Goal: Information Seeking & Learning: Learn about a topic

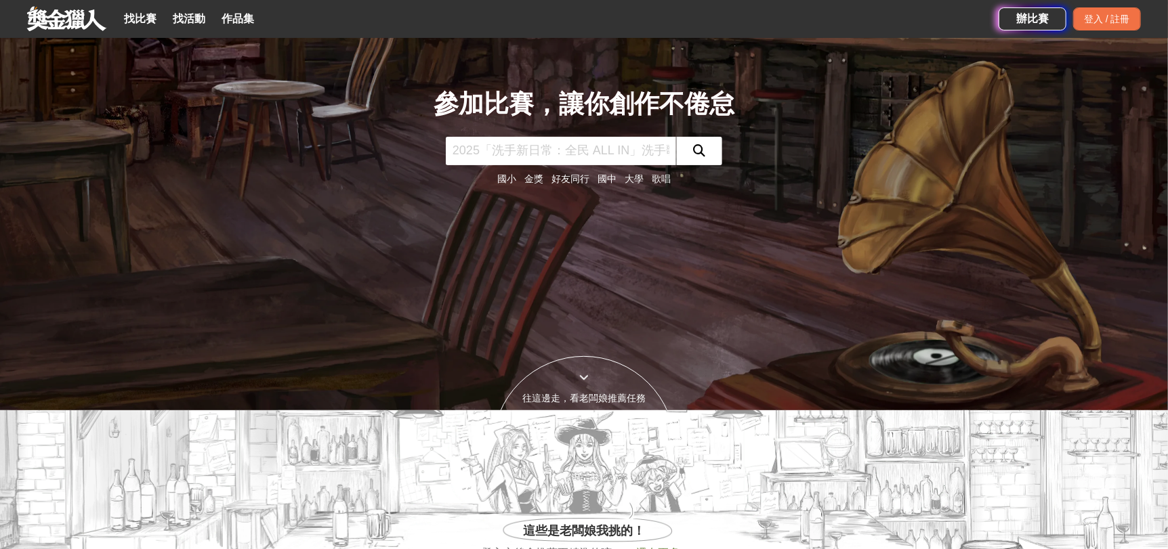
scroll to position [135, 0]
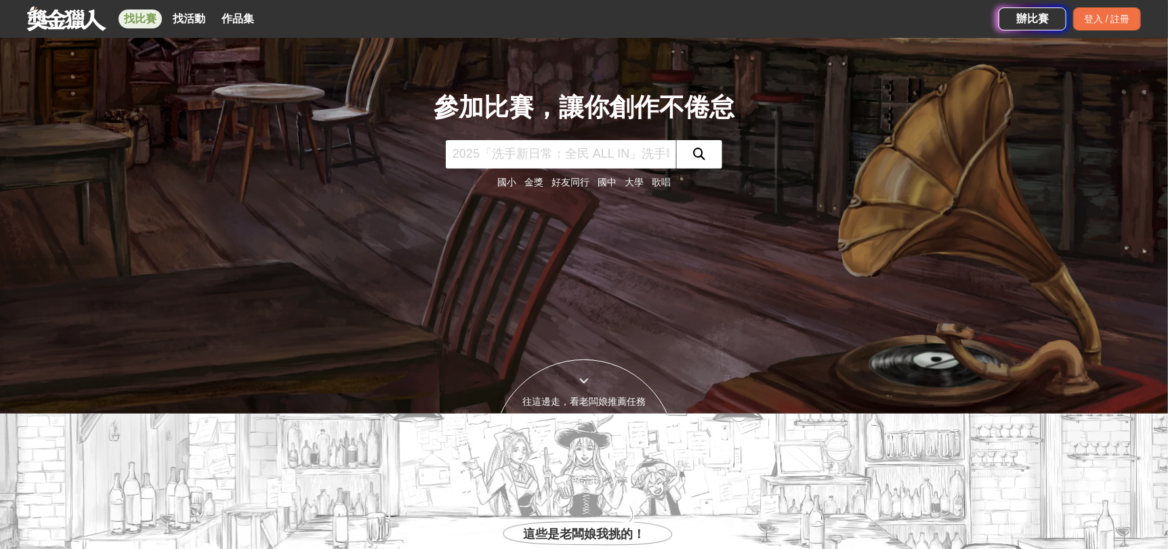
click at [148, 24] on link "找比賽" at bounding box center [140, 18] width 43 height 19
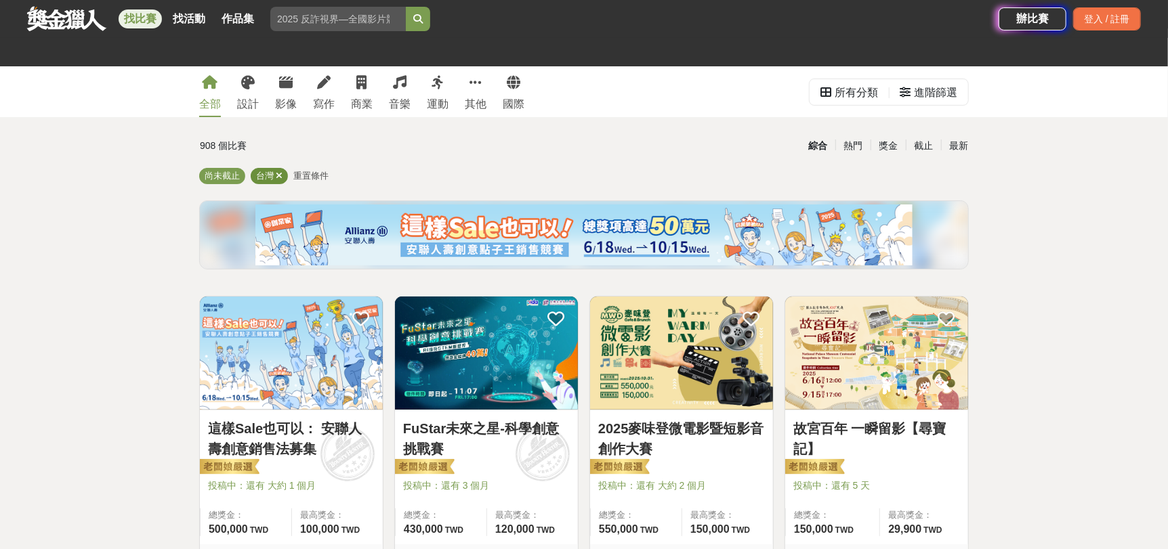
click at [278, 176] on icon at bounding box center [279, 175] width 7 height 9
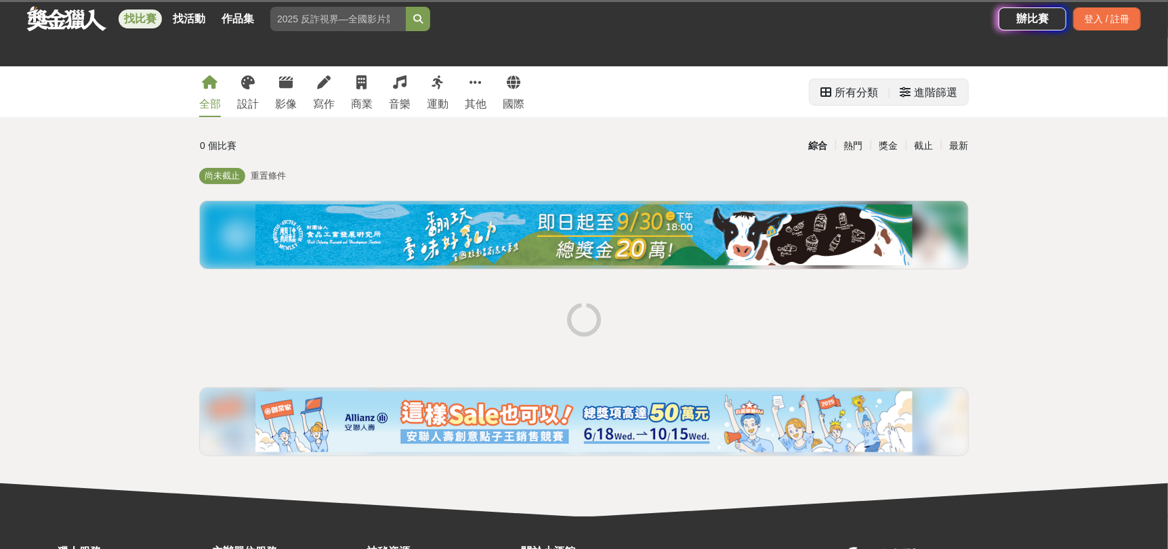
click at [924, 92] on div "進階篩選" at bounding box center [935, 92] width 43 height 27
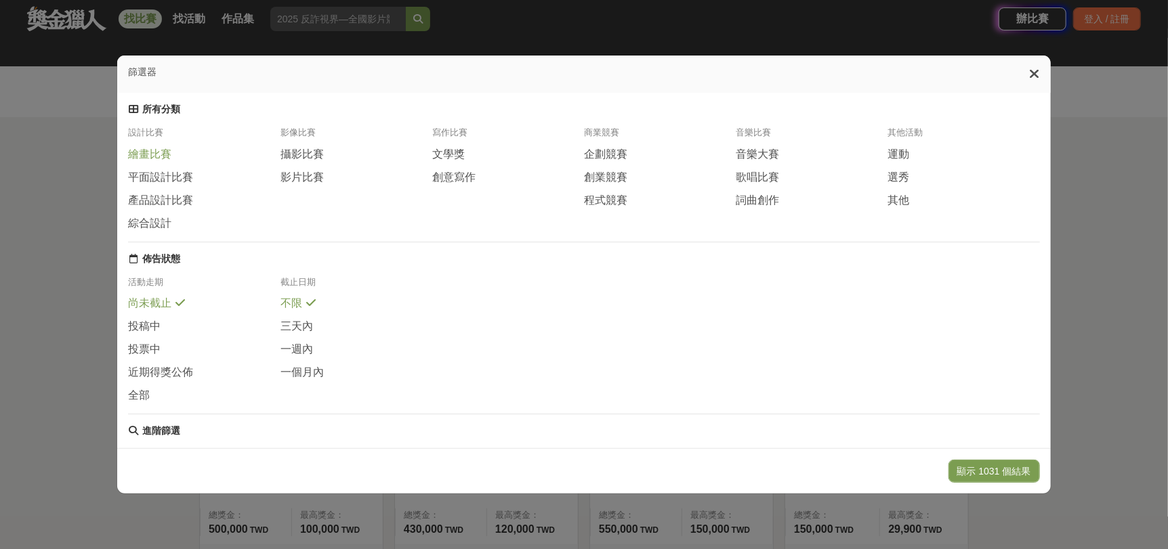
click at [156, 154] on span "繪畫比賽" at bounding box center [149, 155] width 43 height 14
click at [1005, 469] on button "顯示 153 個結果" at bounding box center [996, 471] width 86 height 23
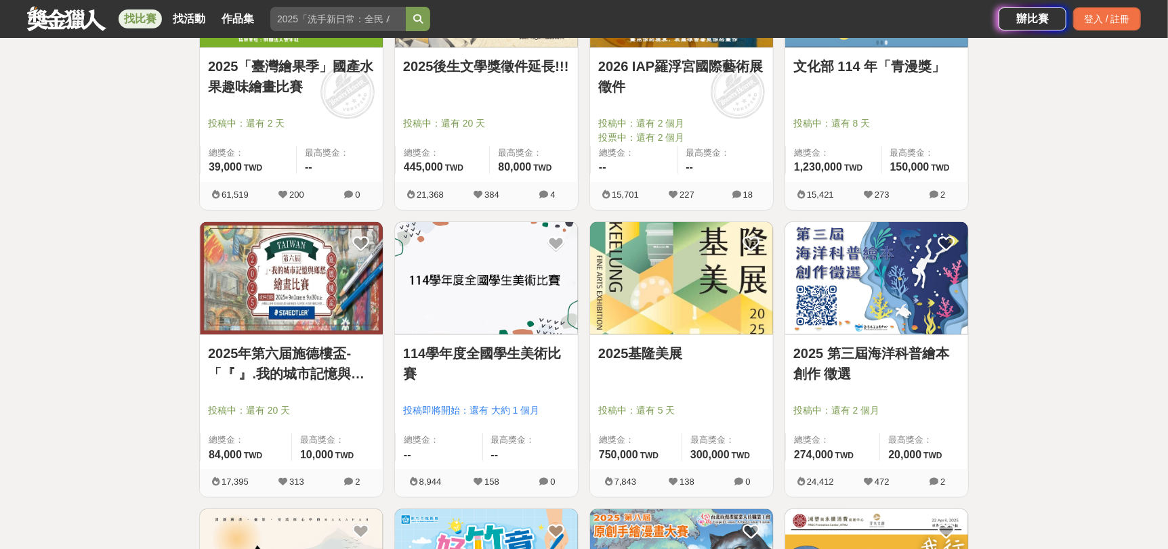
scroll to position [474, 0]
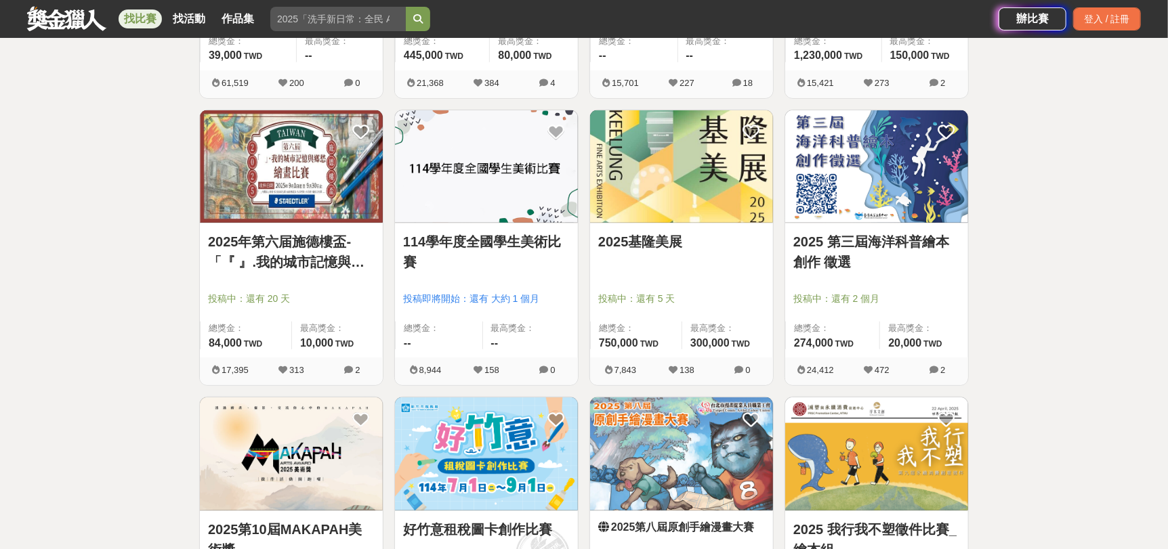
click at [275, 181] on img at bounding box center [291, 166] width 183 height 113
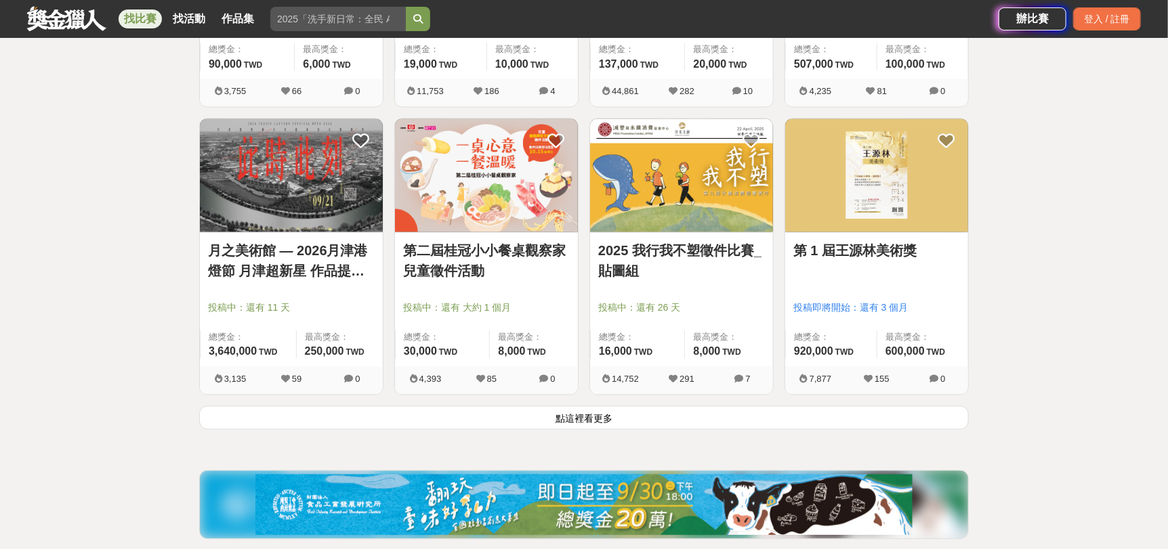
scroll to position [1625, 0]
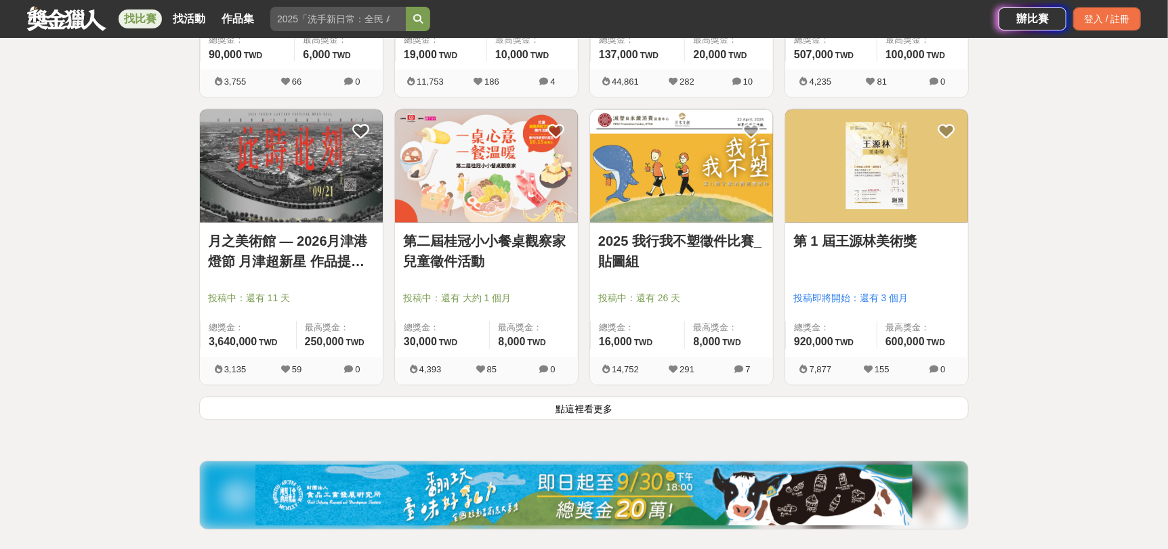
click at [610, 410] on button "點這裡看更多" at bounding box center [583, 408] width 769 height 24
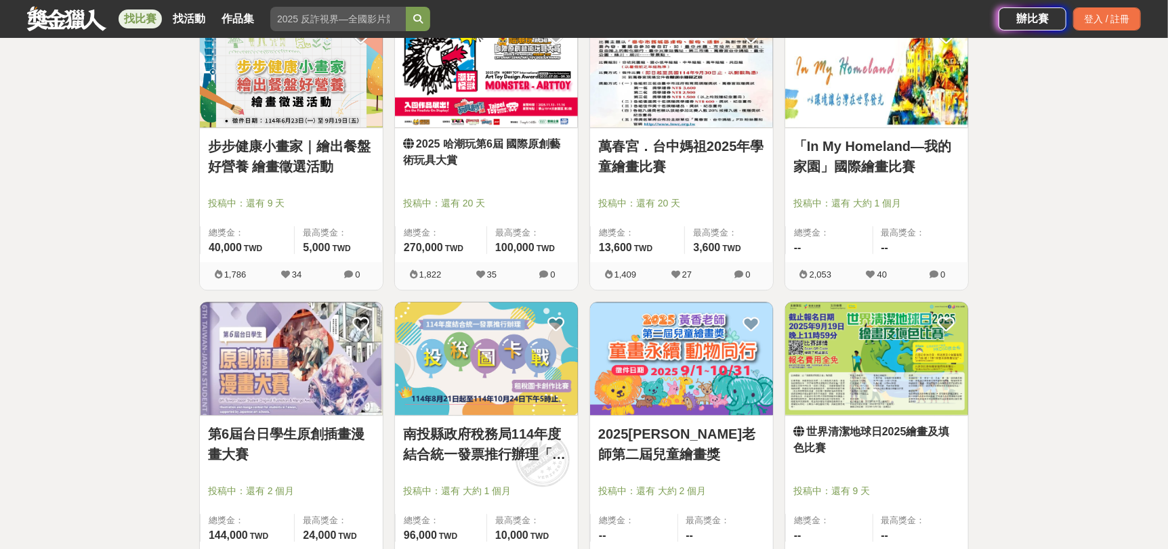
scroll to position [2167, 0]
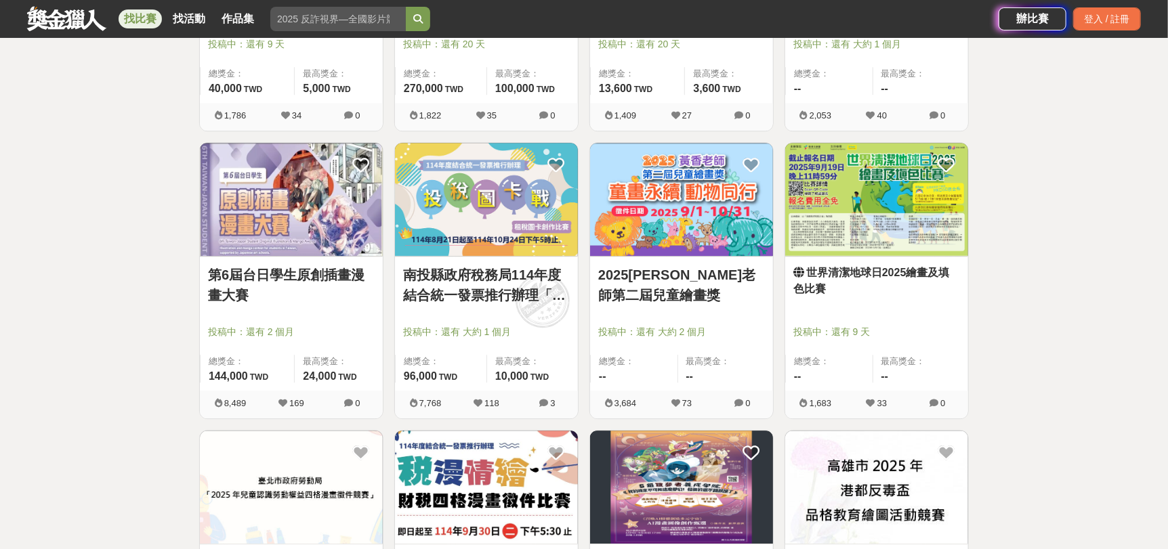
click at [715, 203] on img at bounding box center [681, 199] width 183 height 113
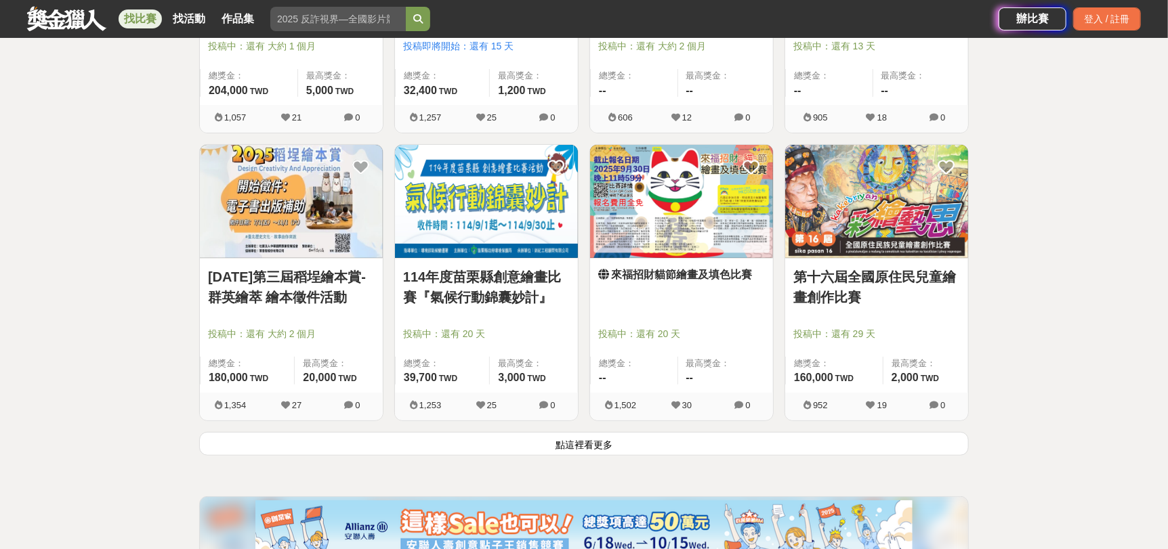
scroll to position [3318, 0]
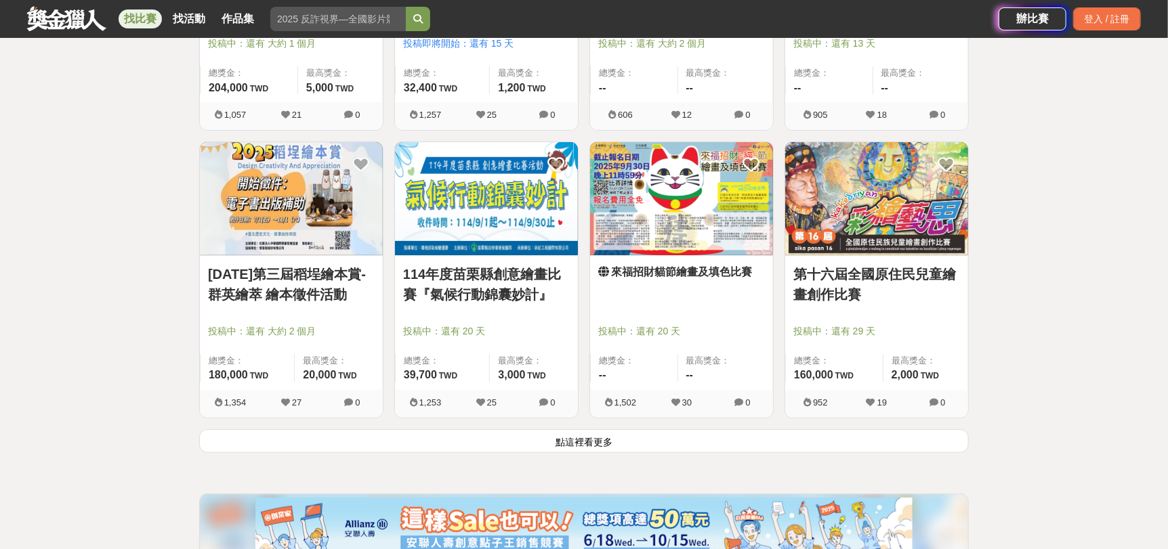
click at [669, 446] on button "點這裡看更多" at bounding box center [583, 441] width 769 height 24
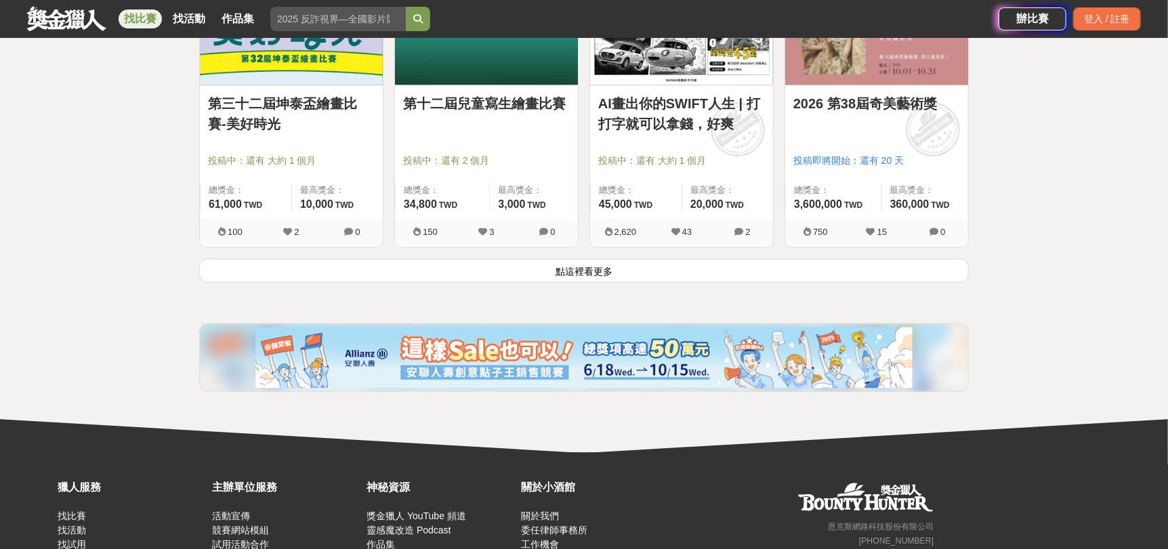
scroll to position [5147, 0]
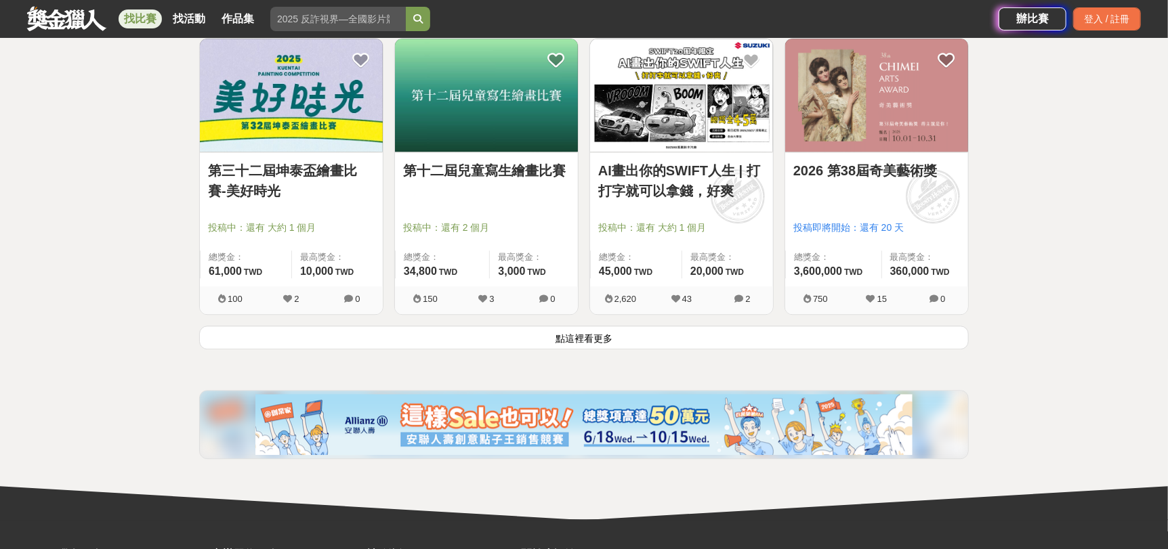
click at [599, 335] on button "點這裡看更多" at bounding box center [583, 338] width 769 height 24
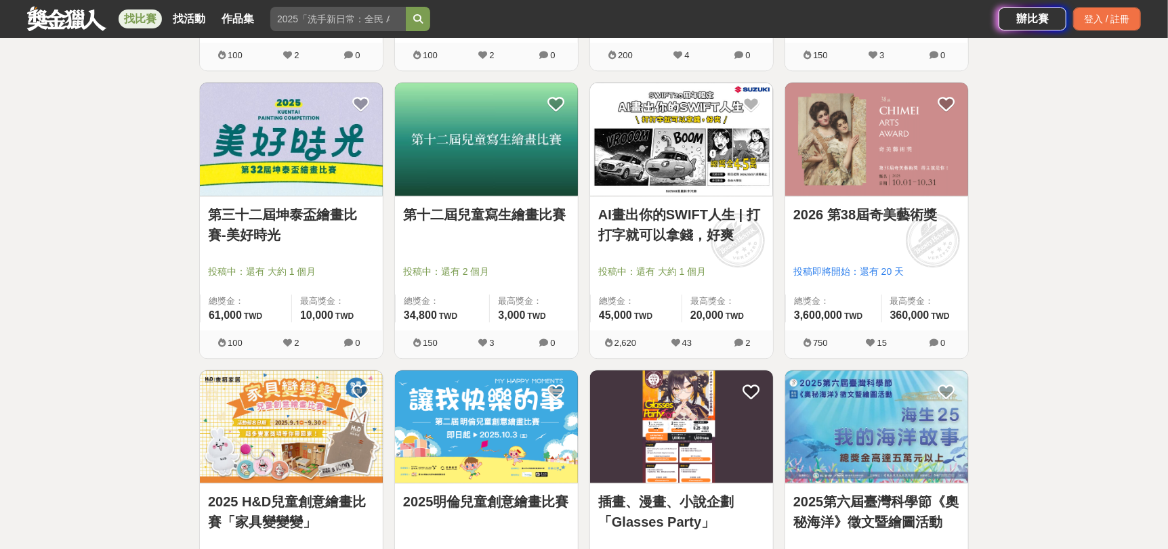
scroll to position [5079, 0]
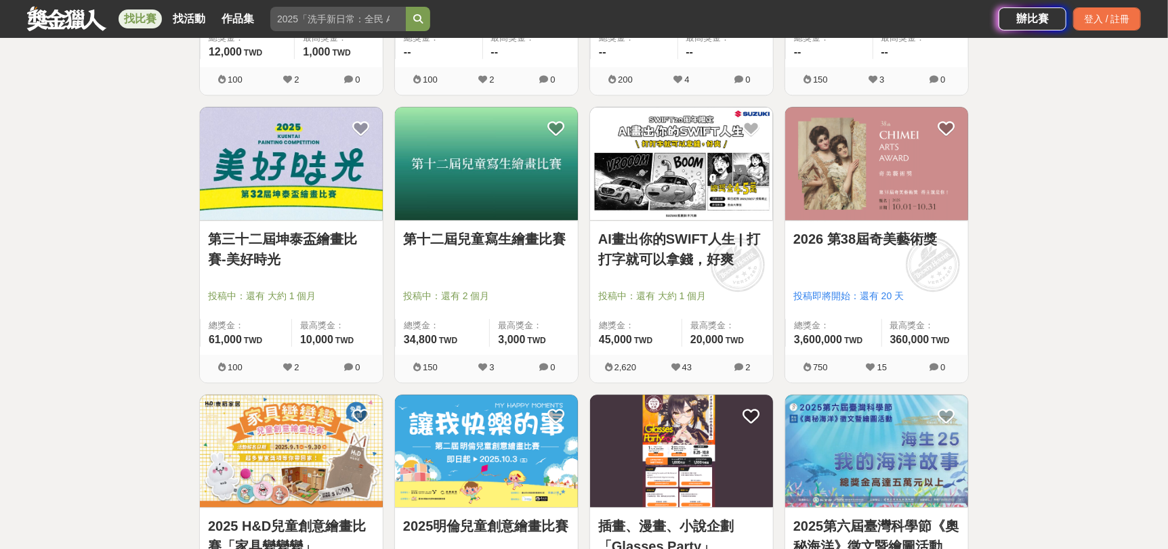
click at [305, 200] on img at bounding box center [291, 163] width 183 height 113
click at [900, 152] on img at bounding box center [876, 163] width 183 height 113
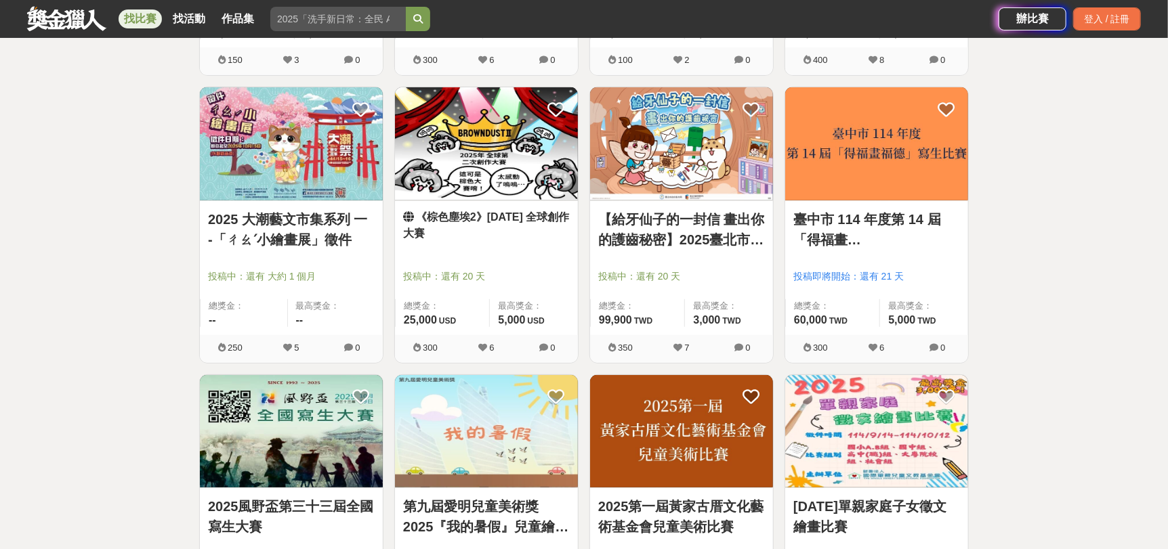
scroll to position [6773, 0]
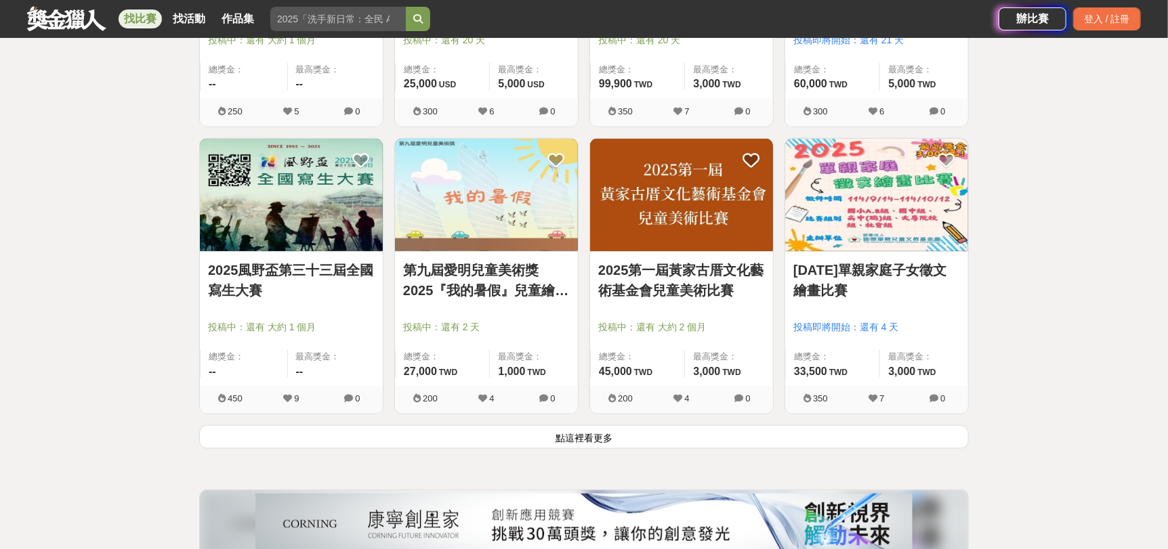
click at [303, 278] on link "2025風野盃第三十三屆全國寫生大賽" at bounding box center [291, 280] width 167 height 41
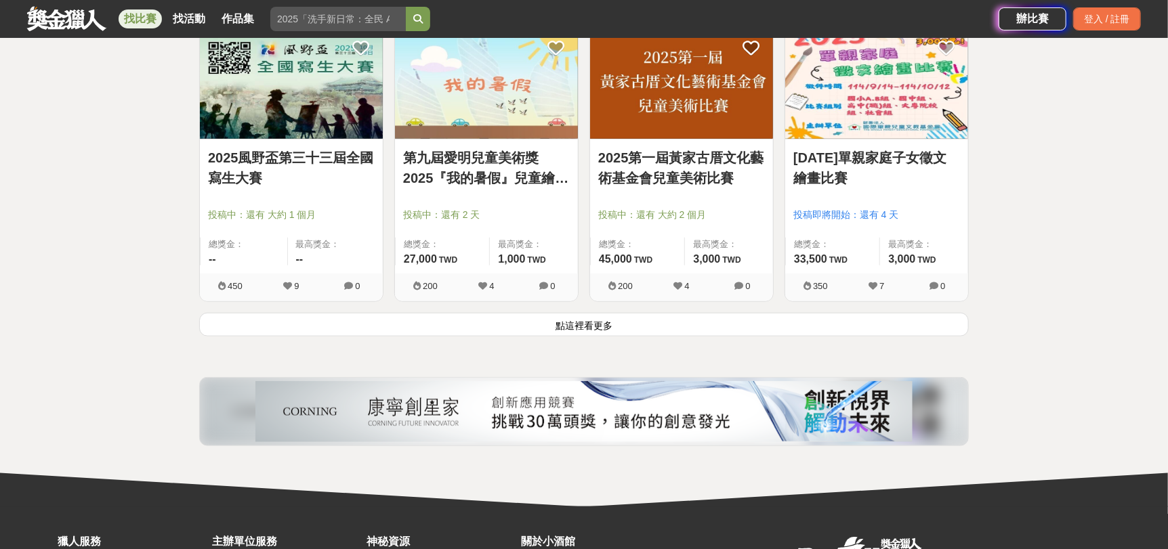
scroll to position [6908, 0]
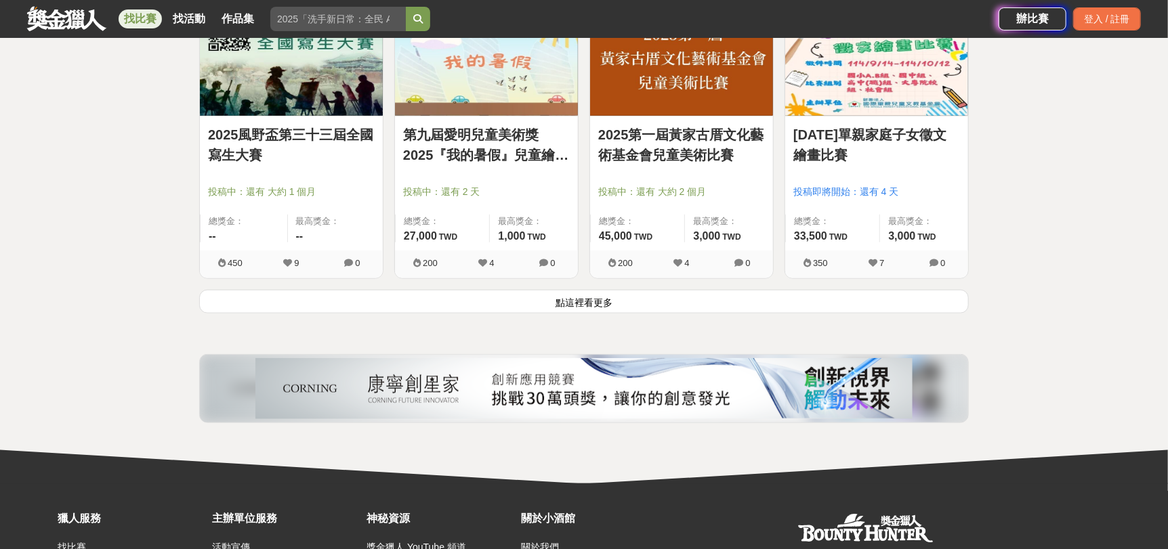
click at [596, 302] on button "點這裡看更多" at bounding box center [583, 302] width 769 height 24
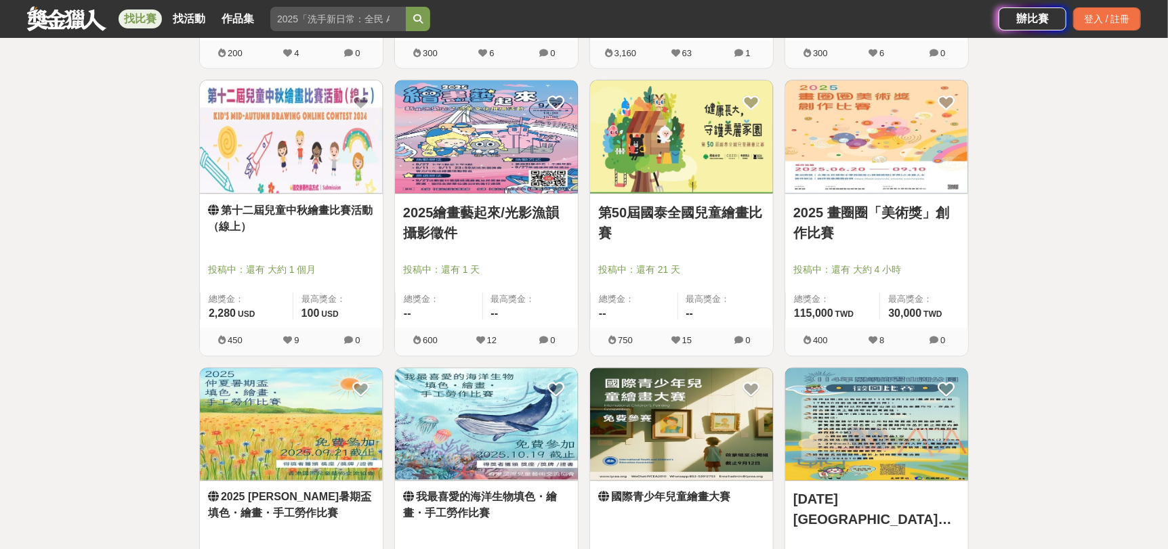
scroll to position [7382, 0]
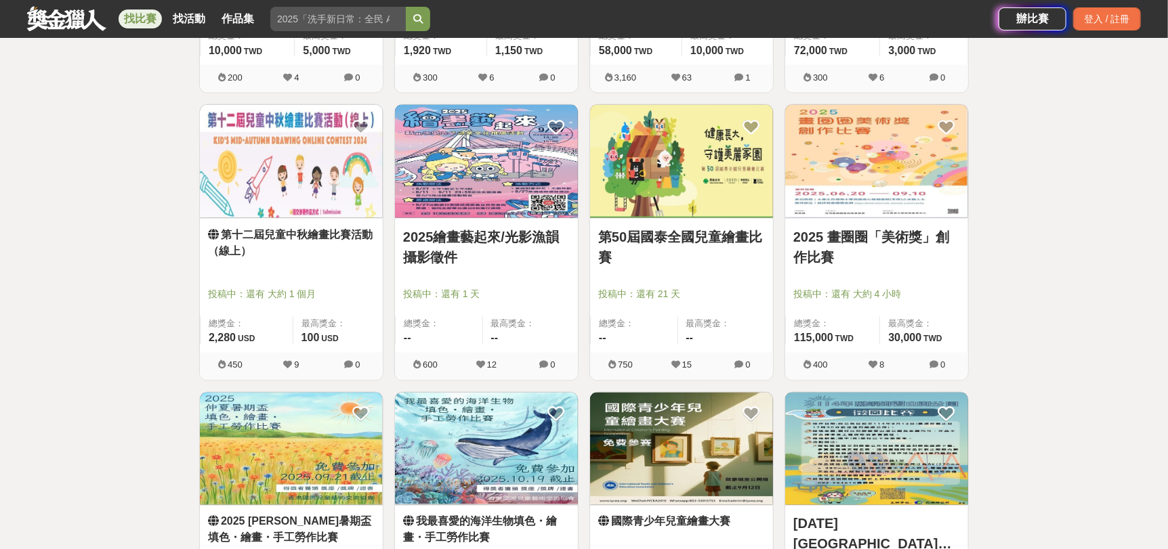
click at [866, 161] on img at bounding box center [876, 161] width 183 height 113
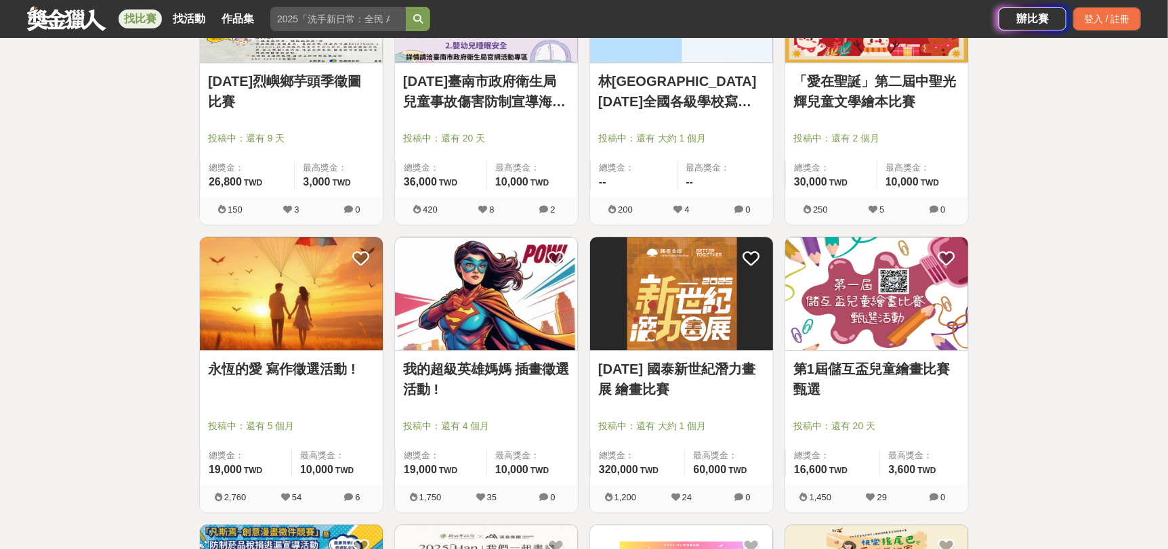
scroll to position [8194, 0]
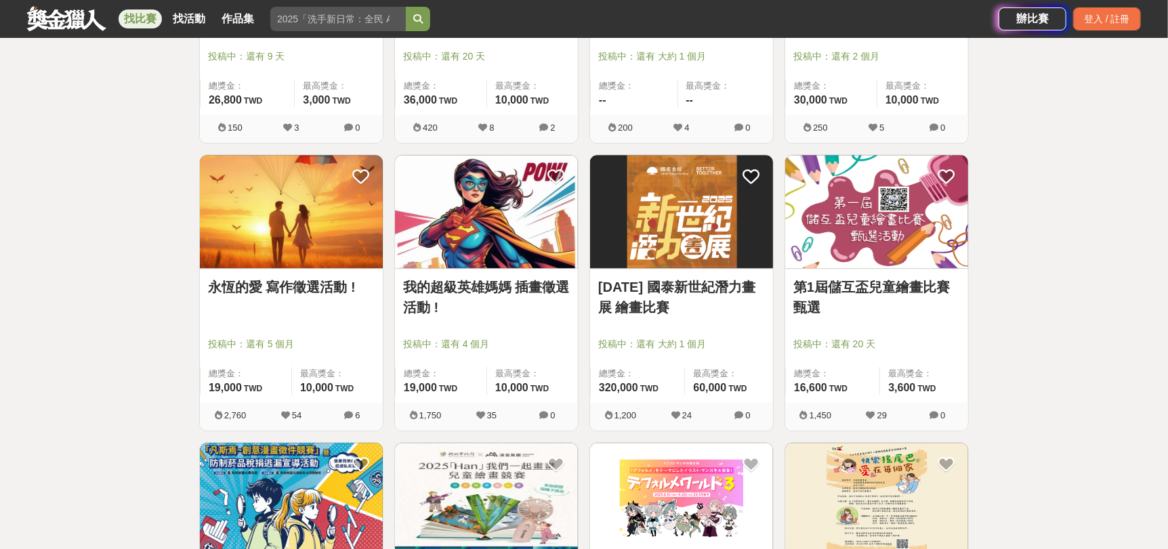
click at [687, 200] on img at bounding box center [681, 211] width 183 height 113
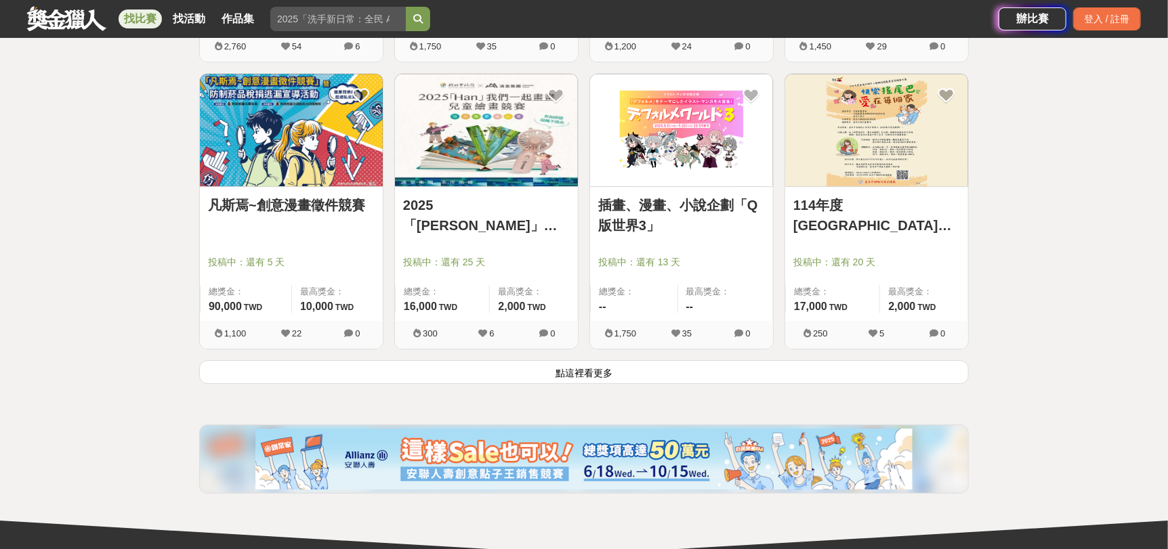
scroll to position [8601, 0]
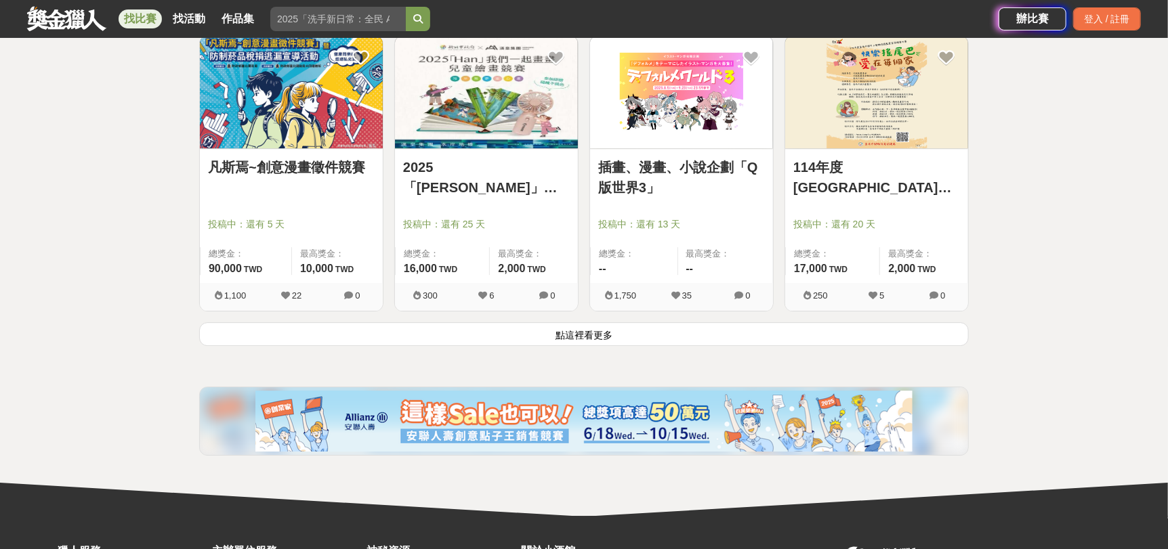
click at [598, 328] on button "點這裡看更多" at bounding box center [583, 334] width 769 height 24
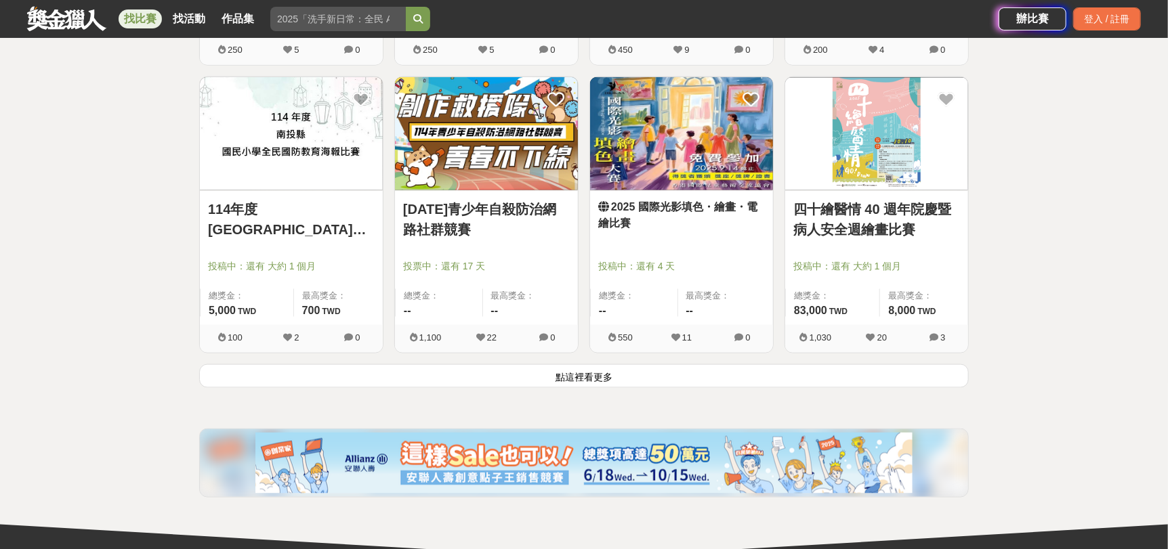
scroll to position [10294, 0]
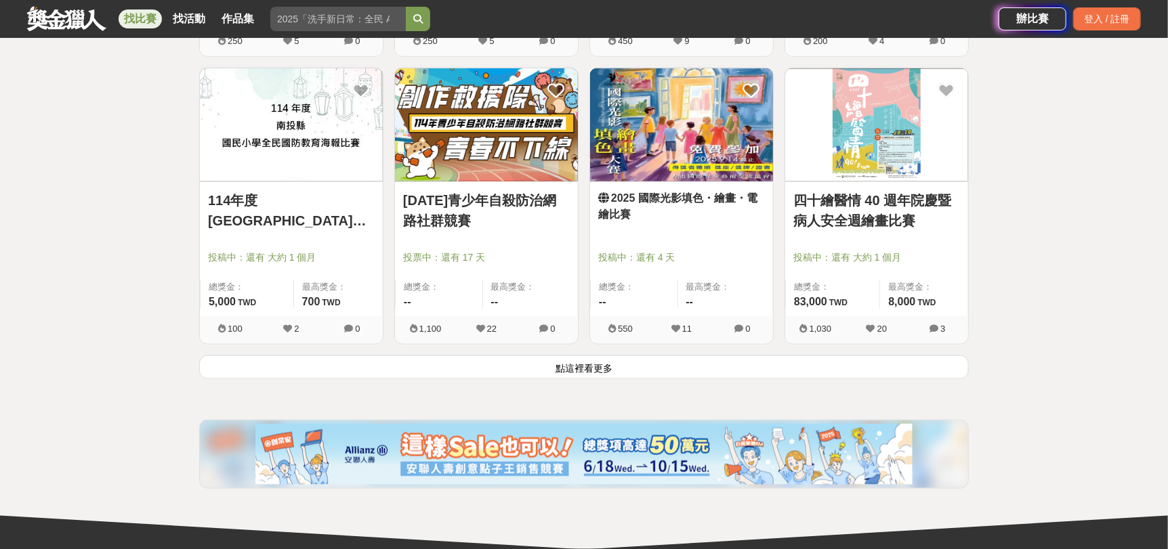
click at [549, 362] on button "點這裡看更多" at bounding box center [583, 368] width 769 height 24
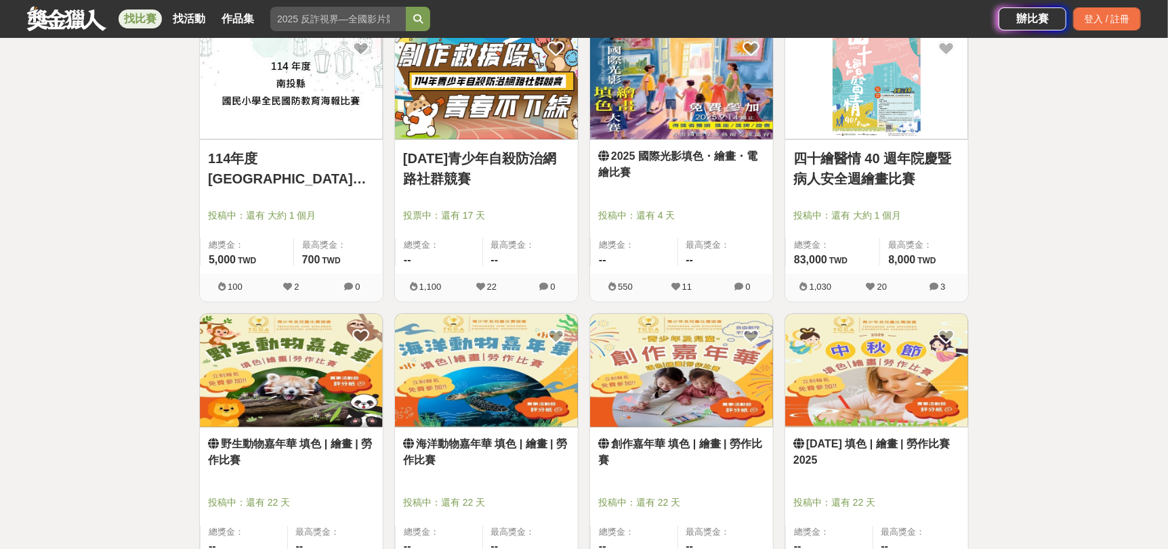
scroll to position [10024, 0]
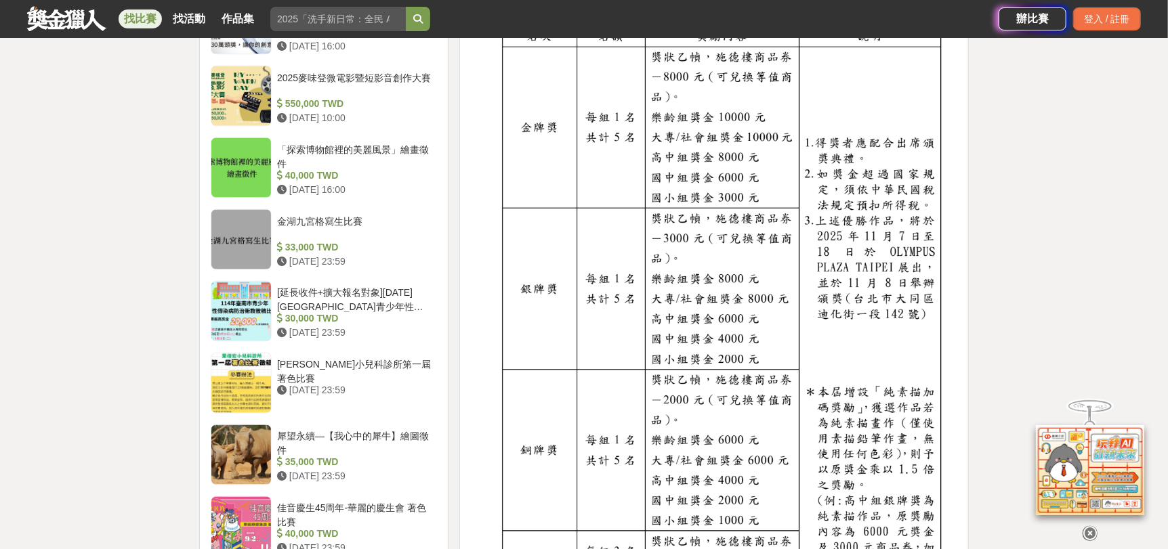
scroll to position [1287, 0]
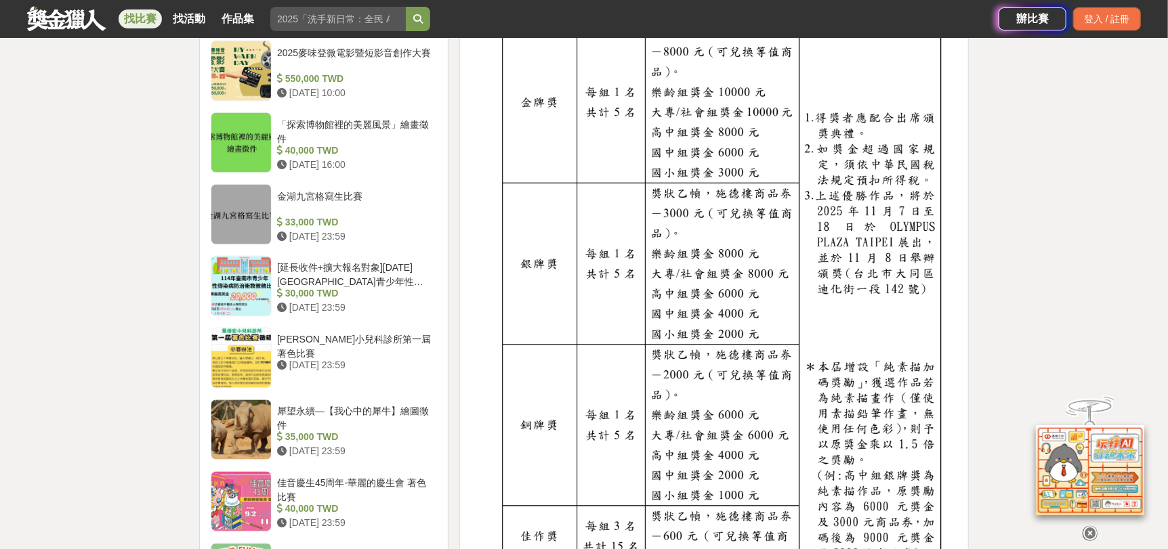
click at [891, 318] on img at bounding box center [714, 308] width 486 height 725
click at [888, 253] on img at bounding box center [714, 308] width 486 height 725
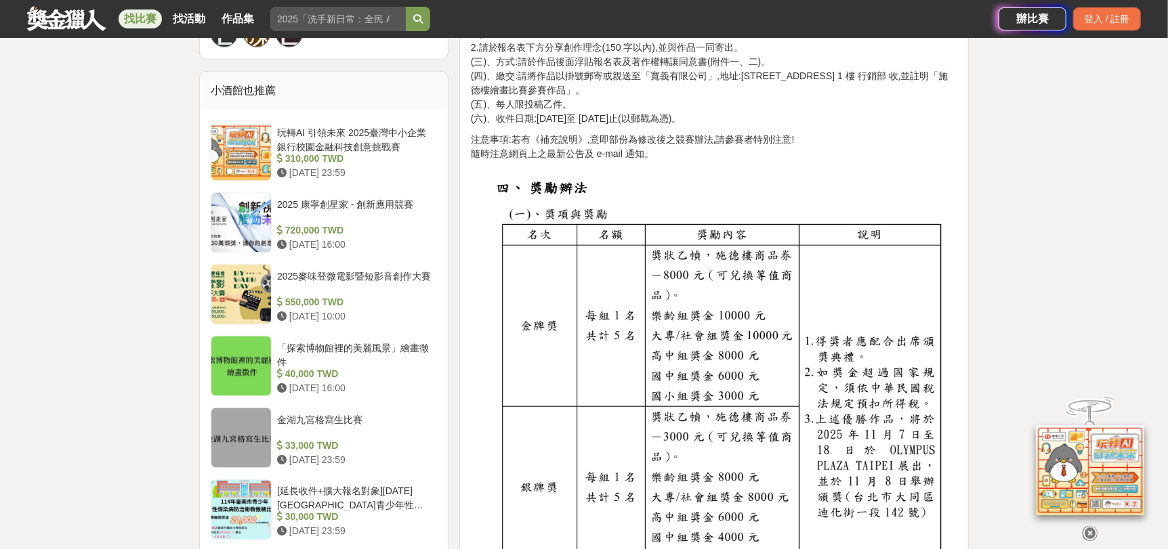
scroll to position [880, 0]
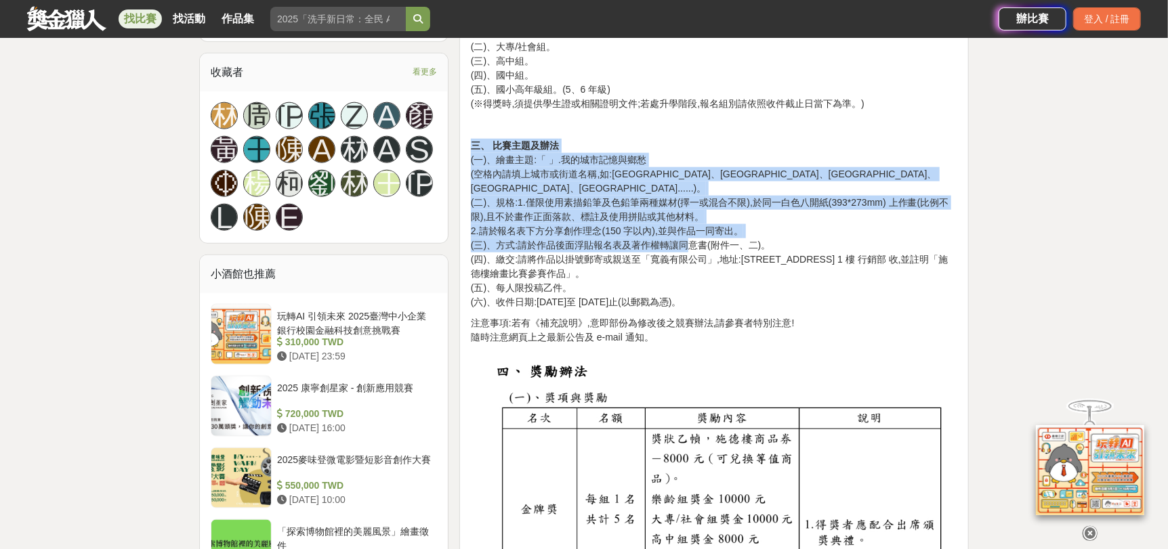
drag, startPoint x: 539, startPoint y: 109, endPoint x: 729, endPoint y: 225, distance: 222.2
click at [715, 228] on div "2025『施德樓盃』繪畫比賽計畫簡章 壹、 施德樓簡介 自 1835 年創立至今,190 年來德國施德樓致力於提供最高品質的書寫工具,從專業製圖到色彩繪具,施…" at bounding box center [714, 522] width 486 height 1868
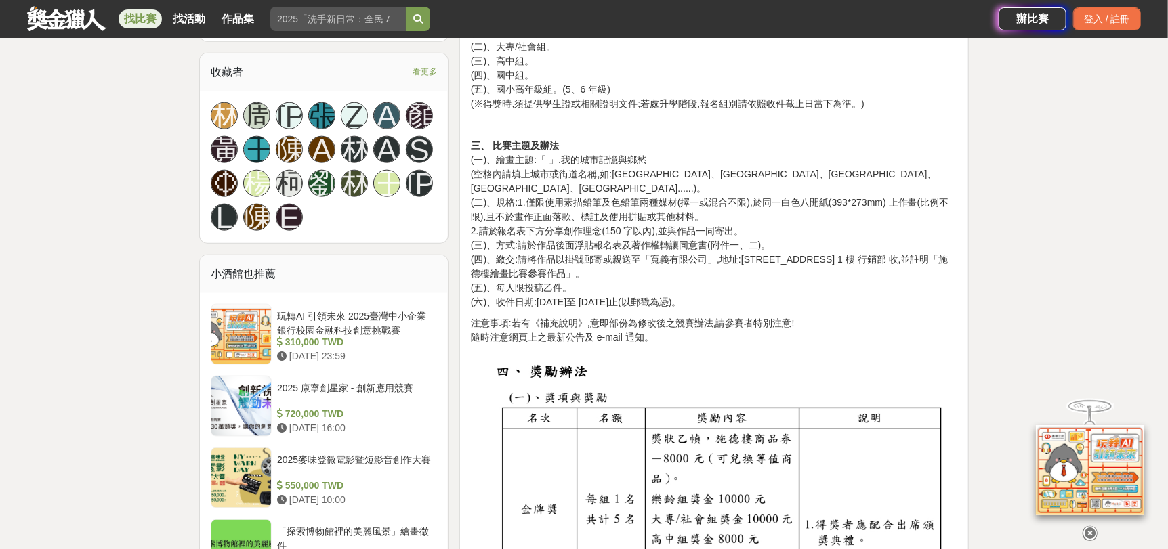
click at [771, 223] on p "三、 比賽主題及辦法 (一)、繪畫主題:「 」.我的城市記憶與鄉愁 (空格內請填上城市或街道名稱,如:淡水紅毛城、台南林百貨、大溪老街、大稻埕、南投日月潭..…" at bounding box center [714, 224] width 486 height 171
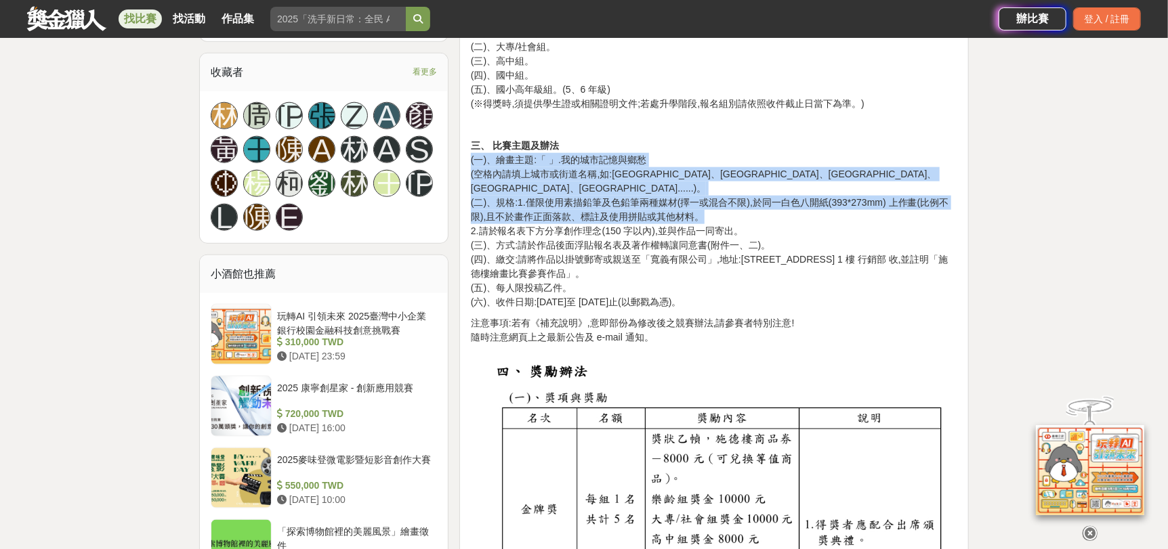
drag, startPoint x: 645, startPoint y: 161, endPoint x: 793, endPoint y: 211, distance: 156.1
click at [792, 211] on p "三、 比賽主題及辦法 (一)、繪畫主題:「 」.我的城市記憶與鄉愁 (空格內請填上城市或街道名稱,如:淡水紅毛城、台南林百貨、大溪老街、大稻埕、南投日月潭..…" at bounding box center [714, 224] width 486 height 171
click at [793, 211] on p "三、 比賽主題及辦法 (一)、繪畫主題:「 」.我的城市記憶與鄉愁 (空格內請填上城市或街道名稱,如:淡水紅毛城、台南林百貨、大溪老街、大稻埕、南投日月潭..…" at bounding box center [714, 224] width 486 height 171
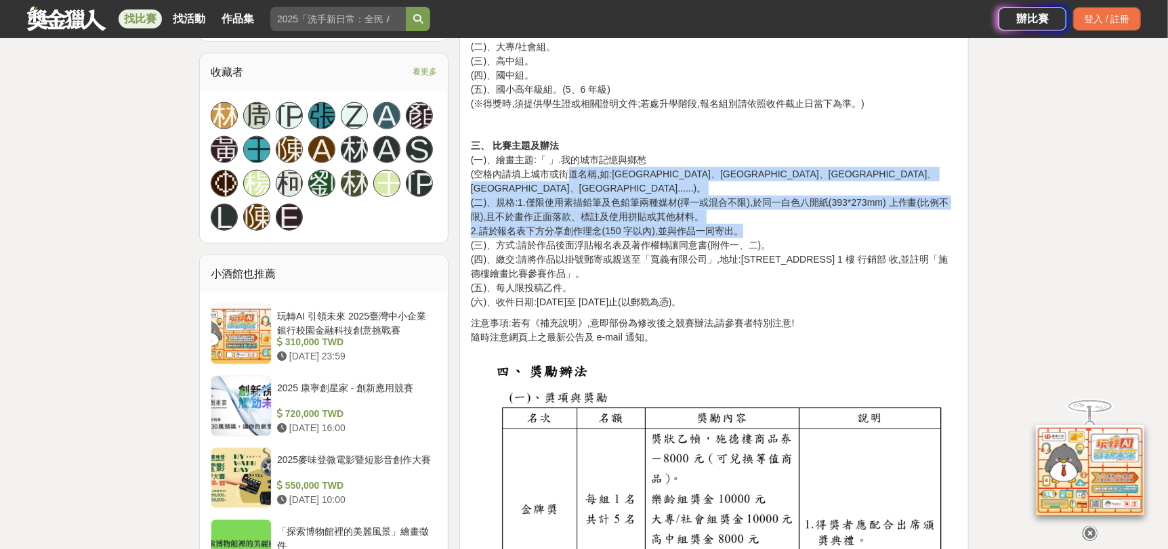
drag, startPoint x: 570, startPoint y: 167, endPoint x: 742, endPoint y: 214, distance: 178.4
click at [742, 214] on p "三、 比賽主題及辦法 (一)、繪畫主題:「 」.我的城市記憶與鄉愁 (空格內請填上城市或街道名稱,如:淡水紅毛城、台南林百貨、大溪老街、大稻埕、南投日月潭..…" at bounding box center [714, 224] width 486 height 171
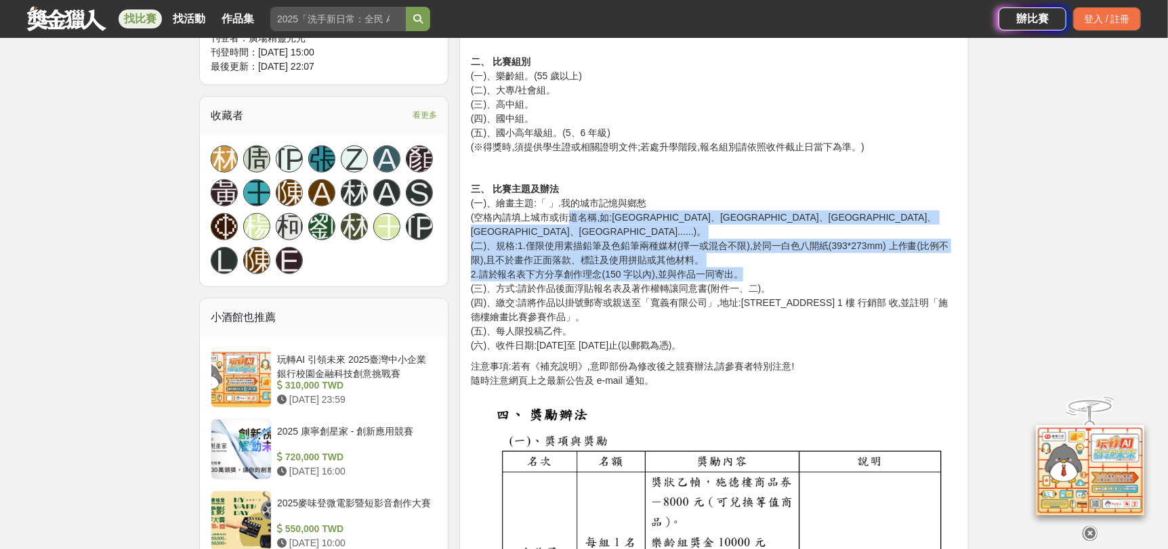
scroll to position [813, 0]
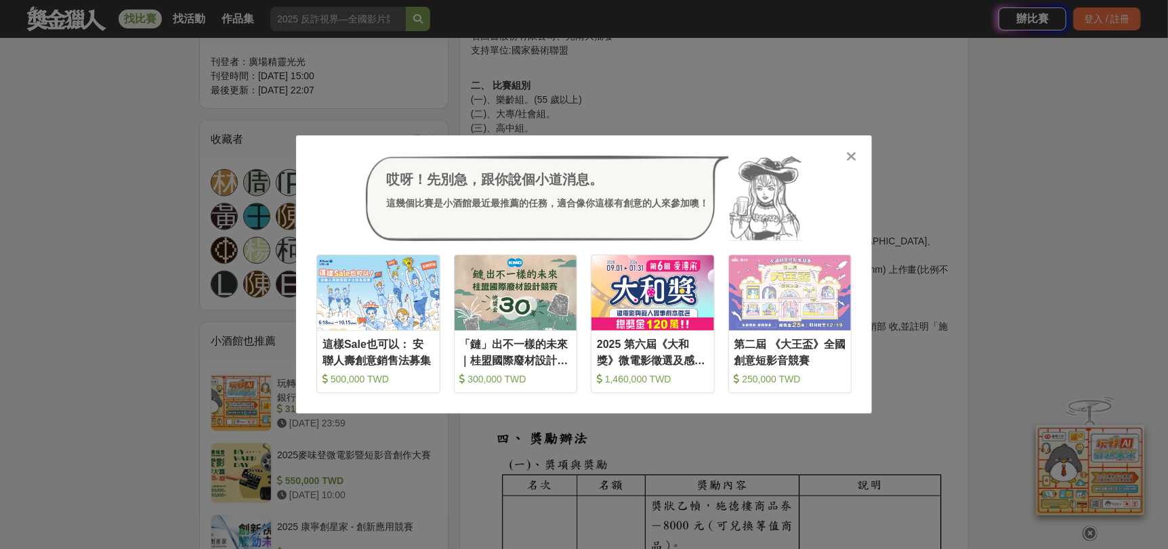
click at [851, 154] on icon at bounding box center [852, 157] width 10 height 14
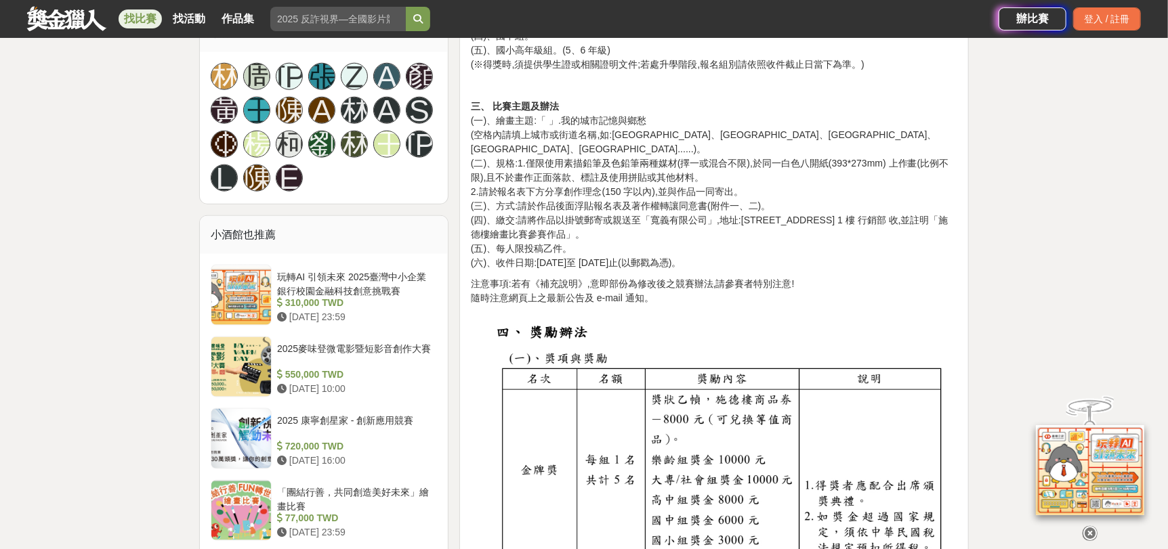
scroll to position [745, 0]
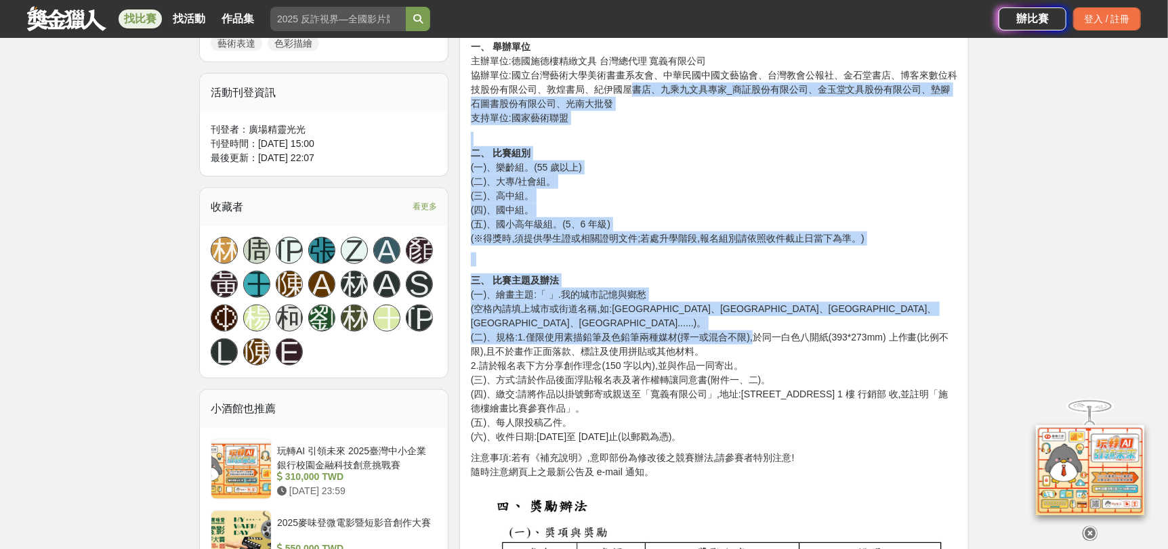
drag, startPoint x: 641, startPoint y: 119, endPoint x: 761, endPoint y: 318, distance: 232.4
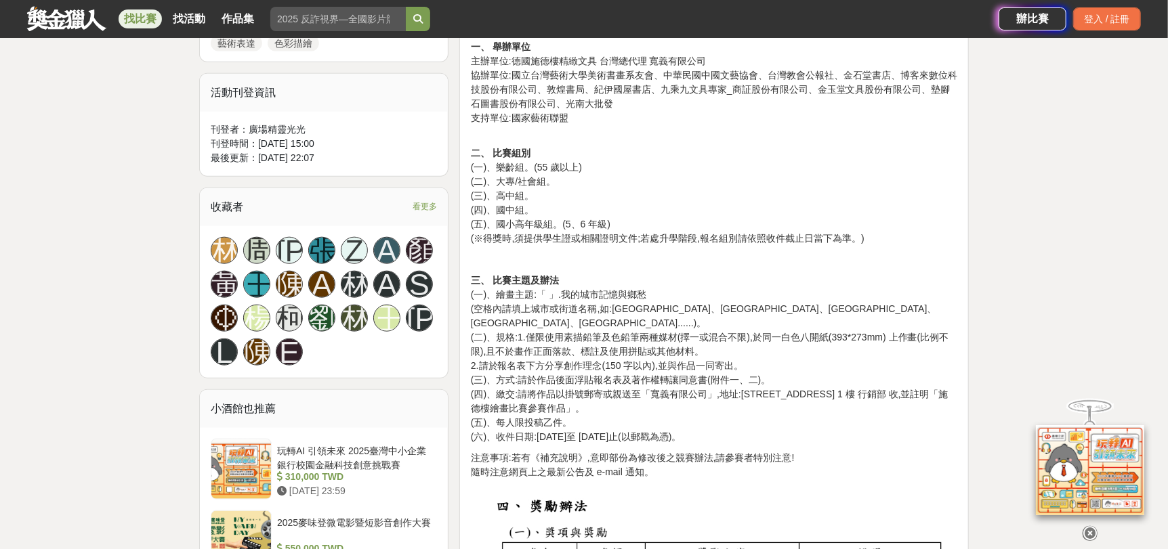
drag, startPoint x: 822, startPoint y: 328, endPoint x: 807, endPoint y: 267, distance: 63.4
click at [823, 328] on p "三、 比賽主題及辦法 (一)、繪畫主題:「 」.我的城市記憶與鄉愁 (空格內請填上城市或街道名稱,如:淡水紅毛城、台南林百貨、大溪老街、大稻埕、南投日月潭..…" at bounding box center [714, 359] width 486 height 171
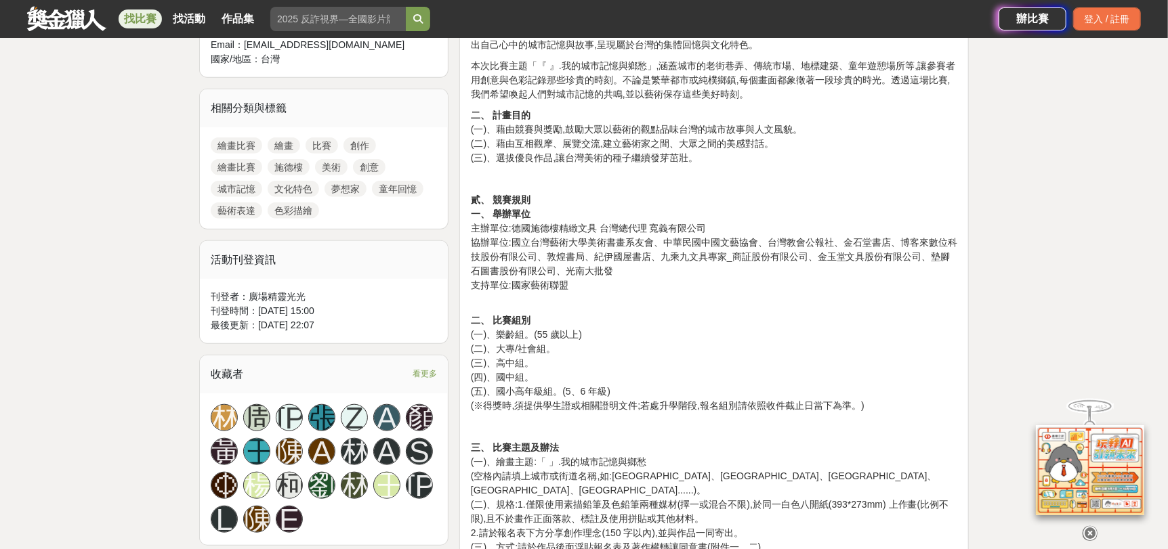
scroll to position [880, 0]
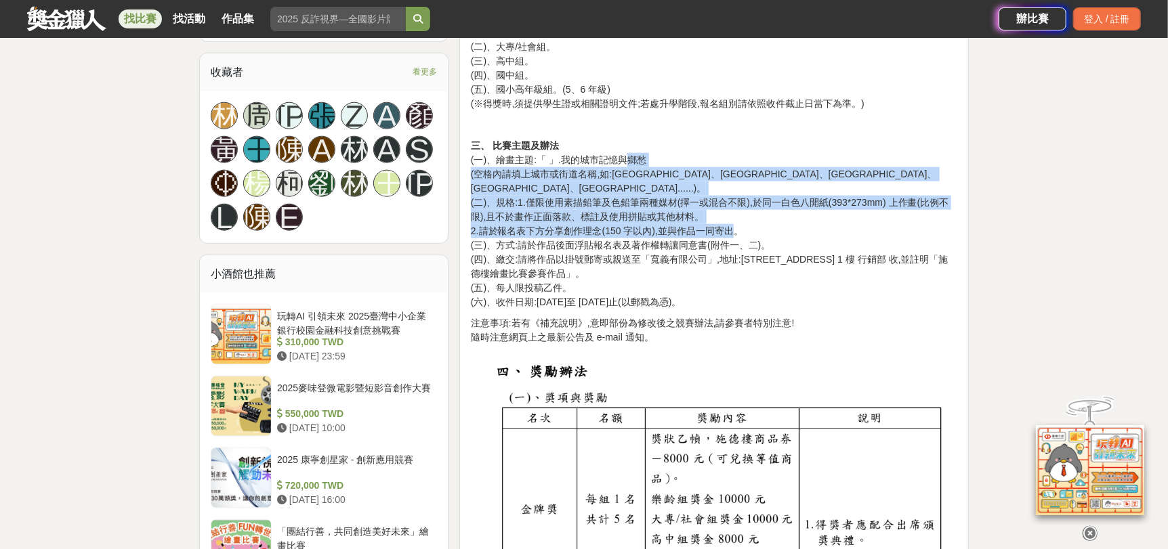
drag, startPoint x: 622, startPoint y: 155, endPoint x: 728, endPoint y: 215, distance: 121.6
click at [728, 215] on p "三、 比賽主題及辦法 (一)、繪畫主題:「 」.我的城市記憶與鄉愁 (空格內請填上城市或街道名稱,如:淡水紅毛城、台南林百貨、大溪老街、大稻埕、南投日月潭..…" at bounding box center [714, 224] width 486 height 171
click at [611, 167] on p "三、 比賽主題及辦法 (一)、繪畫主題:「 」.我的城市記憶與鄉愁 (空格內請填上城市或街道名稱,如:淡水紅毛城、台南林百貨、大溪老街、大稻埕、南投日月潭..…" at bounding box center [714, 224] width 486 height 171
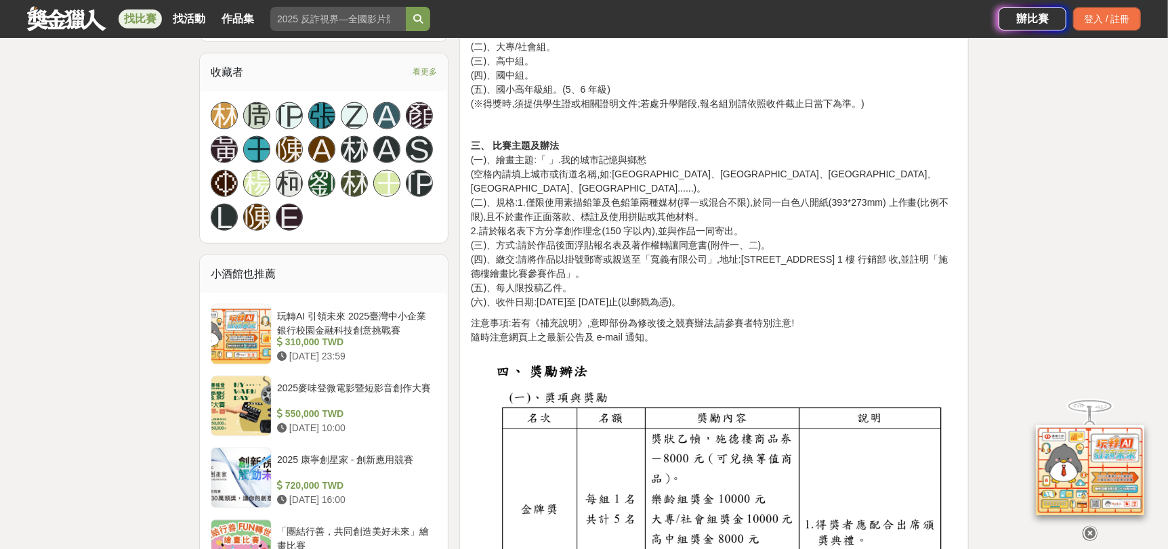
scroll to position [406, 0]
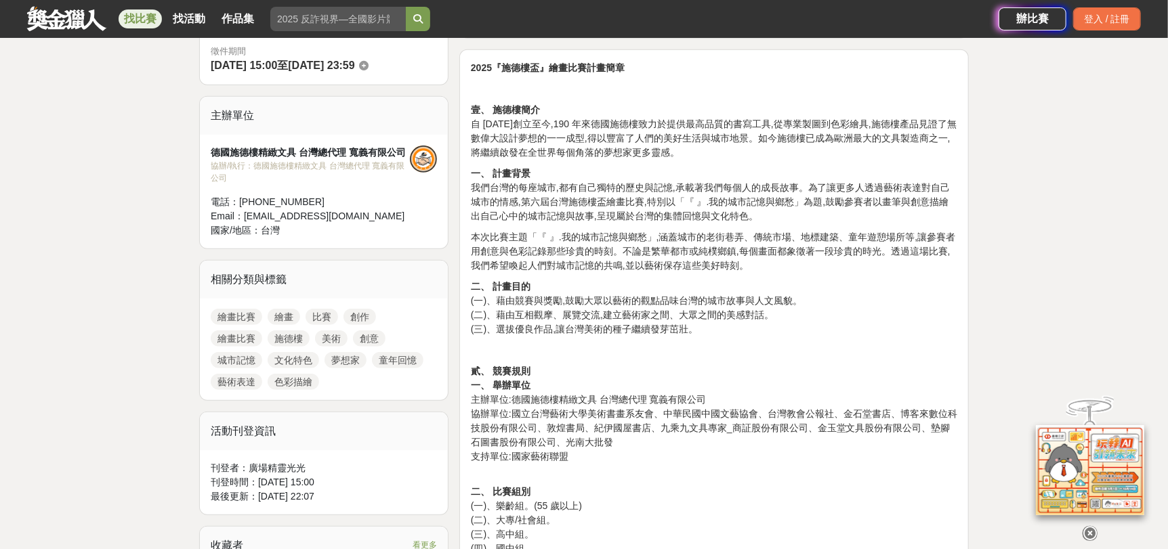
drag, startPoint x: 1066, startPoint y: 250, endPoint x: 1053, endPoint y: 240, distance: 16.4
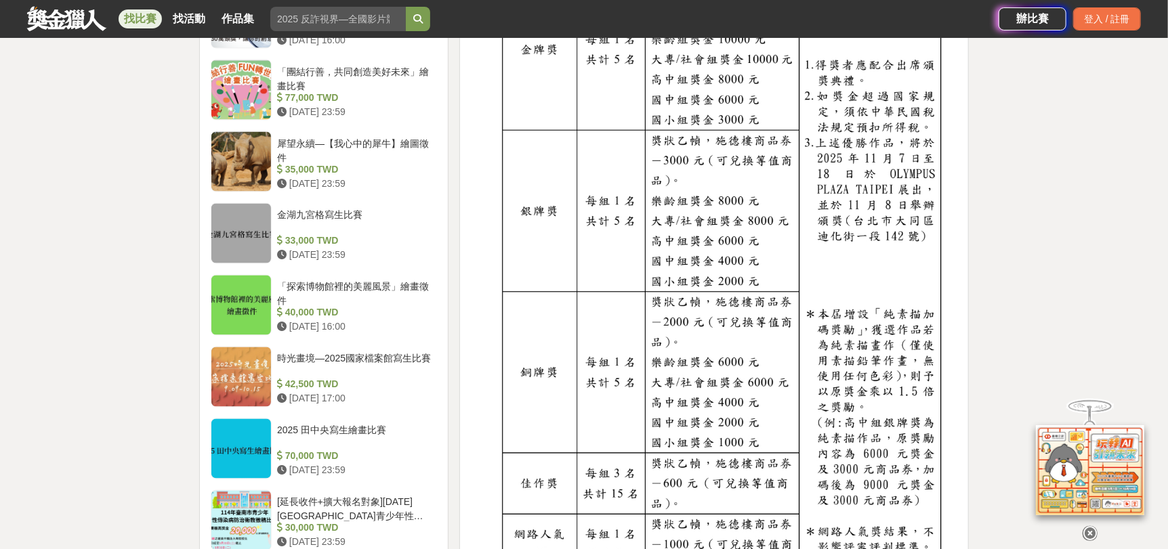
scroll to position [1422, 0]
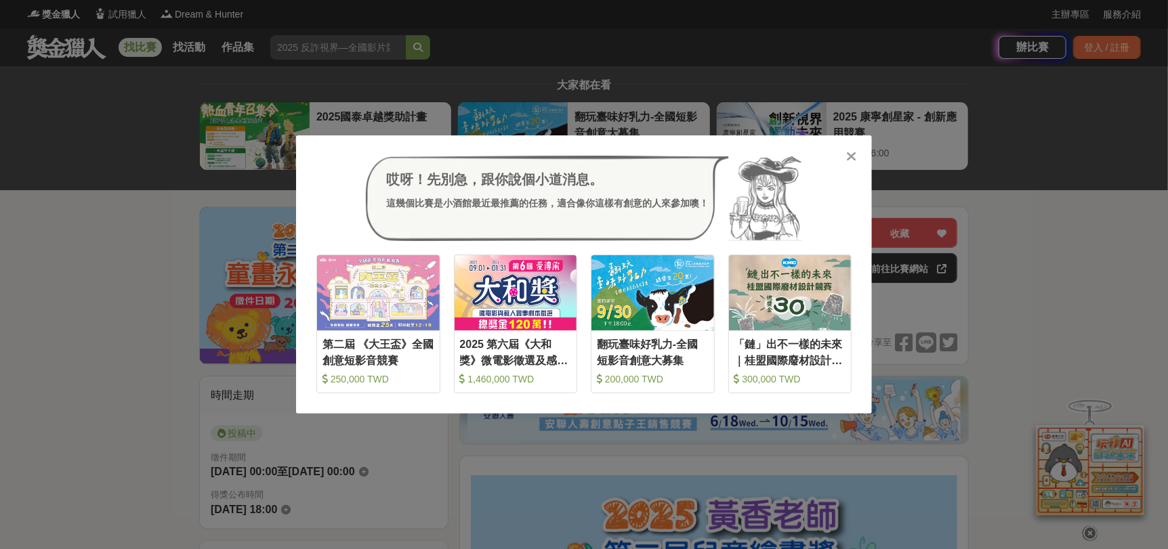
click at [851, 159] on icon at bounding box center [852, 157] width 10 height 14
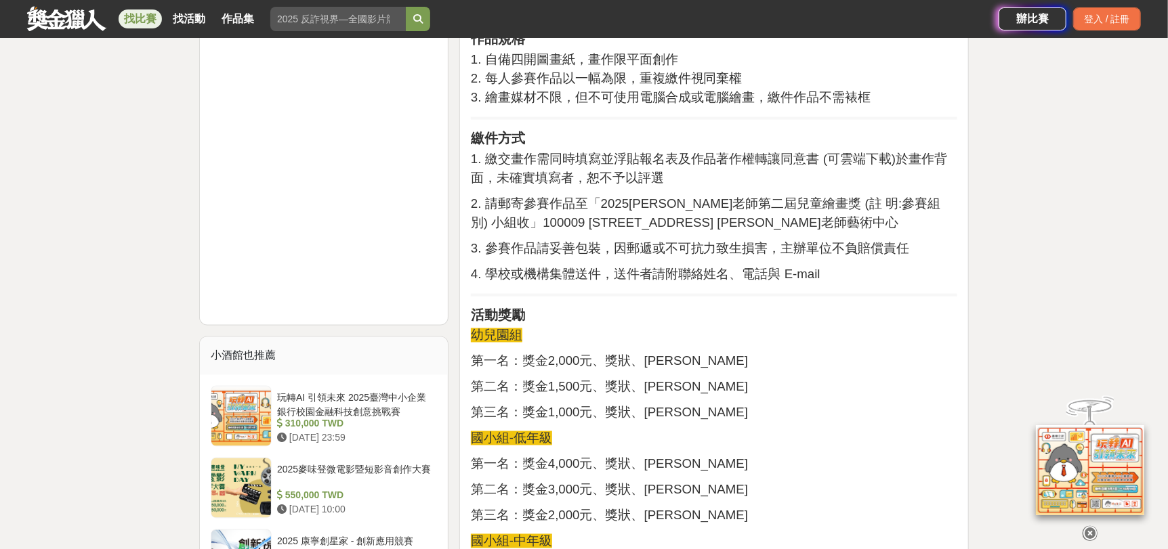
scroll to position [1218, 0]
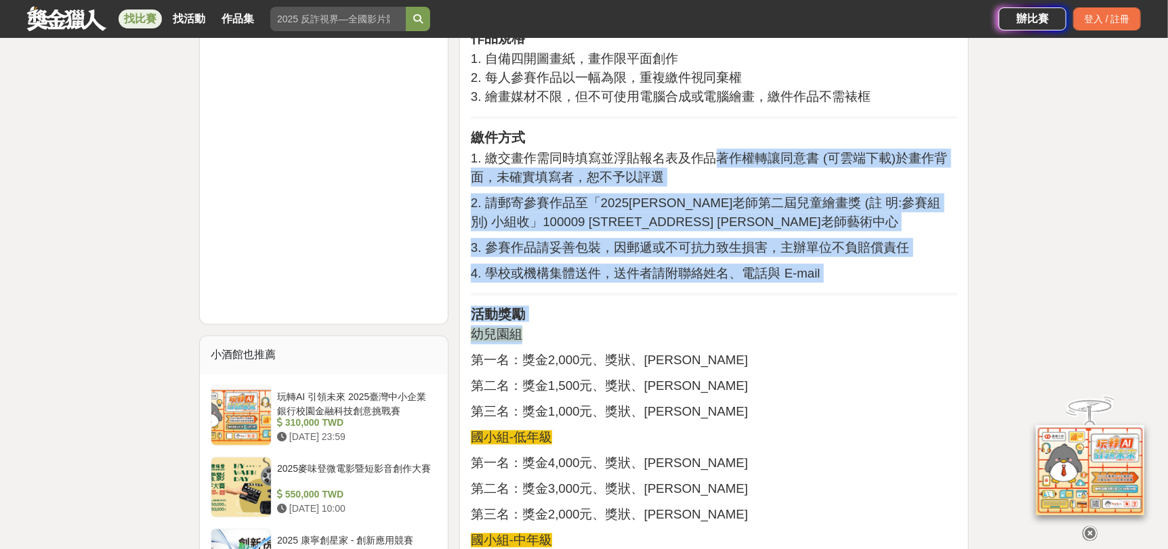
drag, startPoint x: 723, startPoint y: 159, endPoint x: 769, endPoint y: 321, distance: 168.3
click at [769, 321] on div "活動簡介 為推廣兒童美術教育、激發創作潛能與環境關懷，由黃香老師藝術中心、財團法人廖有章社會福利慈善基金會與驊宏資通股份有限公司共同主辦 【2025黃香老師第…" at bounding box center [714, 358] width 486 height 2202
click at [825, 326] on p "幼兒園組" at bounding box center [714, 335] width 486 height 19
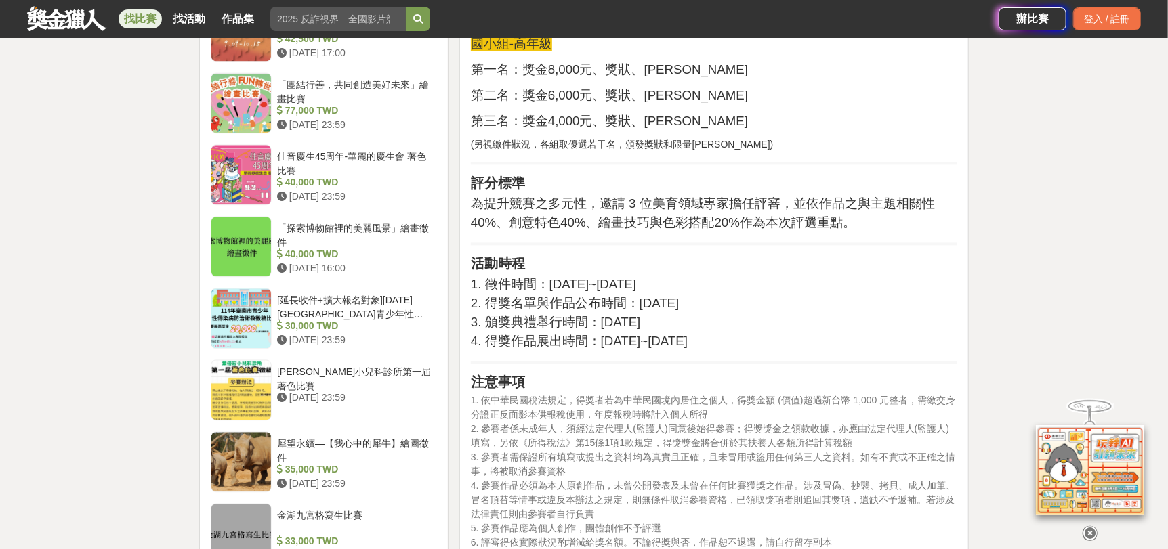
scroll to position [2032, 0]
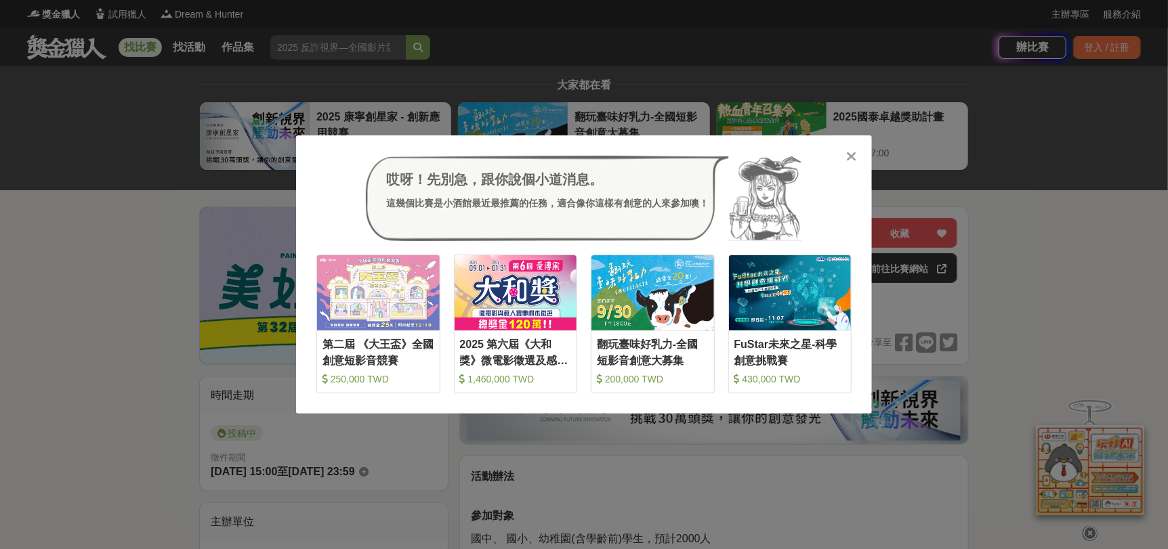
click at [853, 156] on icon at bounding box center [852, 157] width 10 height 14
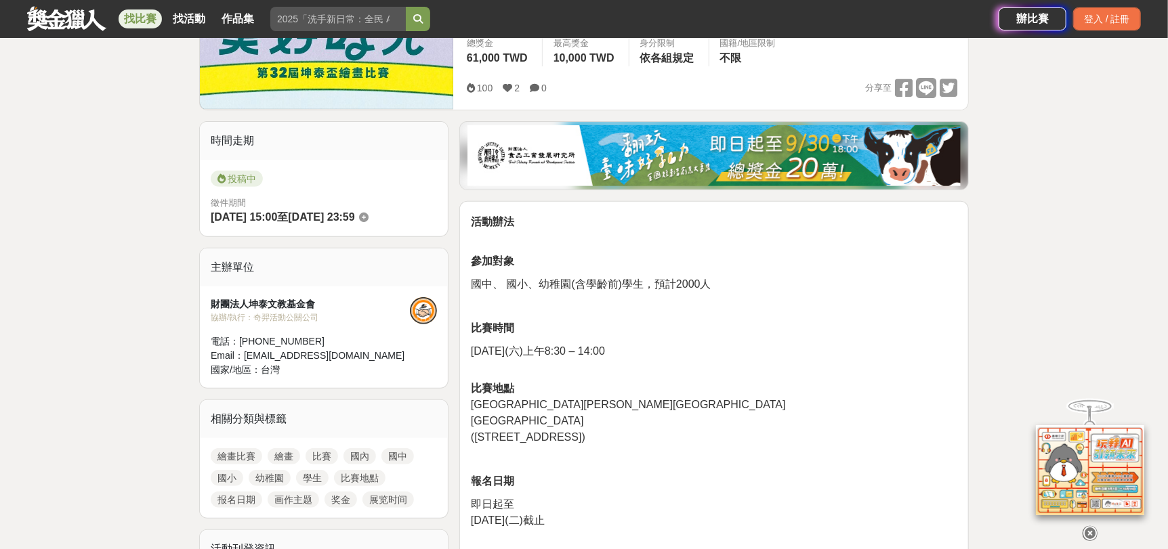
scroll to position [338, 0]
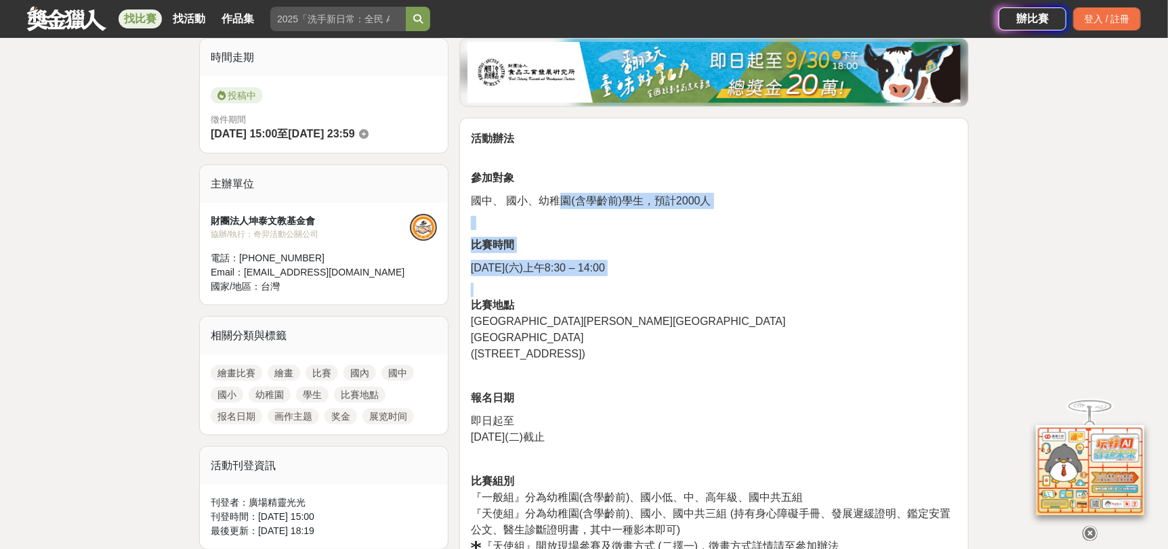
drag, startPoint x: 604, startPoint y: 221, endPoint x: 728, endPoint y: 303, distance: 148.6
drag, startPoint x: 753, startPoint y: 311, endPoint x: 757, endPoint y: 282, distance: 28.7
click at [753, 310] on p "比賽地點 新竹市陽明交通大學光復校區 浩然圖書館前廣場 (新竹市大學路1001號)" at bounding box center [714, 322] width 486 height 79
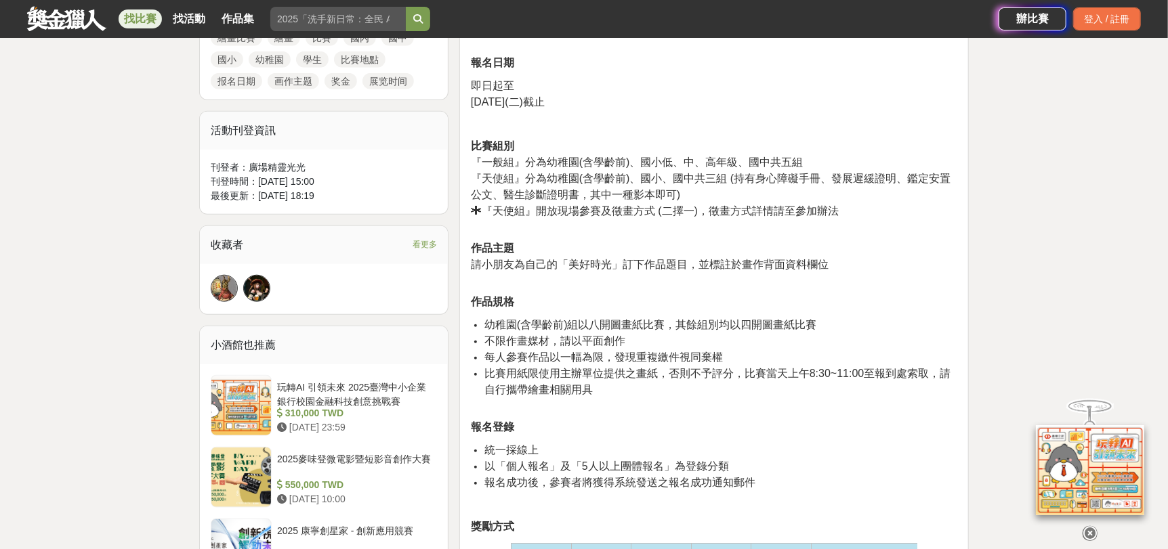
scroll to position [745, 0]
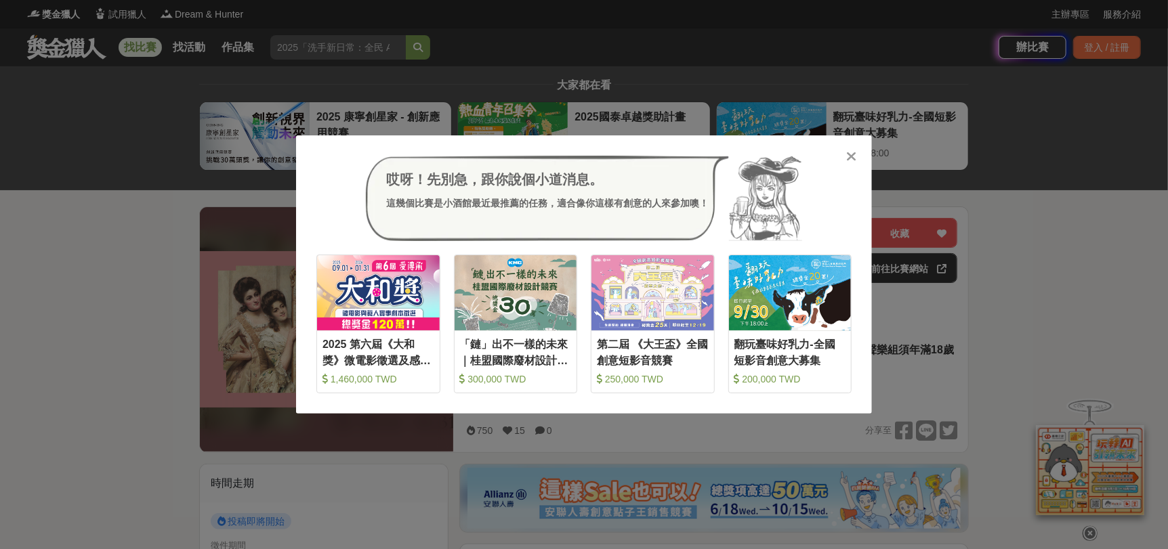
click at [853, 156] on icon at bounding box center [852, 157] width 10 height 14
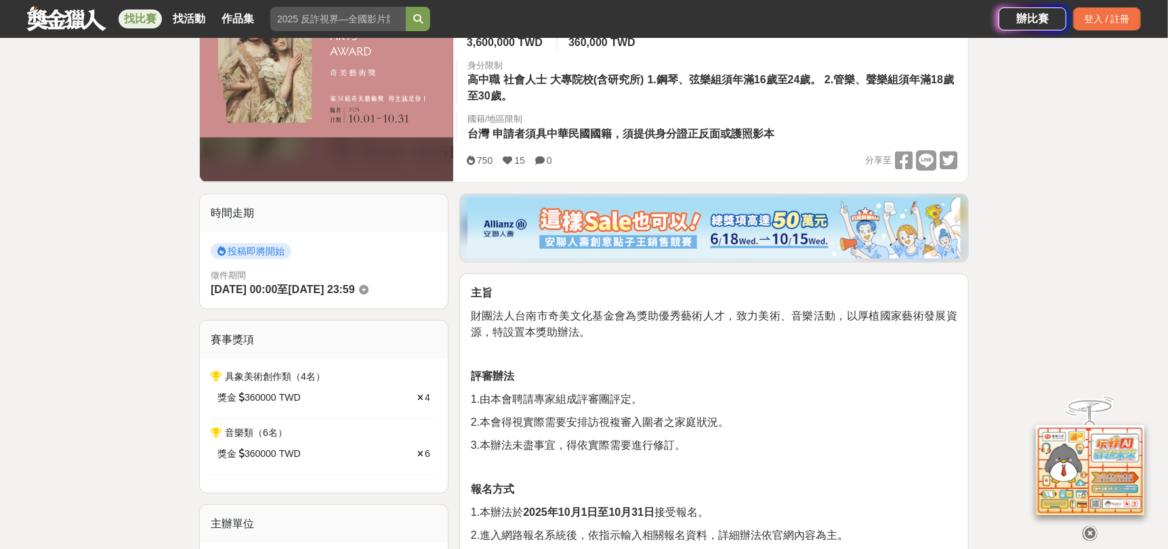
scroll to position [406, 0]
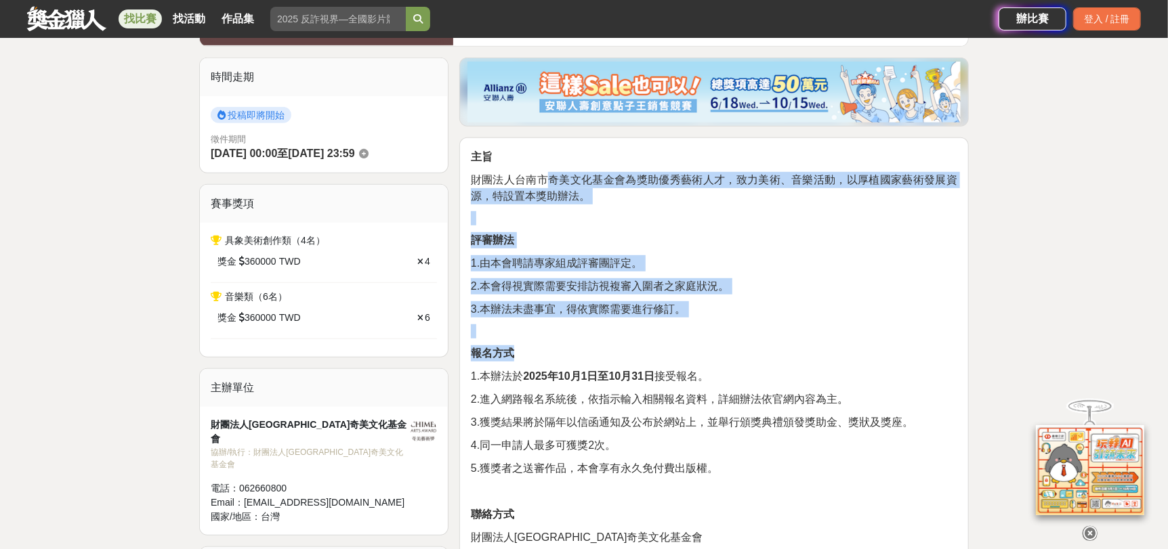
drag, startPoint x: 547, startPoint y: 175, endPoint x: 727, endPoint y: 389, distance: 279.7
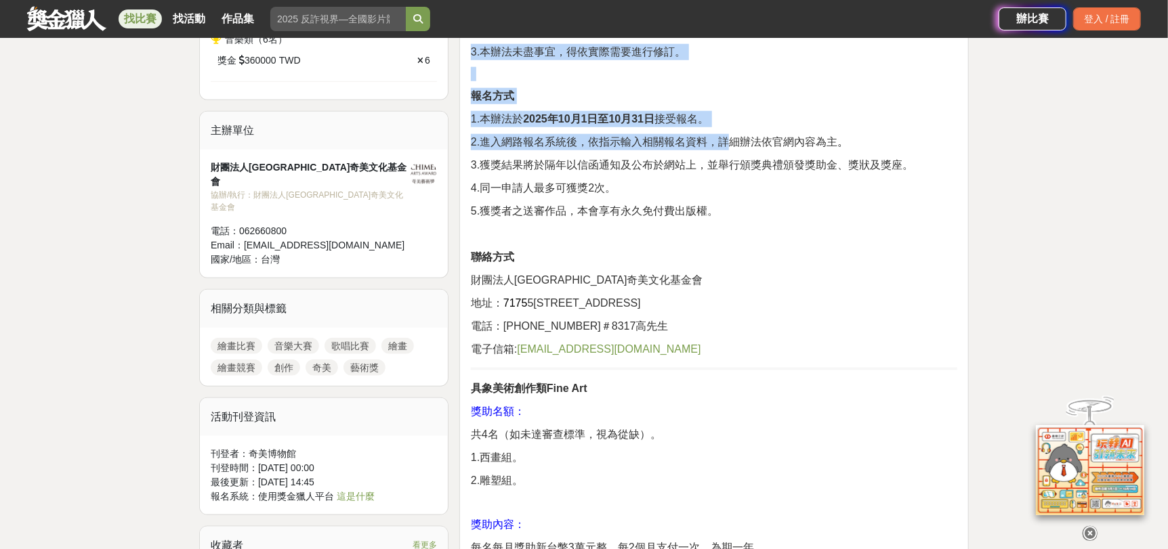
scroll to position [813, 0]
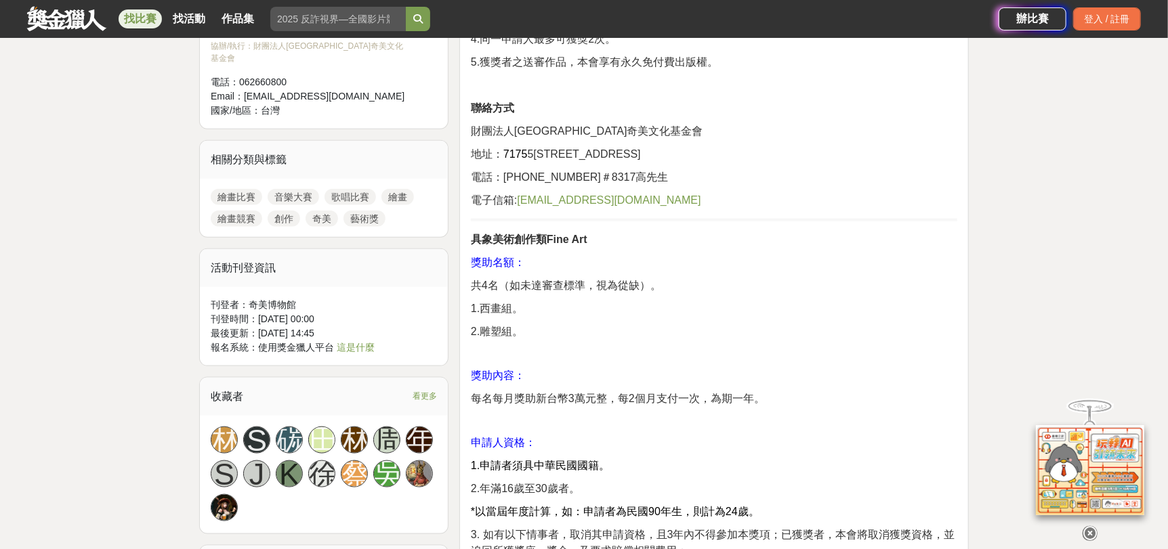
click at [666, 206] on p "電子信箱: [EMAIL_ADDRESS][DOMAIN_NAME]" at bounding box center [714, 200] width 486 height 16
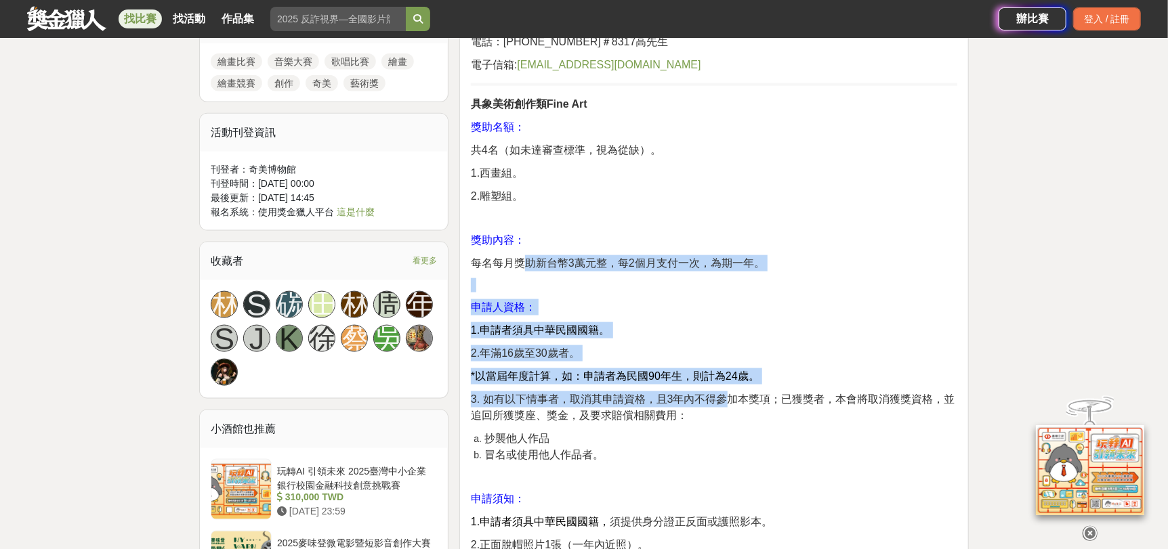
drag, startPoint x: 529, startPoint y: 253, endPoint x: 722, endPoint y: 393, distance: 238.6
click at [746, 349] on p "2.年滿16歲至30歲者。" at bounding box center [714, 353] width 486 height 16
click at [658, 306] on p "申請人資格：" at bounding box center [714, 307] width 486 height 16
click at [600, 335] on span "1.申請者須具中華民國國籍。" at bounding box center [540, 330] width 139 height 12
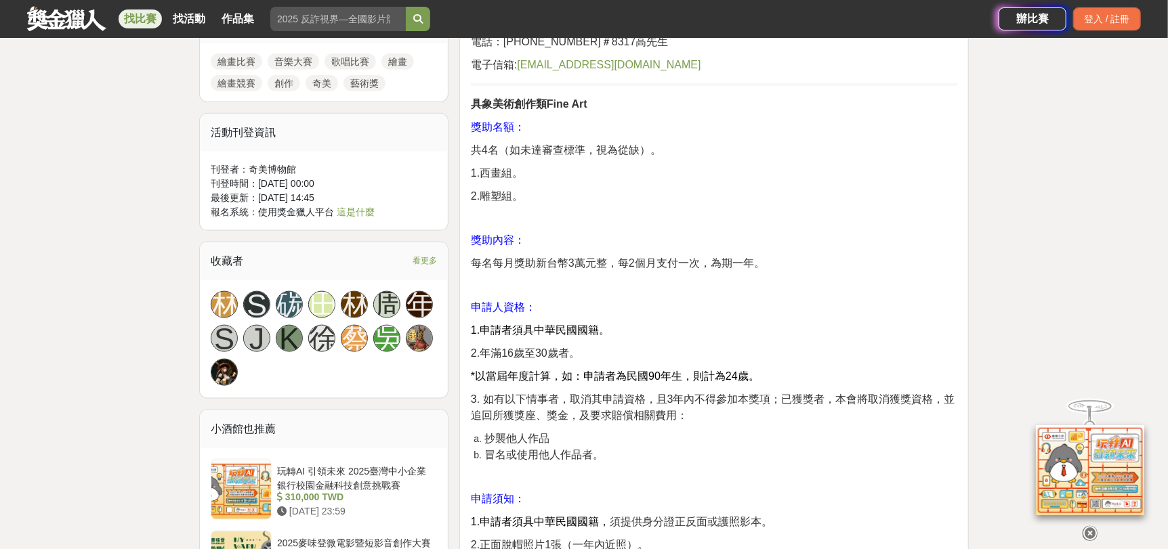
scroll to position [1287, 0]
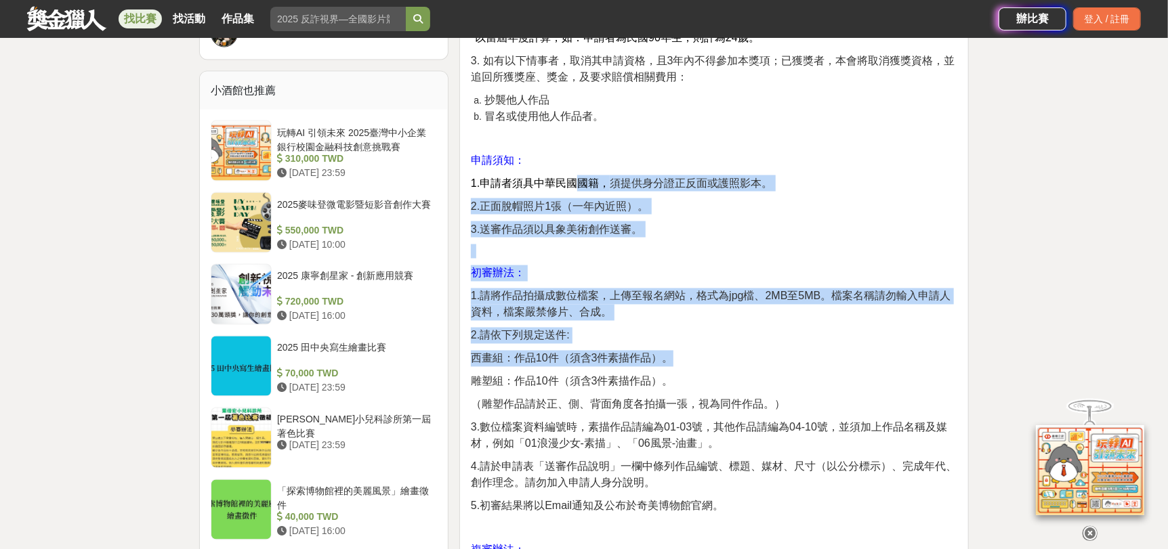
drag, startPoint x: 572, startPoint y: 187, endPoint x: 720, endPoint y: 386, distance: 248.3
click at [720, 386] on div "主旨 財團法人台南市奇美文化基金會為獎助優秀藝術人才，致力美術、音樂活動，以厚植國家藝術發展資源，特設置本獎助辦法。 評審辦法 1.由本會聘請專家組成評審團評…" at bounding box center [714, 454] width 486 height 2370
click at [720, 386] on p "雕塑組：作品10件（須含3件素描作品）。" at bounding box center [714, 382] width 486 height 16
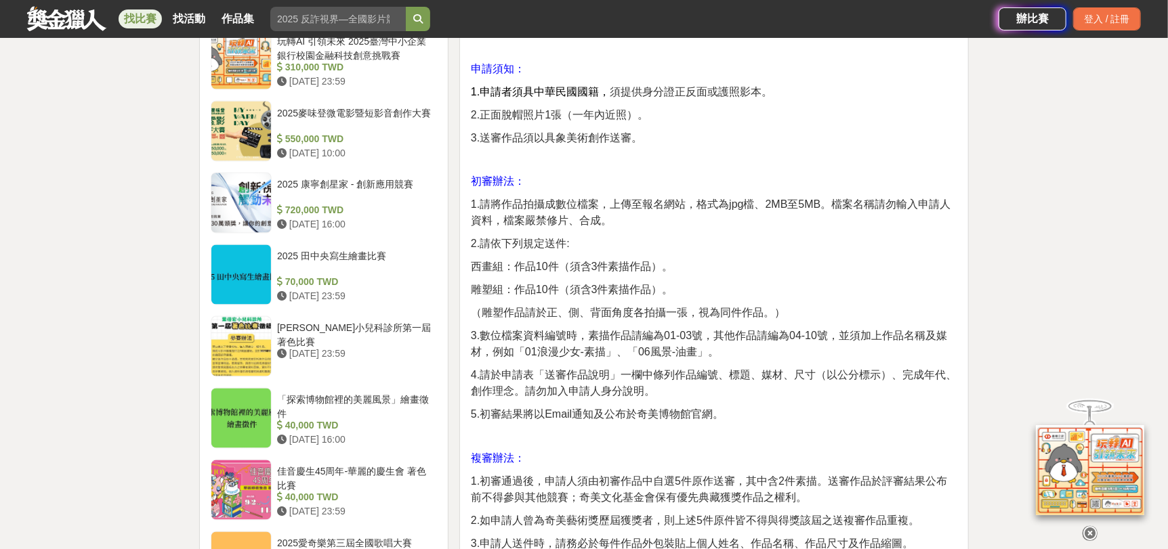
scroll to position [1354, 0]
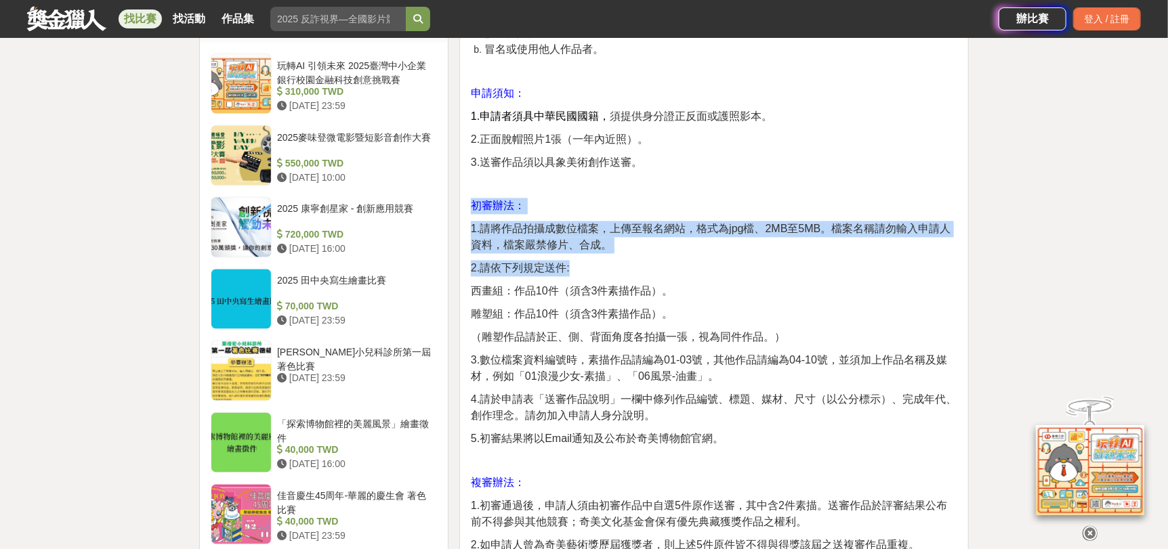
drag, startPoint x: 707, startPoint y: 263, endPoint x: 582, endPoint y: 121, distance: 189.6
click at [587, 125] on div "主旨 財團法人台南市奇美文化基金會為獎助優秀藝術人才，致力美術、音樂活動，以厚植國家藝術發展資源，特設置本獎助辦法。 評審辦法 1.由本會聘請專家組成評審團評…" at bounding box center [714, 386] width 486 height 2370
click at [637, 123] on div "主旨 財團法人台南市奇美文化基金會為獎助優秀藝術人才，致力美術、音樂活動，以厚植國家藝術發展資源，特設置本獎助辦法。 評審辦法 1.由本會聘請專家組成評審團評…" at bounding box center [714, 386] width 486 height 2370
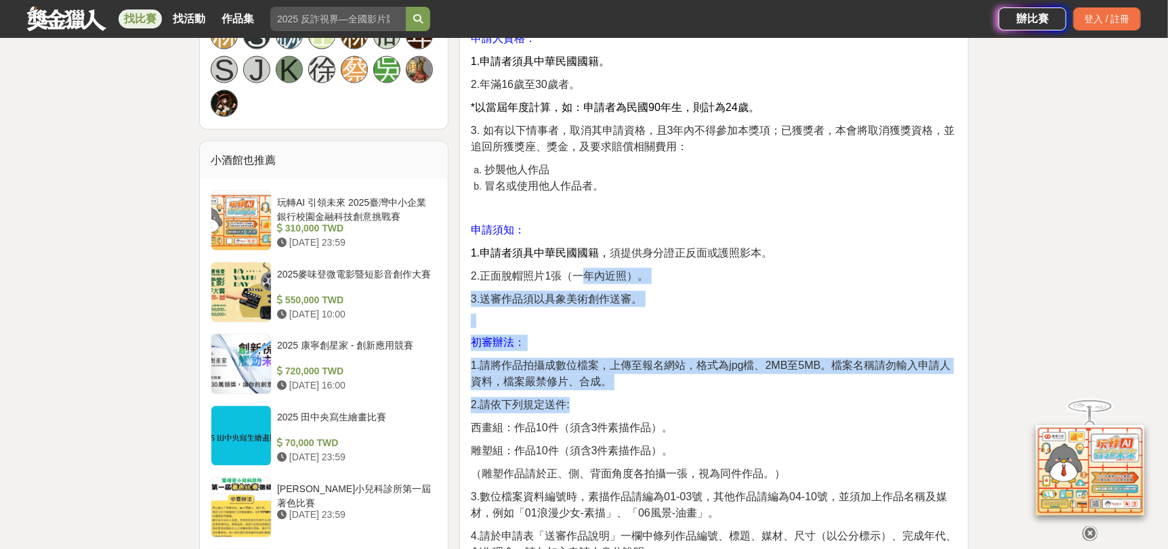
scroll to position [1084, 0]
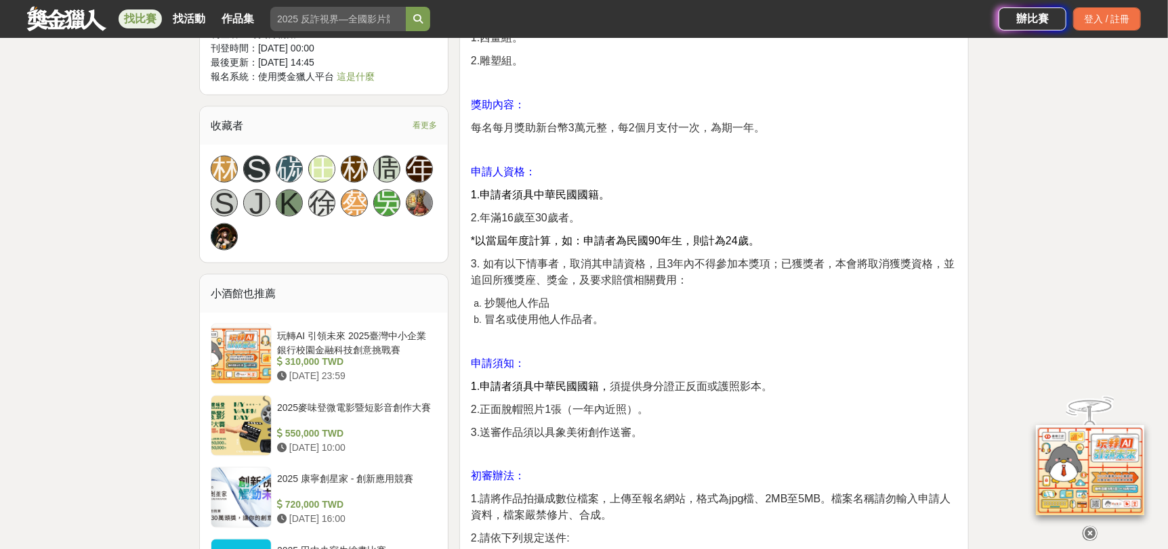
click at [639, 211] on p "2.年滿16歲至30歲者。" at bounding box center [714, 218] width 486 height 16
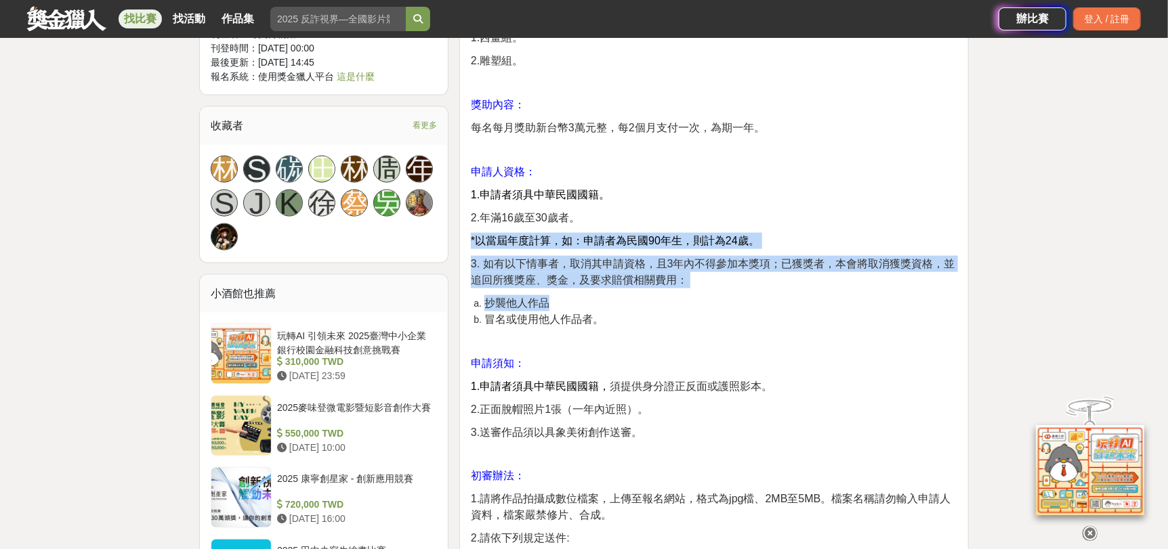
drag, startPoint x: 764, startPoint y: 305, endPoint x: 610, endPoint y: 132, distance: 232.2
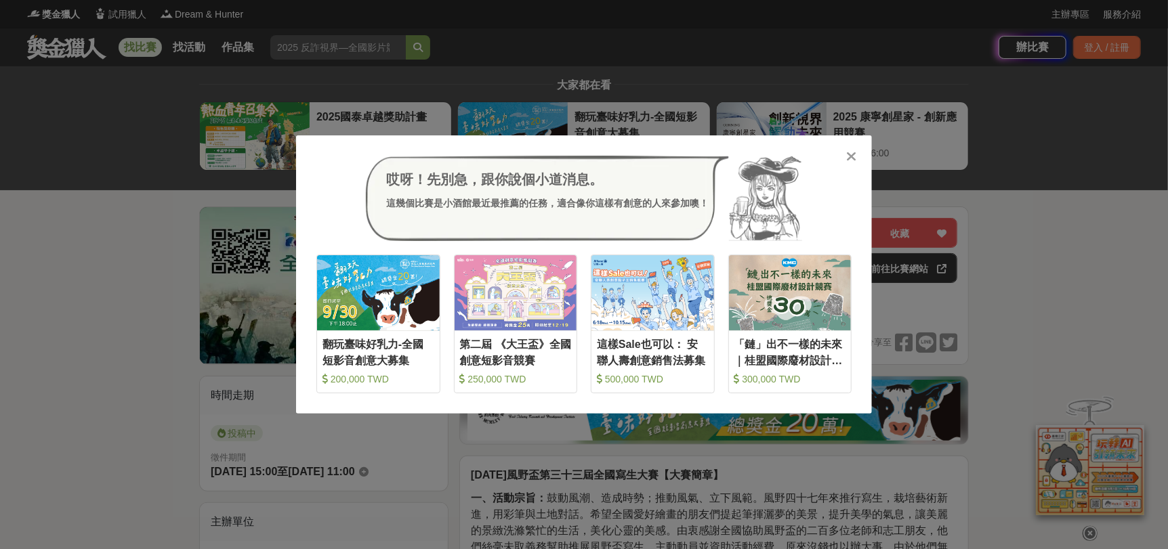
click at [851, 157] on icon at bounding box center [852, 157] width 10 height 14
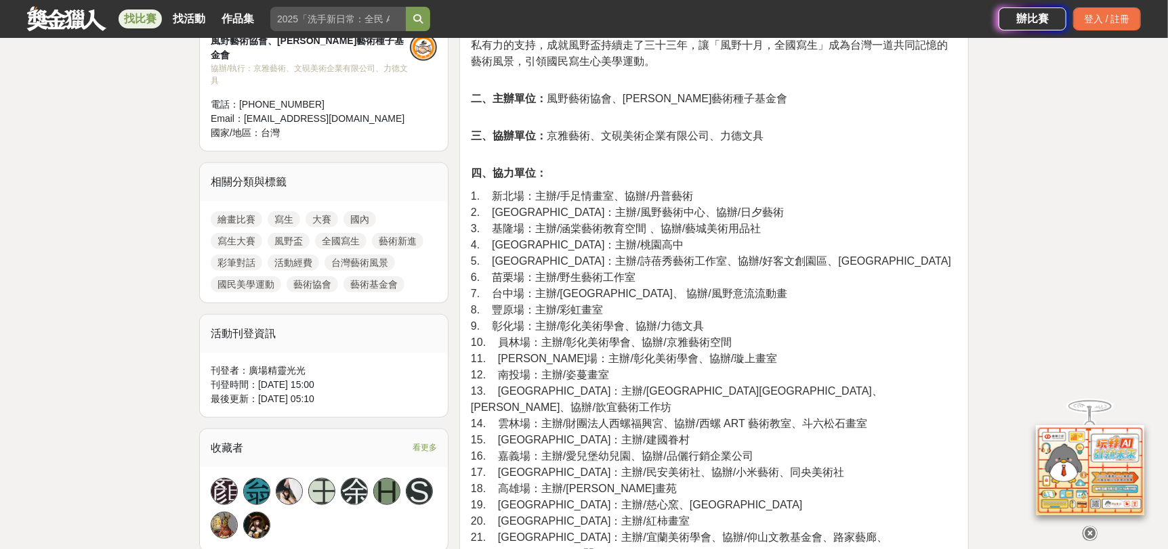
scroll to position [541, 0]
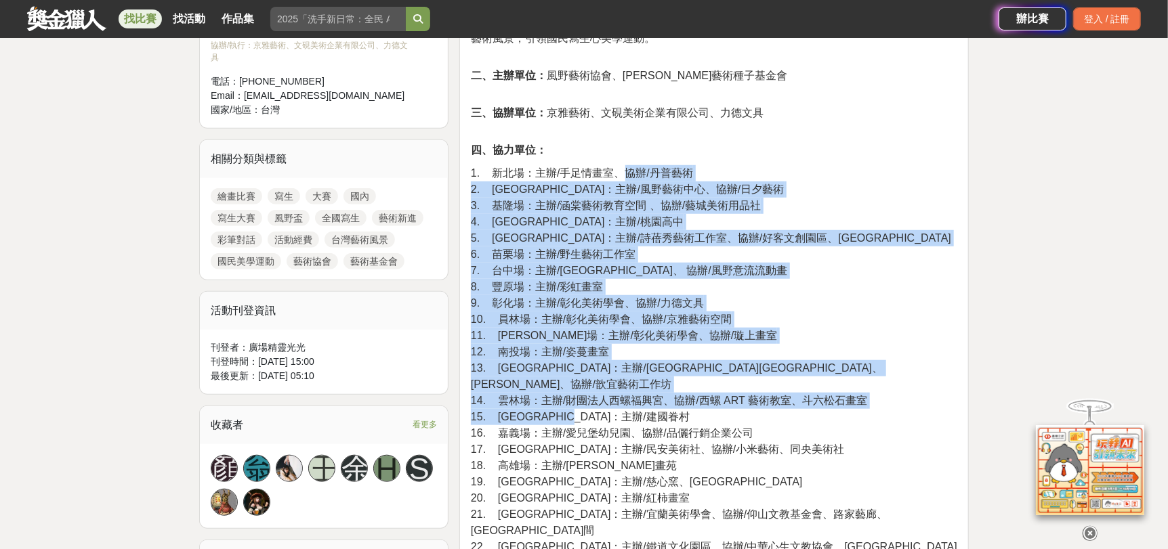
drag, startPoint x: 629, startPoint y: 171, endPoint x: 843, endPoint y: 406, distance: 317.4
click at [843, 406] on p "1. 新北場：主辦/手足情畫室、協辦/丹普藝術 2. [GEOGRAPHIC_DATA]：主辦/風野藝術中心、協辦/日夕藝術 3. 基隆場：主辦/涵棠藝術教育…" at bounding box center [714, 416] width 486 height 502
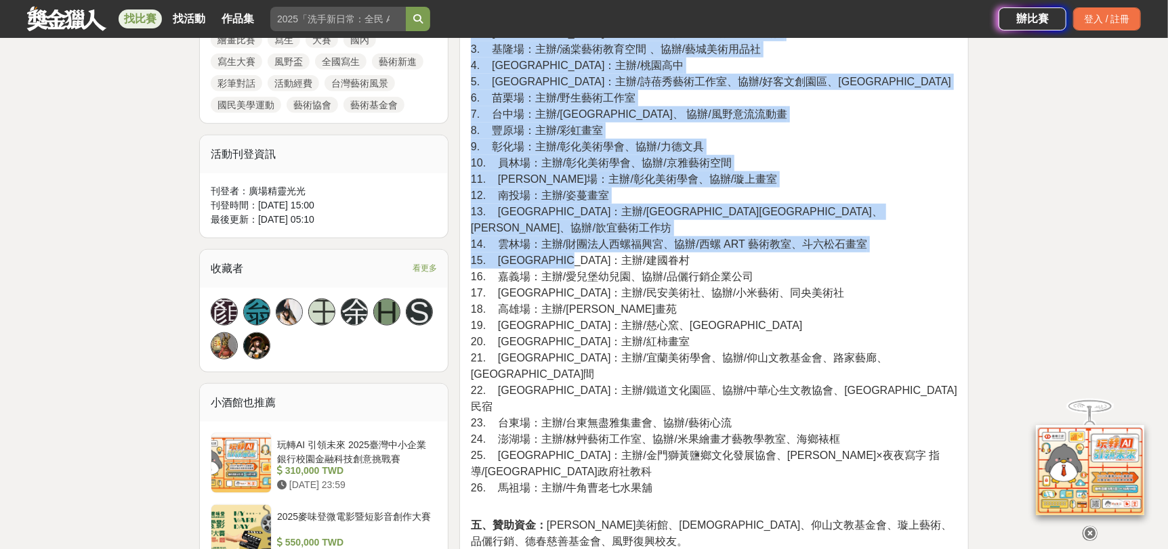
scroll to position [880, 0]
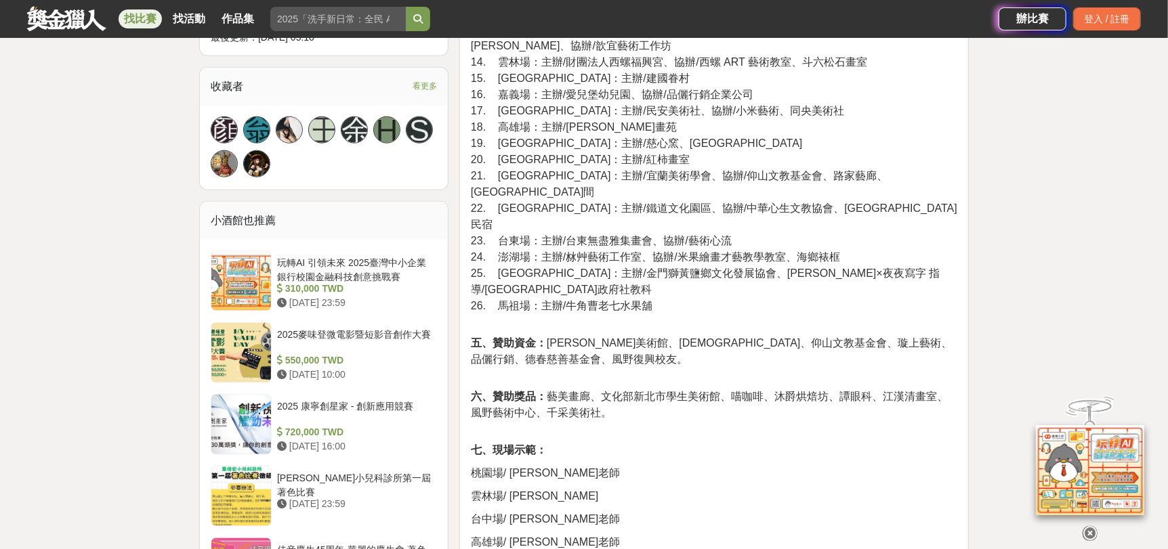
click at [699, 251] on span "24. 澎湖場：主辦/沝艸藝術工作室、協辦/米果繪畫才藝教學教室、海鄉裱框" at bounding box center [655, 257] width 369 height 12
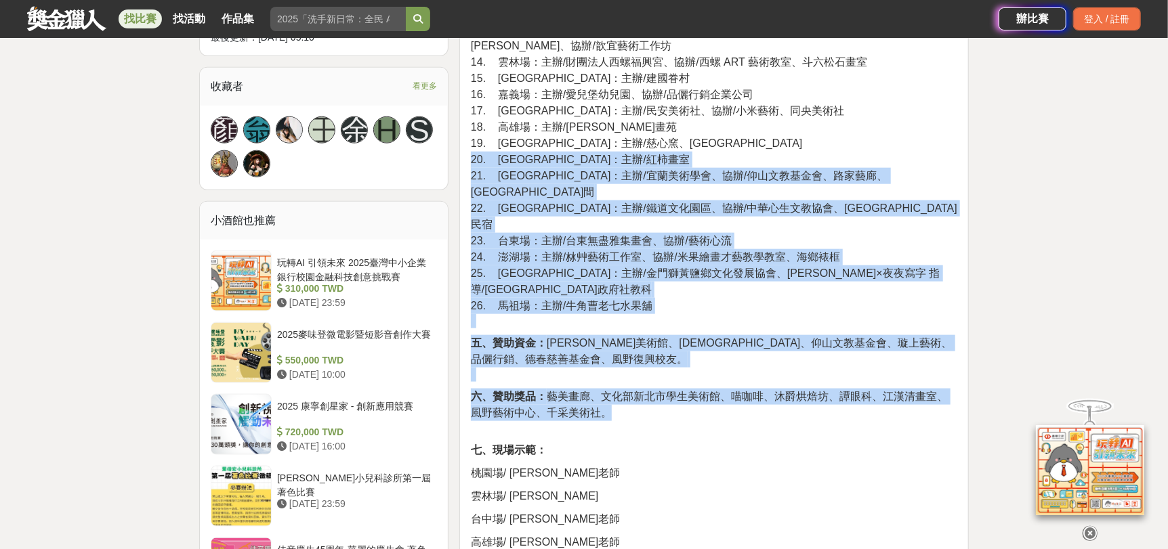
drag, startPoint x: 797, startPoint y: 343, endPoint x: 612, endPoint y: 129, distance: 283.3
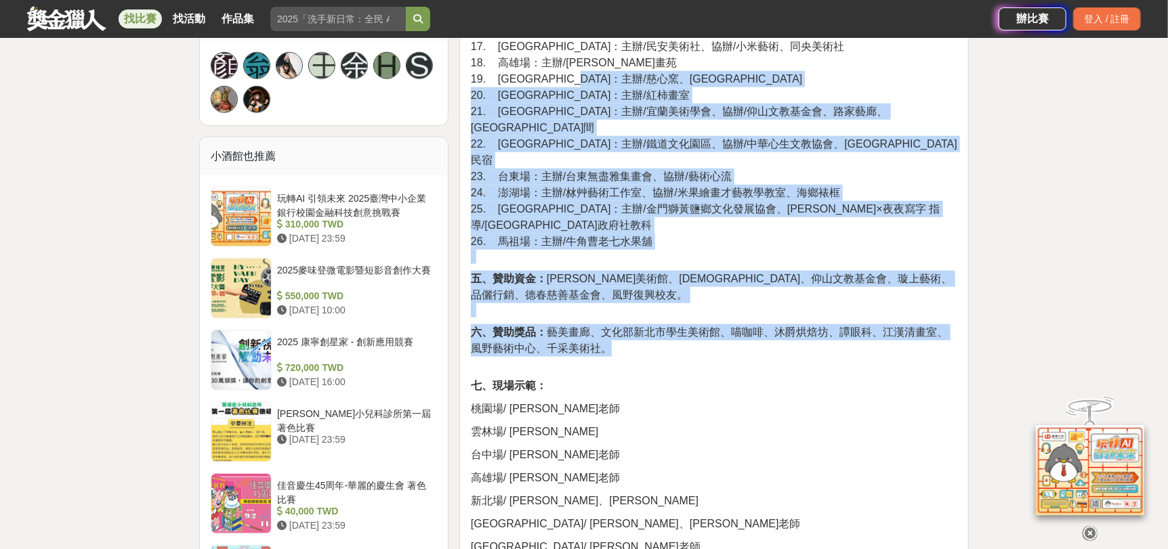
scroll to position [1015, 0]
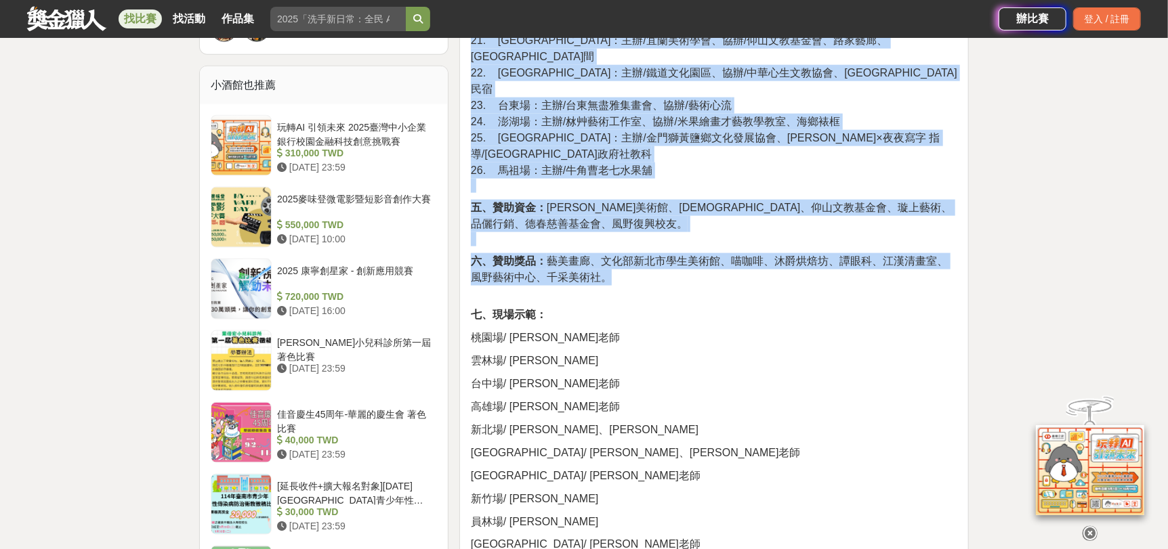
click at [662, 253] on p "六、贊助獎品： 藝美畫廊、文化部新北市學生美術館、喵咖啡、沐爵烘焙坊、譚眼科、江漢清畫室、風野藝術中心、千采美術社。" at bounding box center [714, 276] width 486 height 47
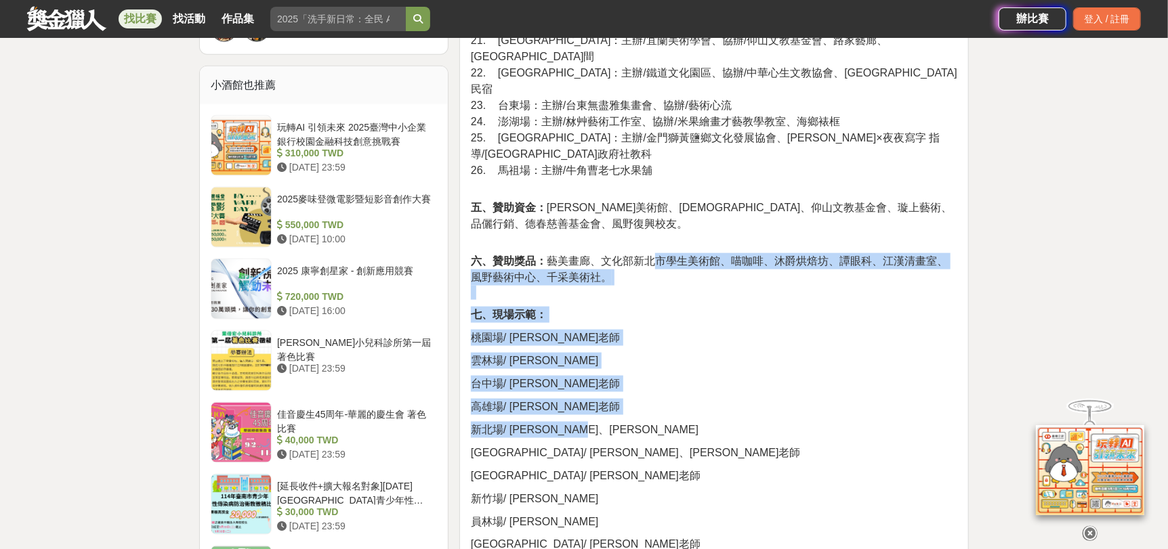
drag, startPoint x: 660, startPoint y: 185, endPoint x: 773, endPoint y: 354, distance: 203.4
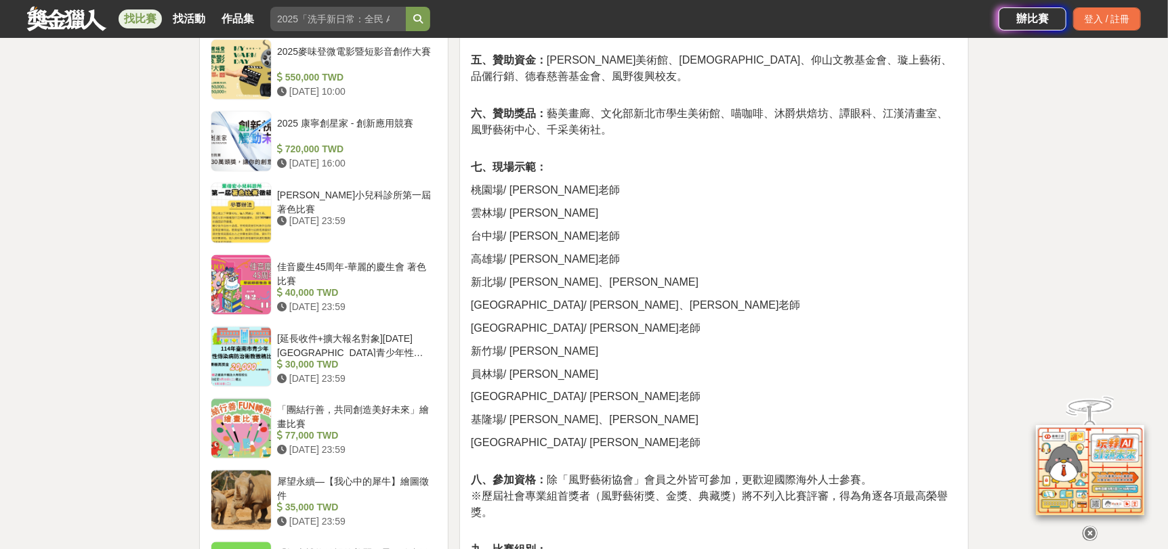
scroll to position [1218, 0]
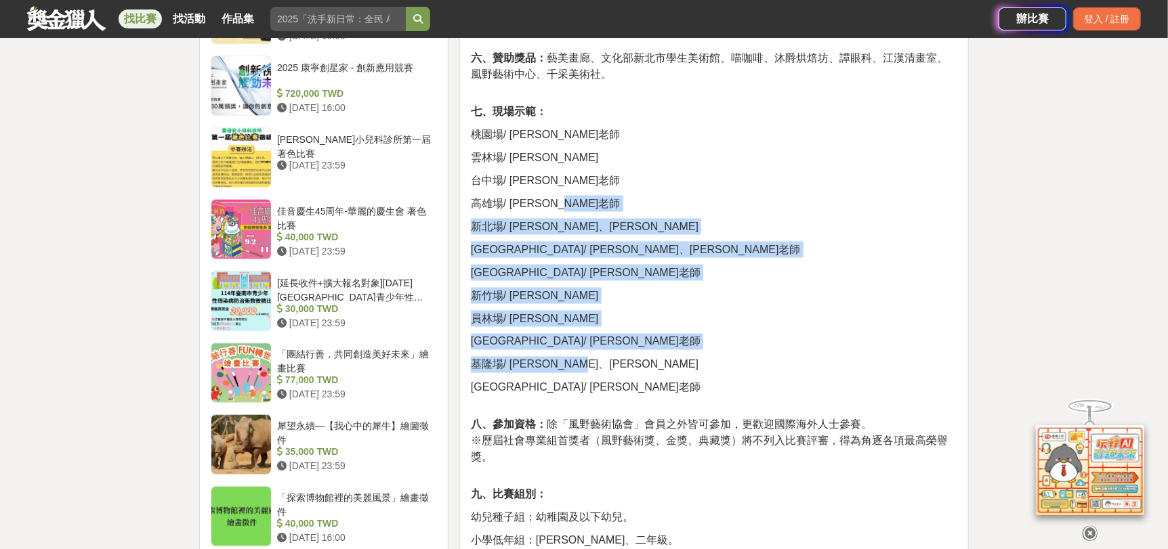
drag, startPoint x: 633, startPoint y: 148, endPoint x: 716, endPoint y: 314, distance: 185.7
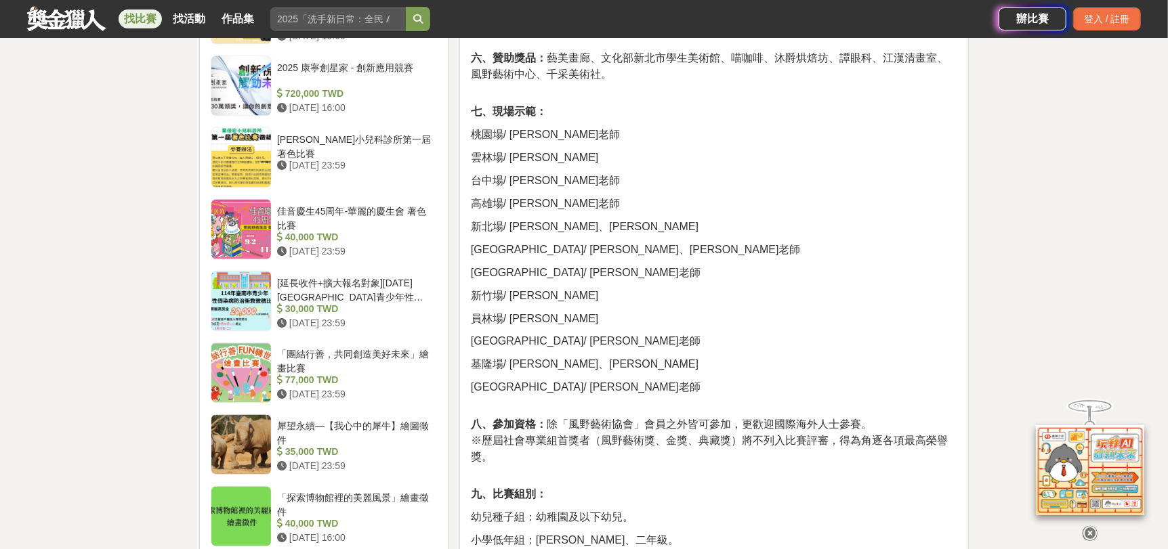
click at [790, 380] on p "[GEOGRAPHIC_DATA]/ [PERSON_NAME]老師" at bounding box center [714, 395] width 486 height 30
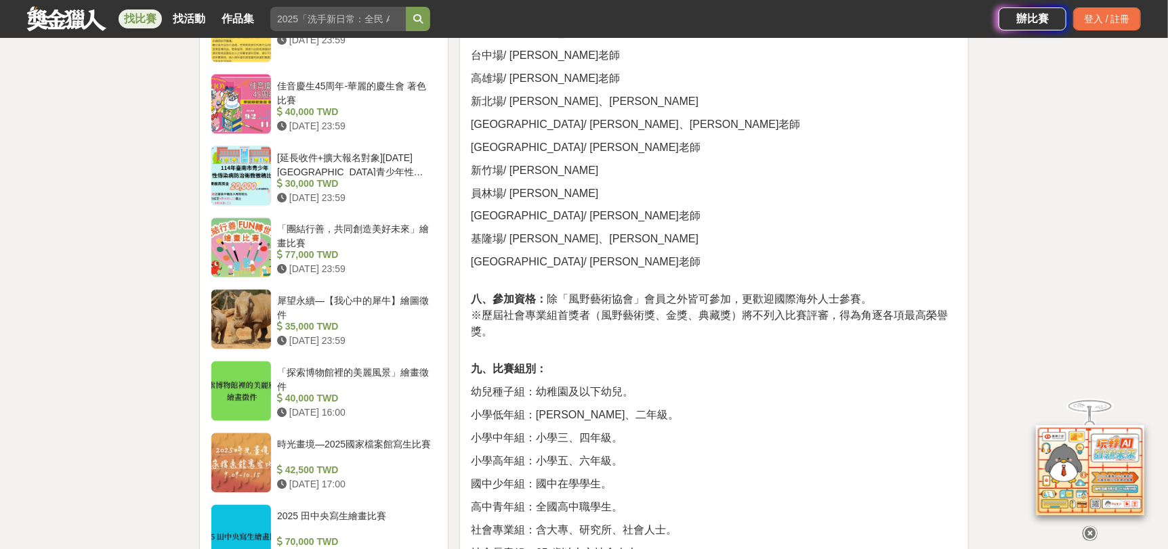
scroll to position [1558, 0]
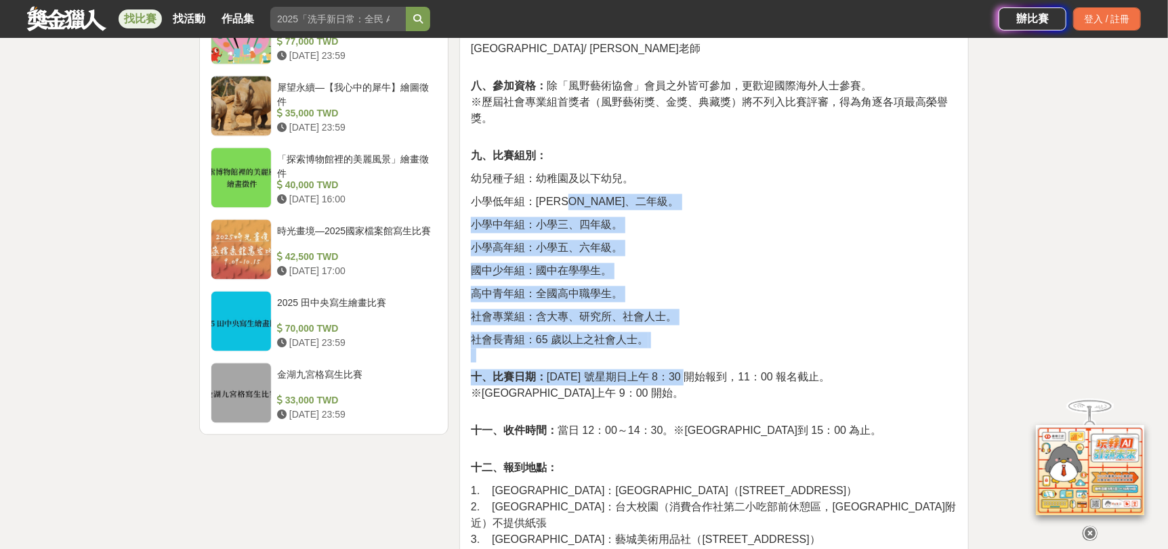
drag, startPoint x: 590, startPoint y: 125, endPoint x: 673, endPoint y: 322, distance: 213.7
click at [868, 369] on p "十、比賽日期： 2025 年 10 月 19 號星期日上午 8：30 開始報到，11：00 報名截止。 ※新竹場上午 9：00 開始。" at bounding box center [714, 392] width 486 height 47
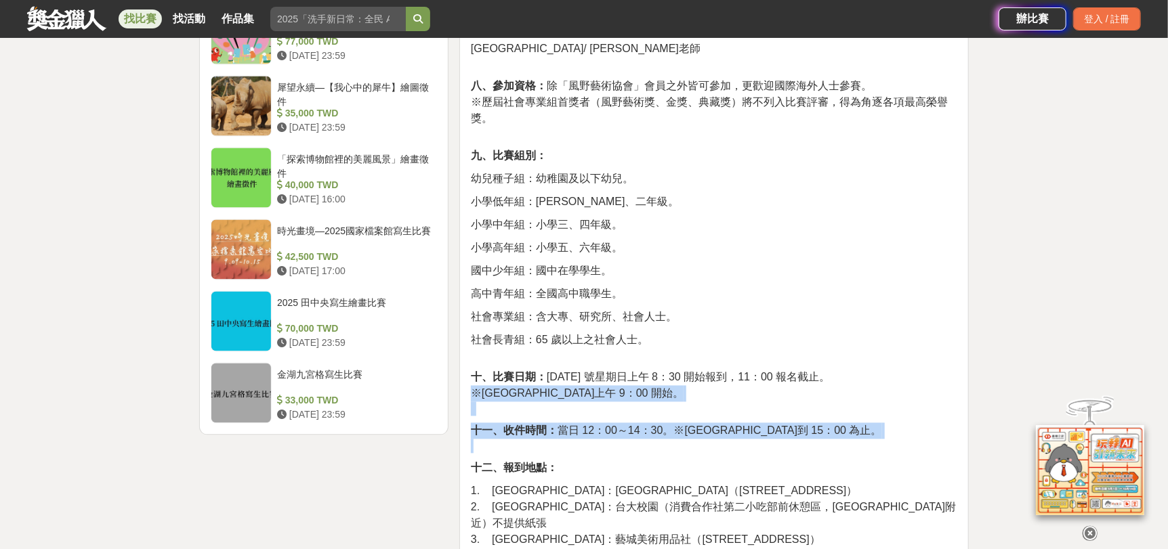
drag, startPoint x: 748, startPoint y: 331, endPoint x: 663, endPoint y: 270, distance: 104.3
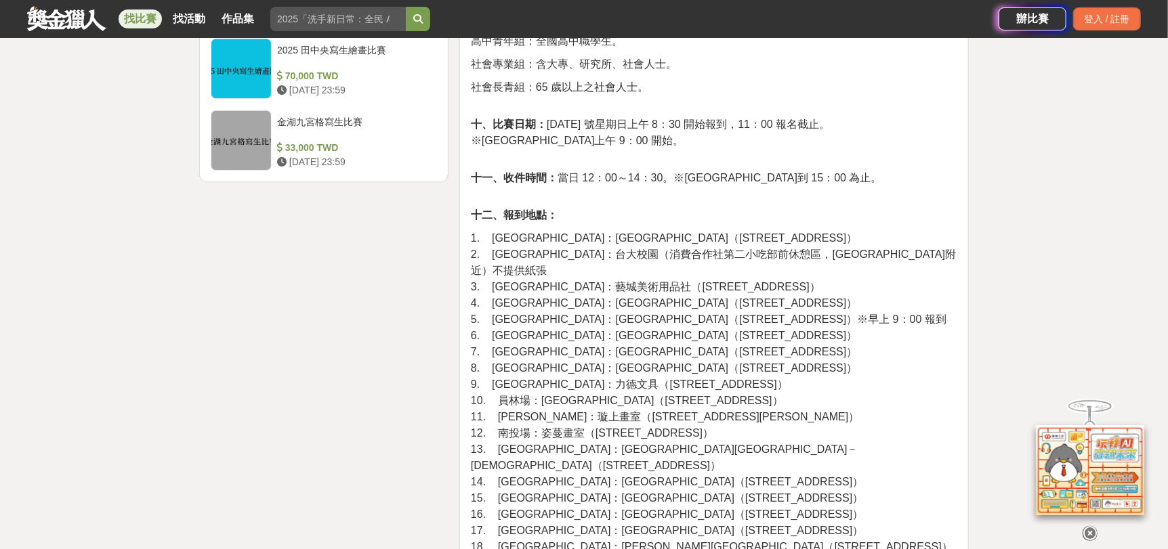
scroll to position [1828, 0]
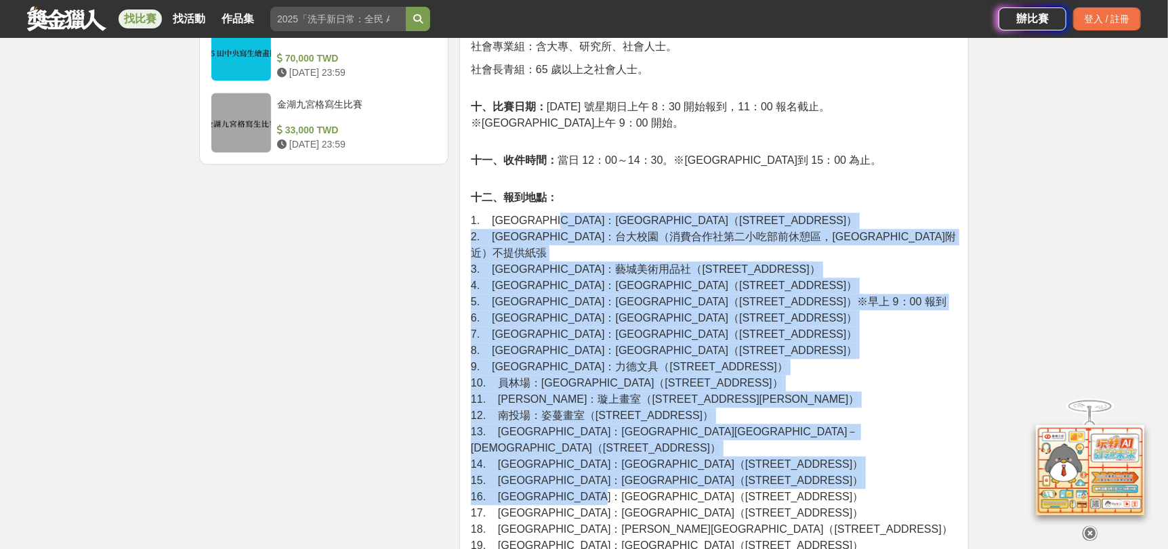
drag, startPoint x: 597, startPoint y: 154, endPoint x: 664, endPoint y: 392, distance: 247.6
click at [664, 392] on p "1. 新北場：風野藝術中心（新北市永和區中正路 465 巷 22 號） 2. 台北場：台大校園（消費合作社第二小吃部前休憩區，鹿鳴堂附近）不提供紙張 3. 基…" at bounding box center [714, 520] width 486 height 614
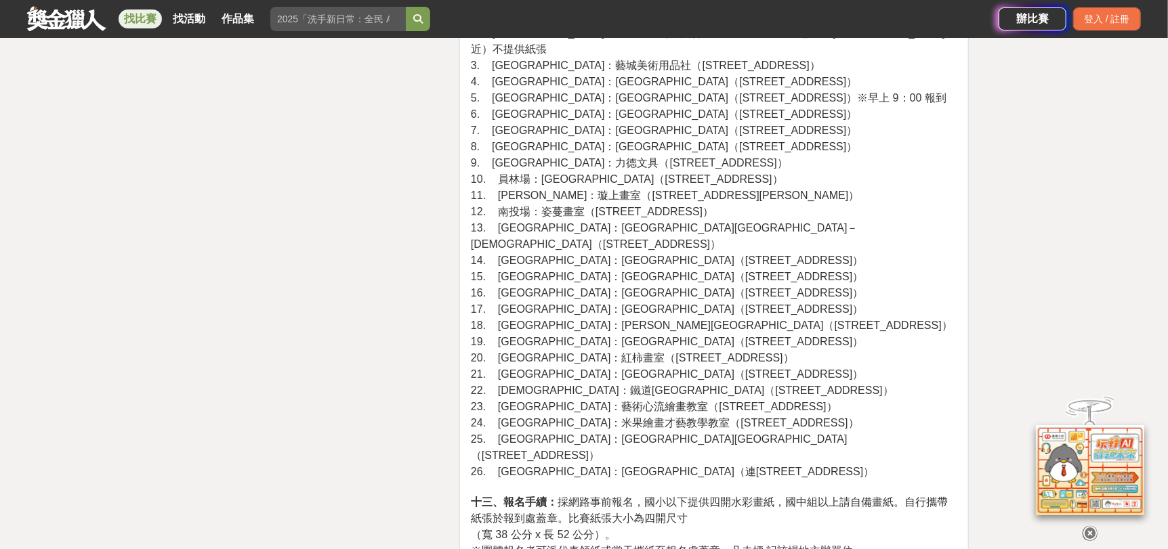
click at [685, 249] on p "1. 新北場：風野藝術中心（新北市永和區中正路 465 巷 22 號） 2. 台北場：台大校園（消費合作社第二小吃部前休憩區，鹿鳴堂附近）不提供紙張 3. 基…" at bounding box center [714, 316] width 486 height 614
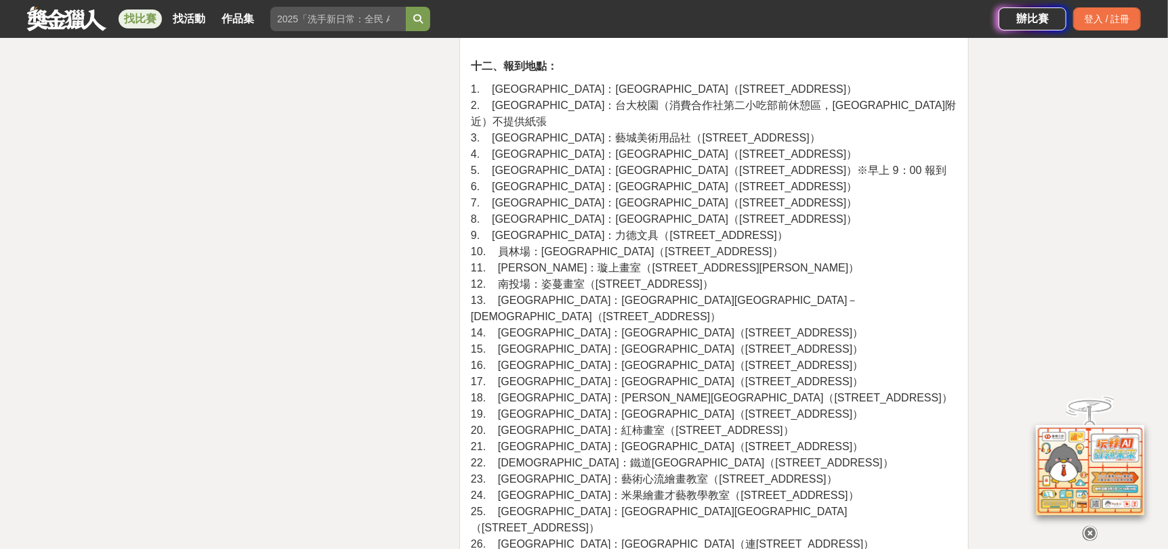
scroll to position [1896, 0]
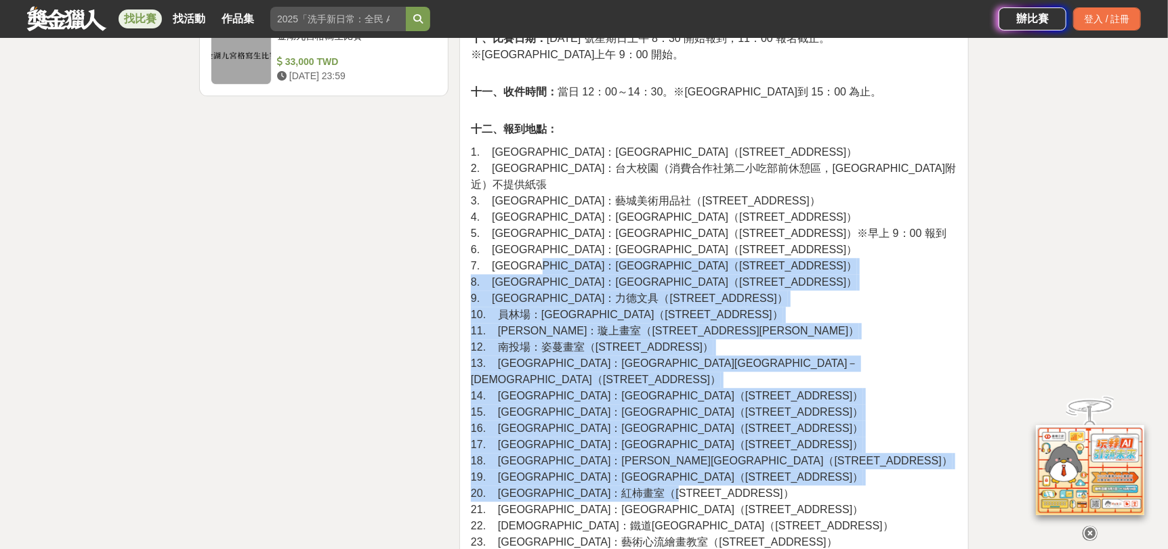
drag, startPoint x: 778, startPoint y: 389, endPoint x: 561, endPoint y: 183, distance: 299.9
click at [561, 183] on p "1. 新北場：風野藝術中心（新北市永和區中正路 465 巷 22 號） 2. 台北場：台大校園（消費合作社第二小吃部前休憩區，鹿鳴堂附近）不提供紙張 3. 基…" at bounding box center [714, 451] width 486 height 614
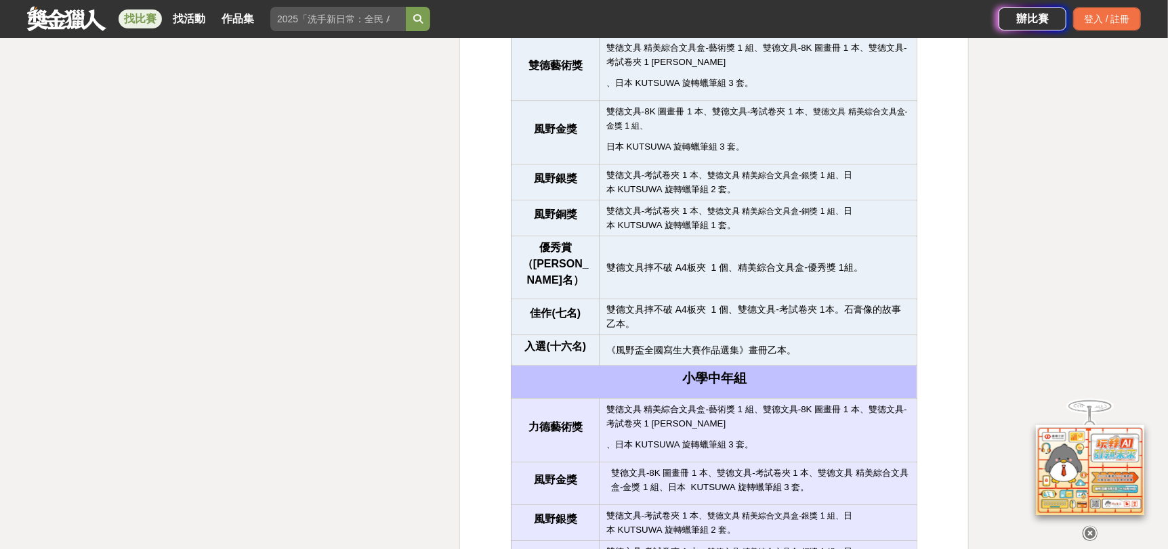
scroll to position [5079, 0]
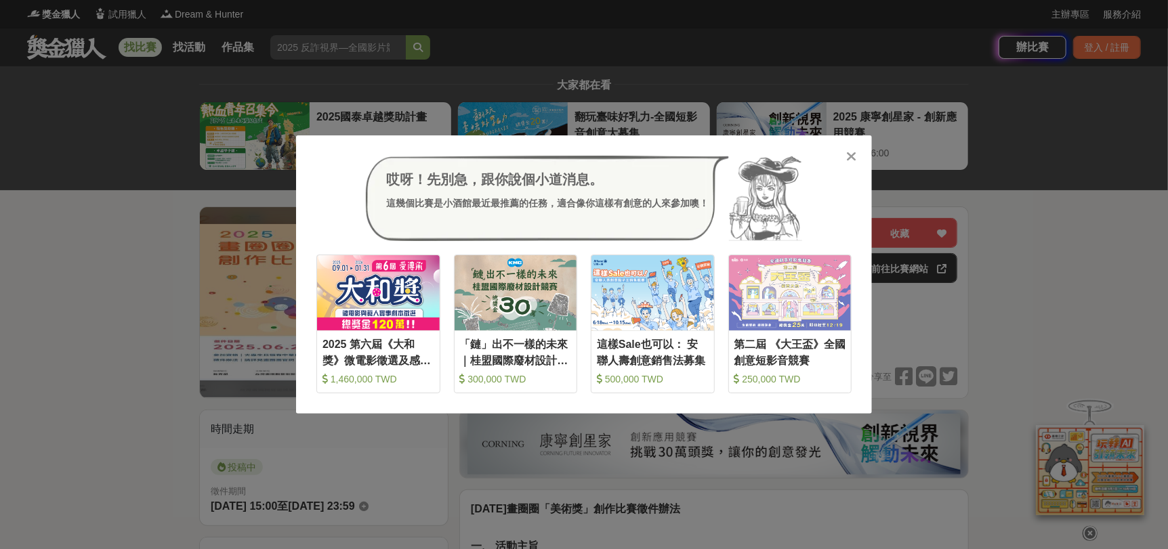
click at [854, 150] on icon at bounding box center [852, 157] width 10 height 14
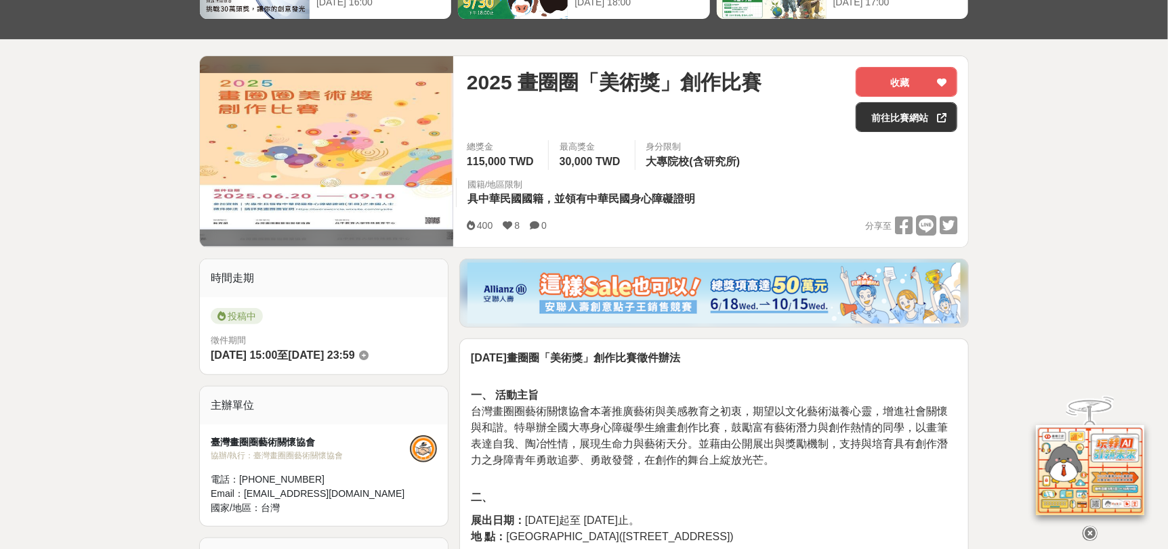
scroll to position [338, 0]
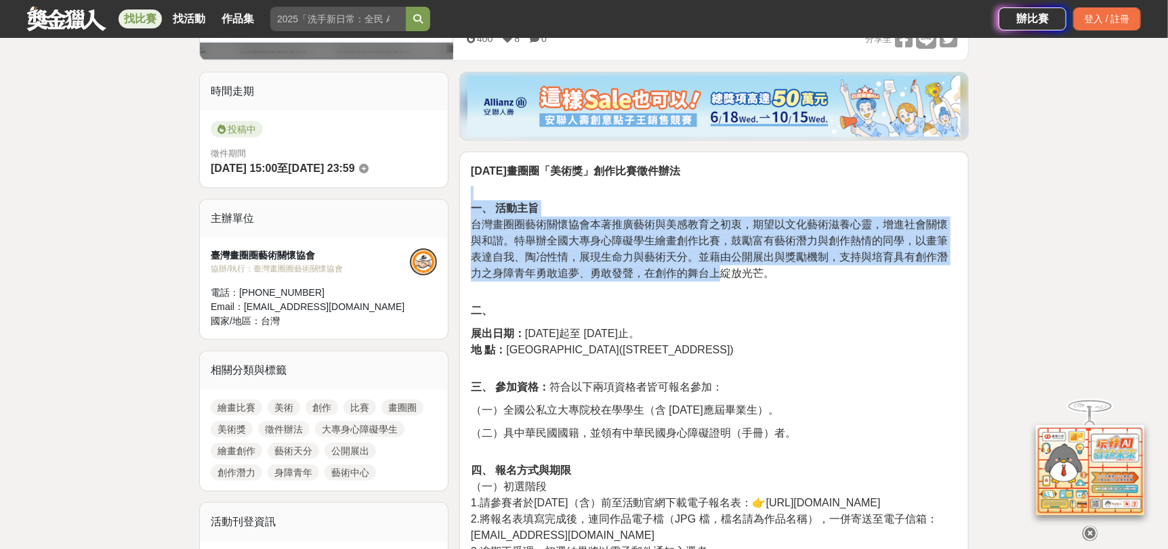
drag, startPoint x: 591, startPoint y: 200, endPoint x: 872, endPoint y: 286, distance: 293.3
click at [813, 286] on p "一、 活動主旨 台灣畫圈圈藝術關懷協會本著推廣藝術與美感教育之初衷，期望以文化藝術滋養心靈，增進社會關懷與和諧。特舉辦全國大專身心障礙學生繪畫創作比賽，鼓勵富…" at bounding box center [714, 241] width 486 height 110
click at [710, 289] on p "一、 活動主旨 台灣畫圈圈藝術關懷協會本著推廣藝術與美感教育之初衷，期望以文化藝術滋養心靈，增進社會關懷與和諧。特舉辦全國大專身心障礙學生繪畫創作比賽，鼓勵富…" at bounding box center [714, 241] width 486 height 110
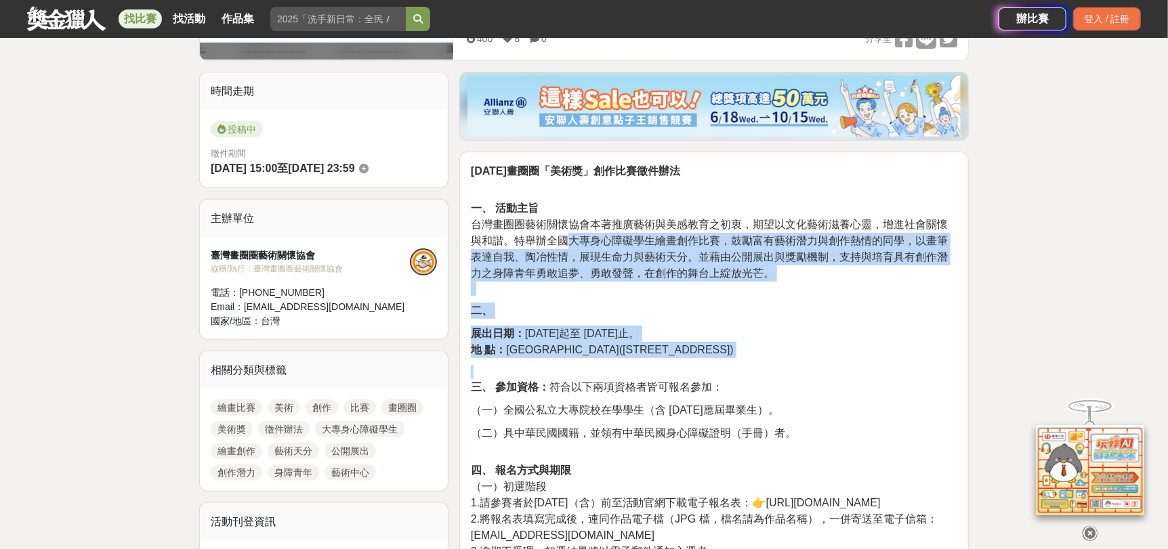
drag, startPoint x: 568, startPoint y: 232, endPoint x: 705, endPoint y: 365, distance: 191.1
click at [708, 366] on p "三、 參加資格： 符合以下兩項資格者皆可報名參加：" at bounding box center [714, 380] width 486 height 30
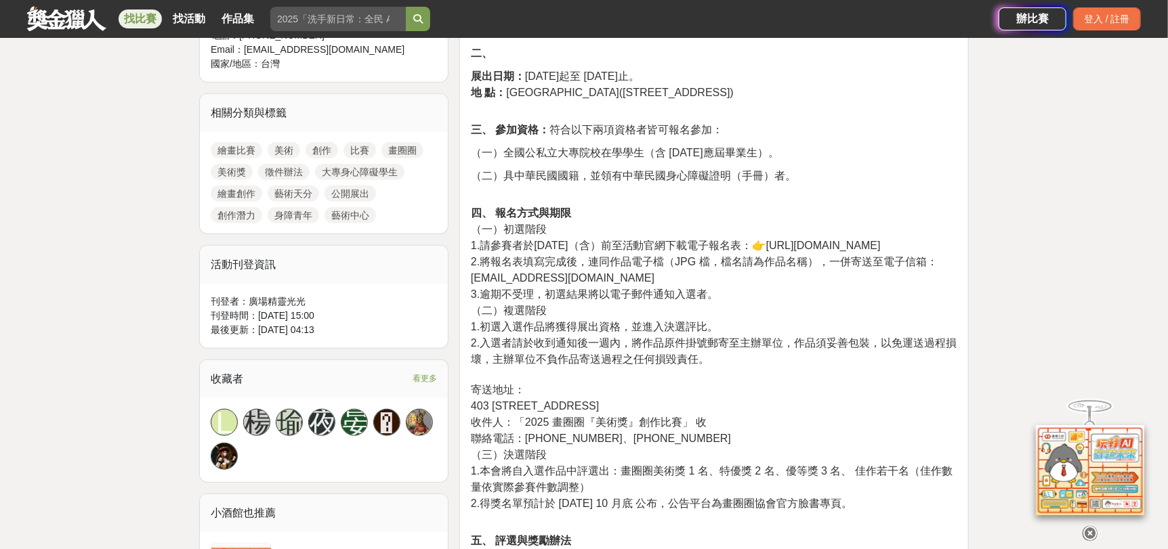
scroll to position [610, 0]
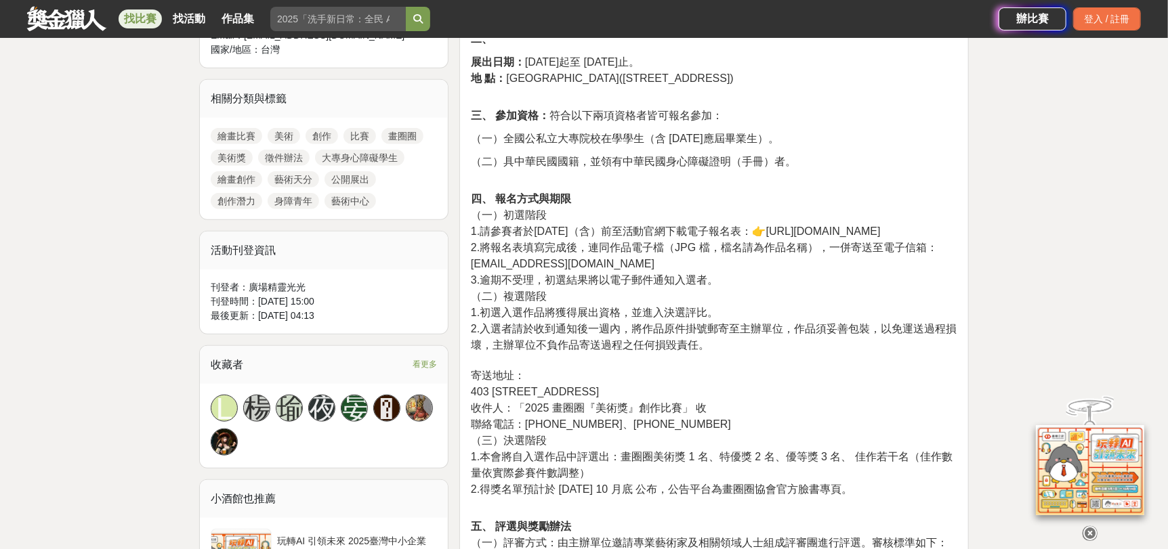
drag, startPoint x: 563, startPoint y: 148, endPoint x: 683, endPoint y: 240, distance: 150.6
click at [683, 240] on div "2025 年畫圈圈「美術獎」創作比賽徵件辦法 一、 活動主旨 台灣畫圈圈藝術關懷協會本著推廣藝術與美感教育之初衷，期望以文化藝術滋養心靈，增進社會關懷與和諧。…" at bounding box center [714, 518] width 486 height 1252
click at [751, 249] on p "四、 報名方式與期限 （一）初選階段 1.請參賽者於2025 年 9 月 10 日（含）前至活動官網下載電子報名表：👉https://twdrawcircle…" at bounding box center [714, 351] width 486 height 321
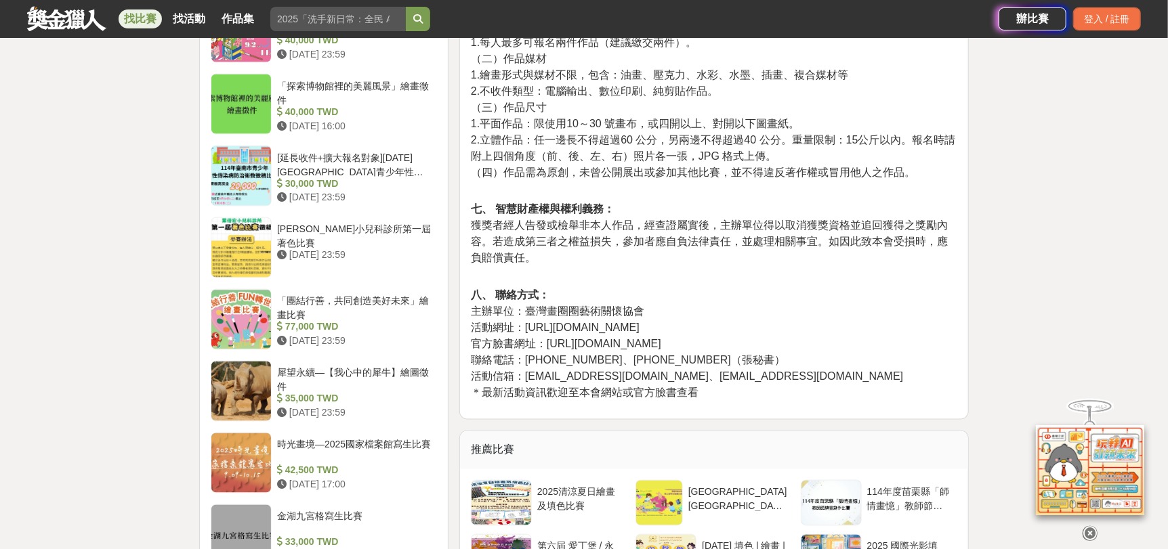
scroll to position [1354, 0]
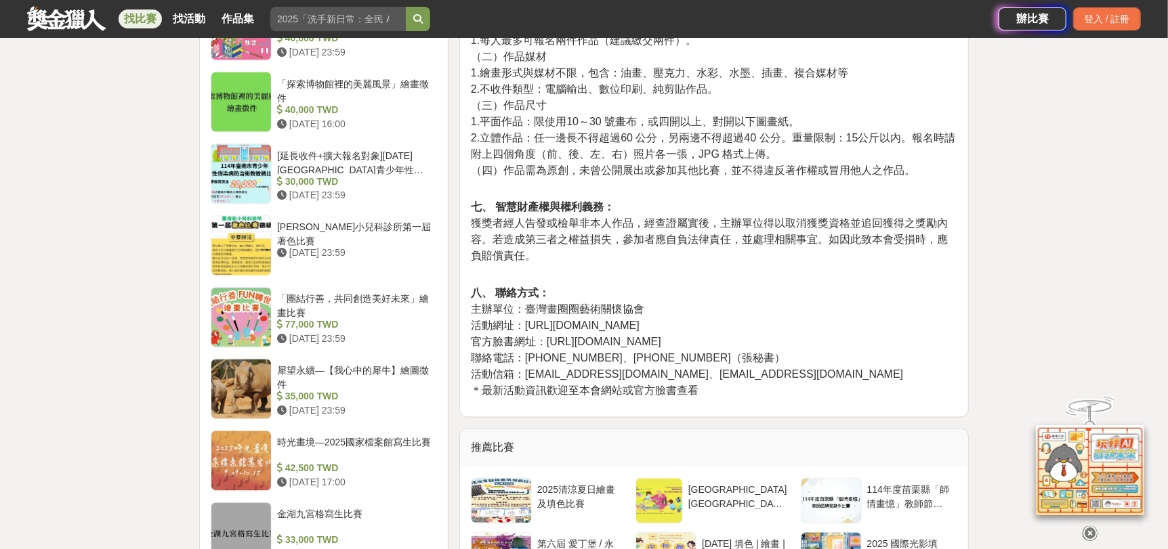
drag, startPoint x: 526, startPoint y: 341, endPoint x: 765, endPoint y: 341, distance: 239.1
click at [765, 341] on p "八、 聯絡方式： 主辦單位：臺灣畫圈圈藝術關懷協會 活動網址：https://twdrawcircle.wixsite.com/mysite/ 官方臉書網址：…" at bounding box center [714, 343] width 486 height 114
copy span "https://twdrawcircle.wixsite.com/mysite/"
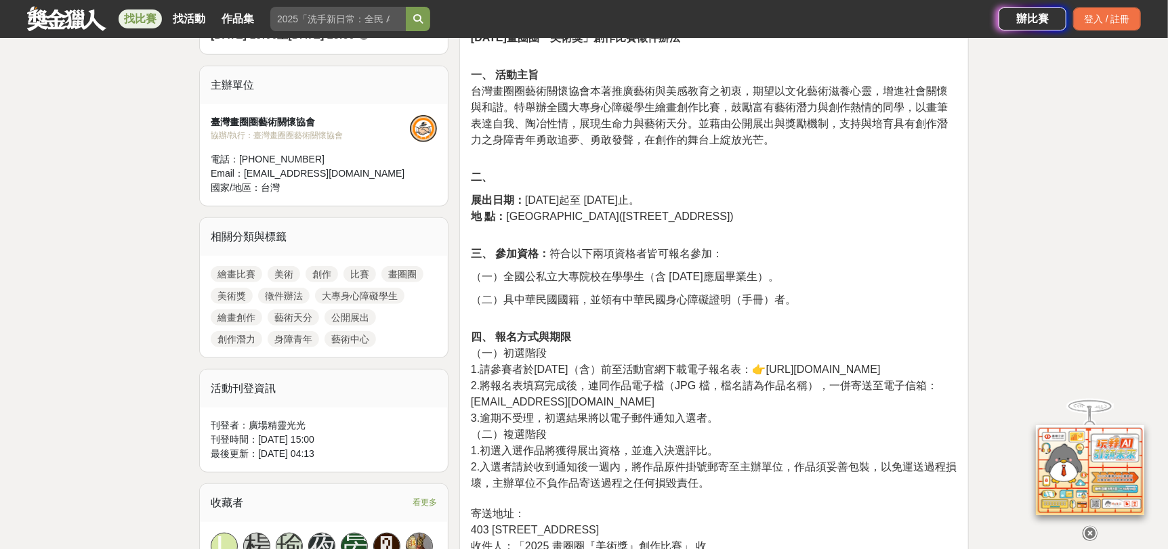
scroll to position [474, 0]
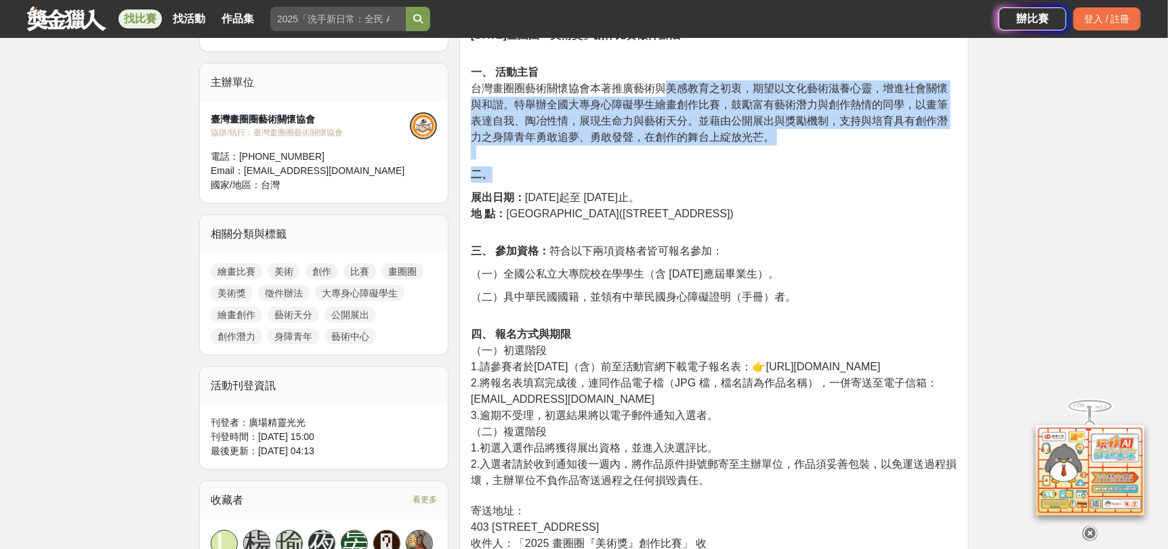
drag, startPoint x: 675, startPoint y: 89, endPoint x: 796, endPoint y: 182, distance: 153.2
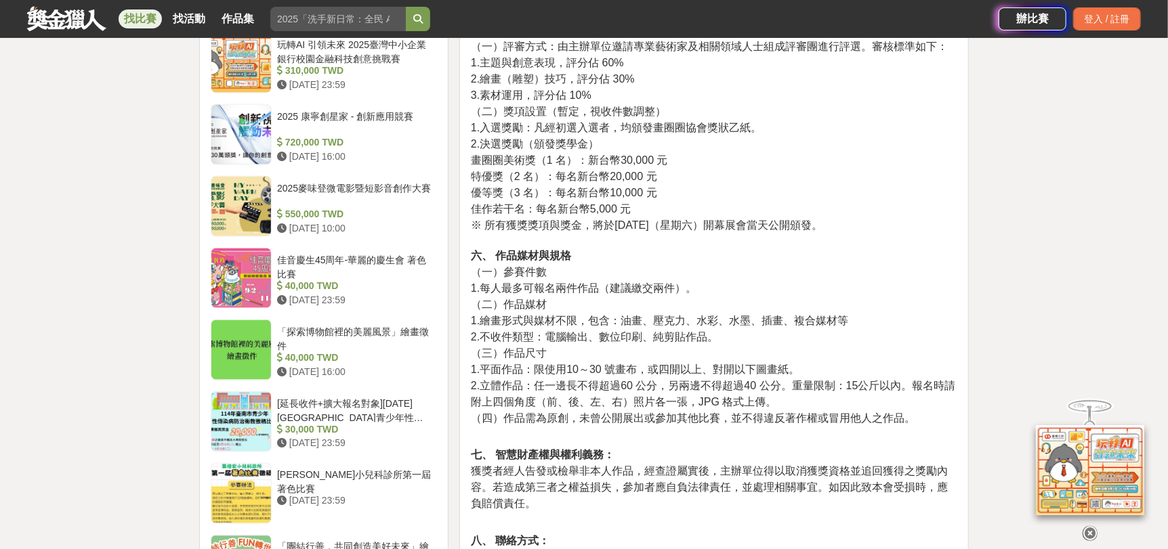
scroll to position [1218, 0]
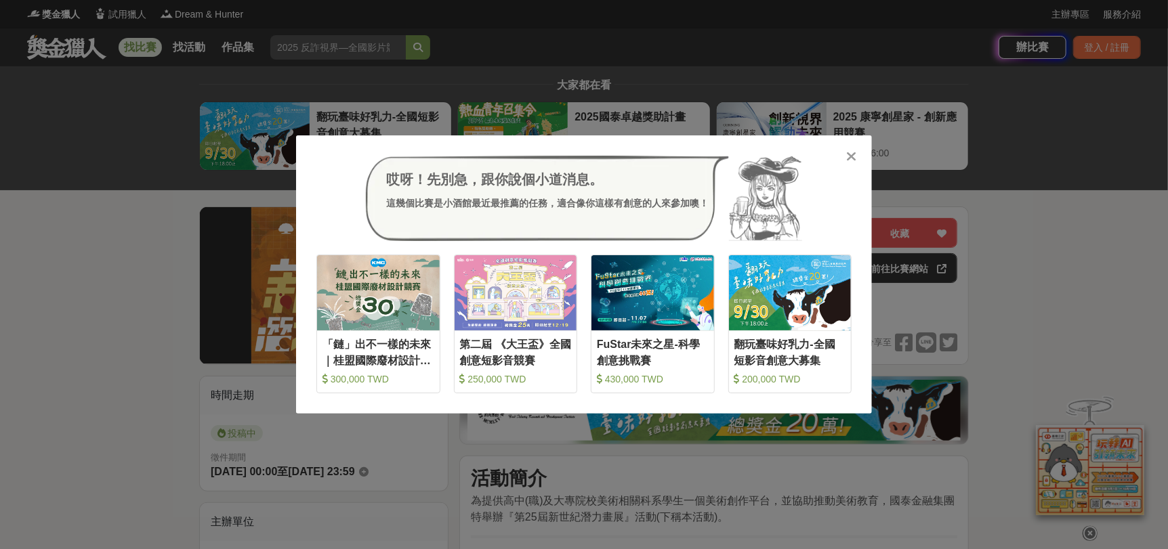
click at [857, 156] on div at bounding box center [852, 156] width 14 height 14
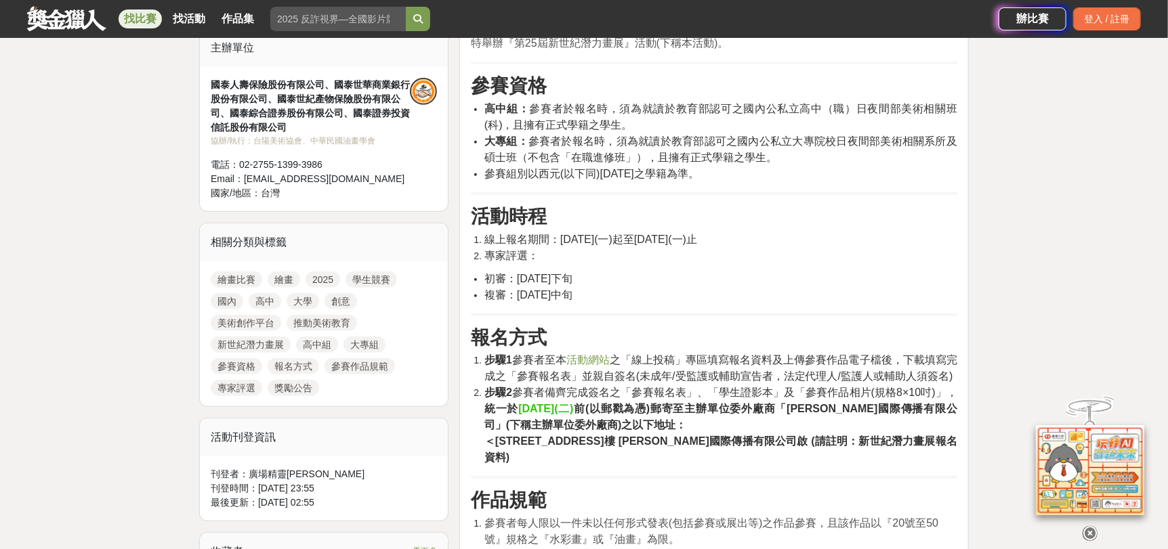
scroll to position [406, 0]
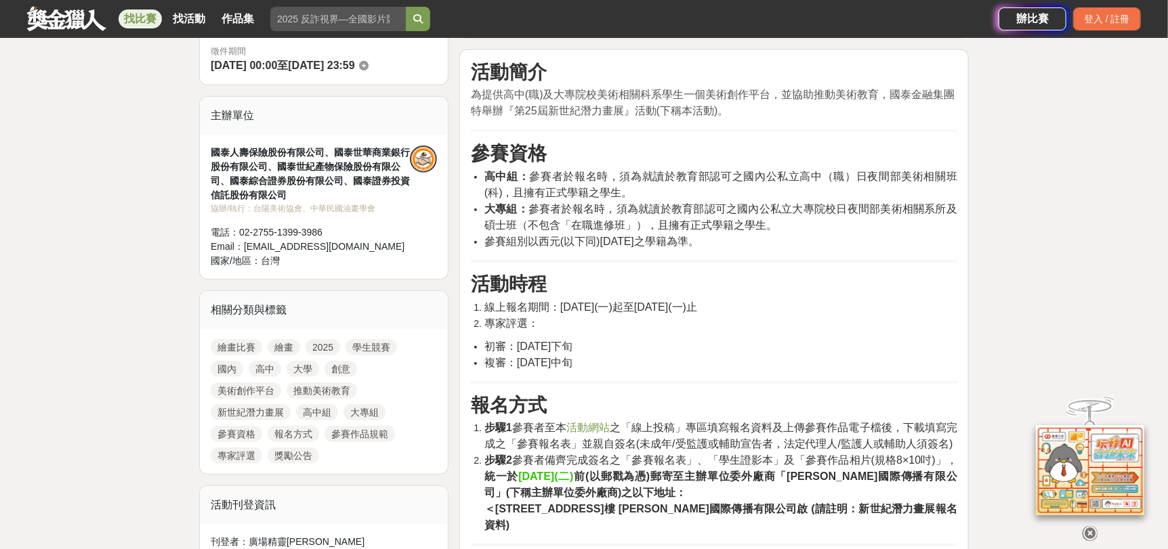
drag, startPoint x: 616, startPoint y: 202, endPoint x: 773, endPoint y: 244, distance: 163.5
click at [773, 244] on ul "高中組： 參賽者於報名時，須為就讀於教育部認可之國內公私立高中（職）日夜間部美術相關班(科)，且擁有正式學籍之學生。 大專組： 參賽者於報名時，須為就讀於教育…" at bounding box center [714, 209] width 486 height 81
click at [773, 244] on li "參賽組別以西元(以下同)[DATE]之學籍為準。" at bounding box center [720, 242] width 473 height 16
drag, startPoint x: 621, startPoint y: 234, endPoint x: 675, endPoint y: 232, distance: 54.2
click at [675, 236] on span "參賽組別以西元(以下同)[DATE]之學籍為準。" at bounding box center [591, 242] width 215 height 12
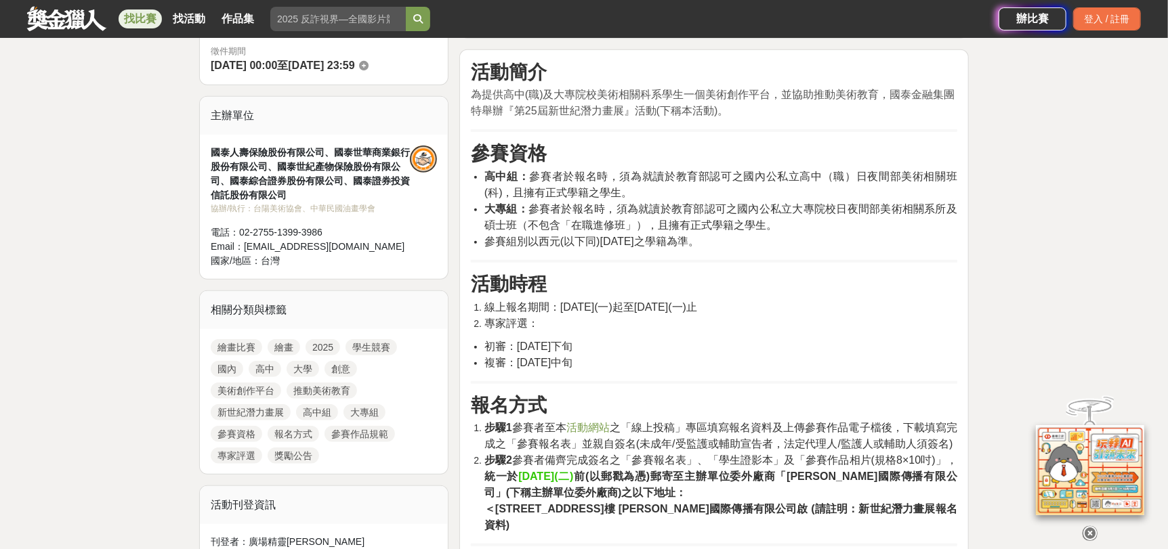
click at [689, 221] on span "大專組： 參賽者於報名時，須為就讀於教育部認可之國內公私立大專院校日夜間部美術相關系所及碩士班（不包含「在職進修班」），且擁有正式學籍之學生。" at bounding box center [720, 217] width 473 height 28
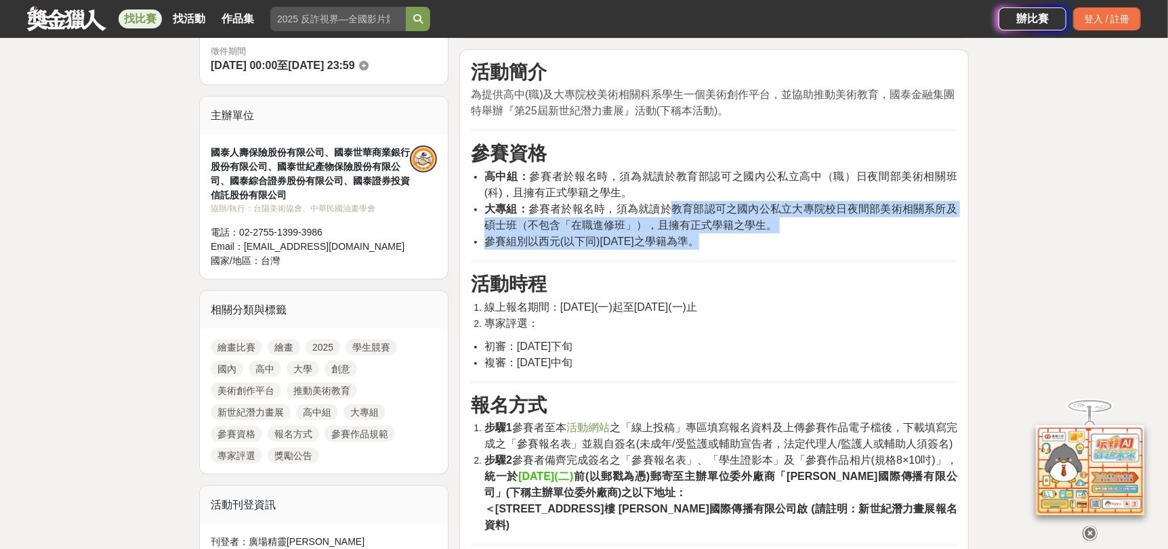
drag, startPoint x: 669, startPoint y: 211, endPoint x: 702, endPoint y: 236, distance: 41.0
click at [702, 236] on ul "高中組： 參賽者於報名時，須為就讀於教育部認可之國內公私立高中（職）日夜間部美術相關班(科)，且擁有正式學籍之學生。 大專組： 參賽者於報名時，須為就讀於教育…" at bounding box center [714, 209] width 486 height 81
click at [699, 236] on span "參賽組別以西元(以下同)2025年9月之學籍為準。" at bounding box center [591, 242] width 215 height 12
drag, startPoint x: 565, startPoint y: 211, endPoint x: 679, endPoint y: 240, distance: 117.9
click at [676, 240] on ul "高中組： 參賽者於報名時，須為就讀於教育部認可之國內公私立高中（職）日夜間部美術相關班(科)，且擁有正式學籍之學生。 大專組： 參賽者於報名時，須為就讀於教育…" at bounding box center [714, 209] width 486 height 81
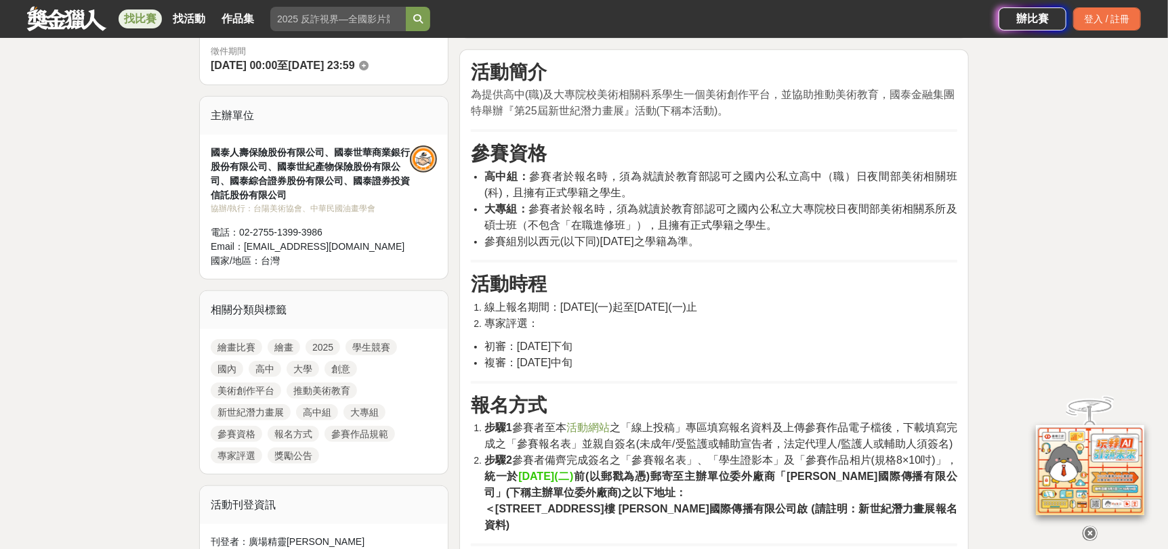
click at [694, 242] on span "參賽組別以西元(以下同)2025年9月之學籍為準。" at bounding box center [591, 242] width 215 height 12
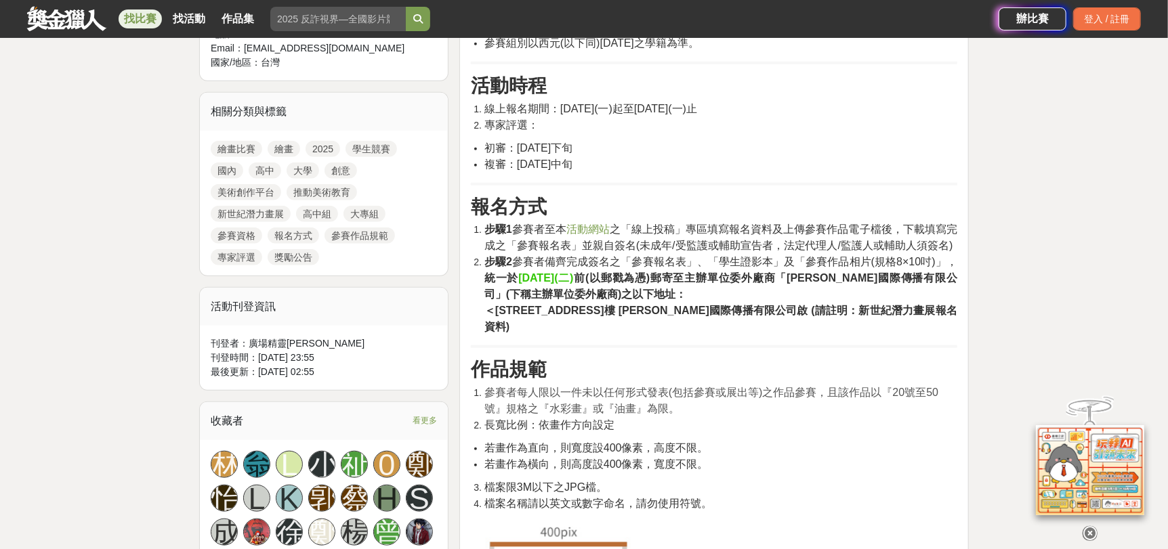
scroll to position [610, 0]
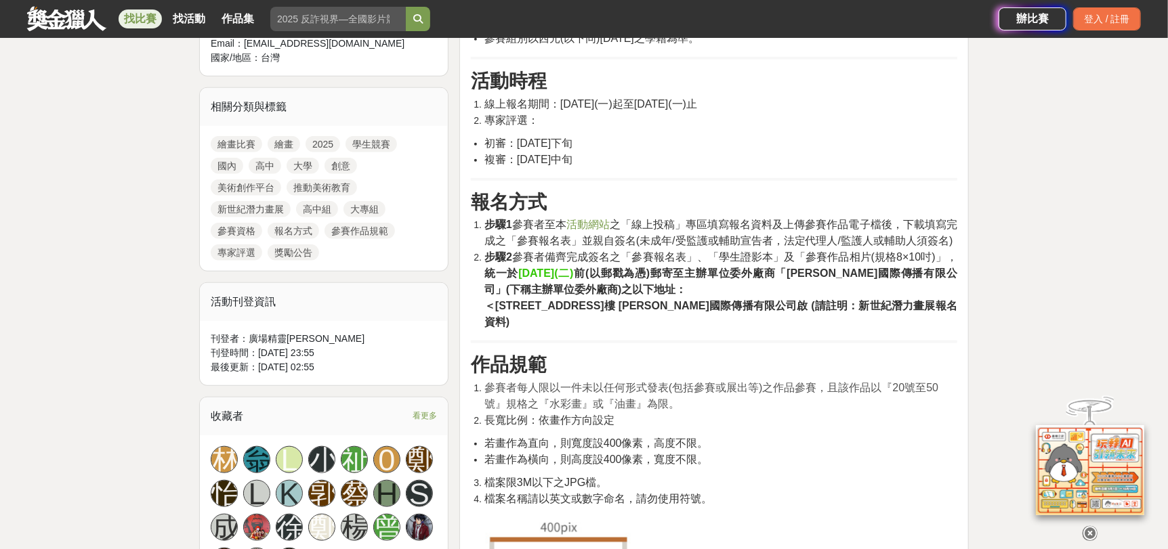
click at [599, 221] on span "活動網站" at bounding box center [587, 225] width 43 height 12
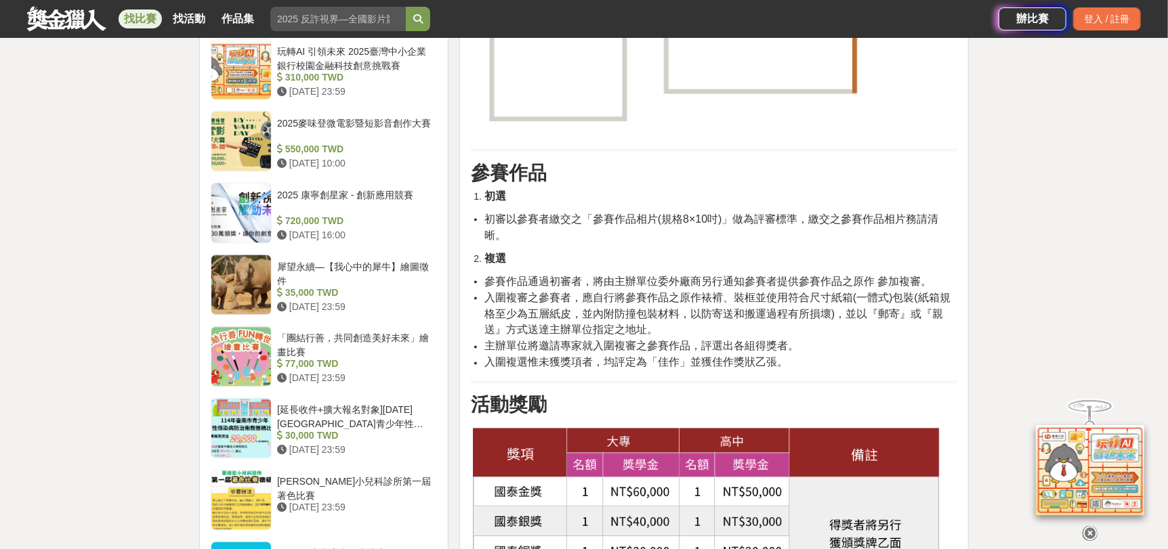
scroll to position [1625, 0]
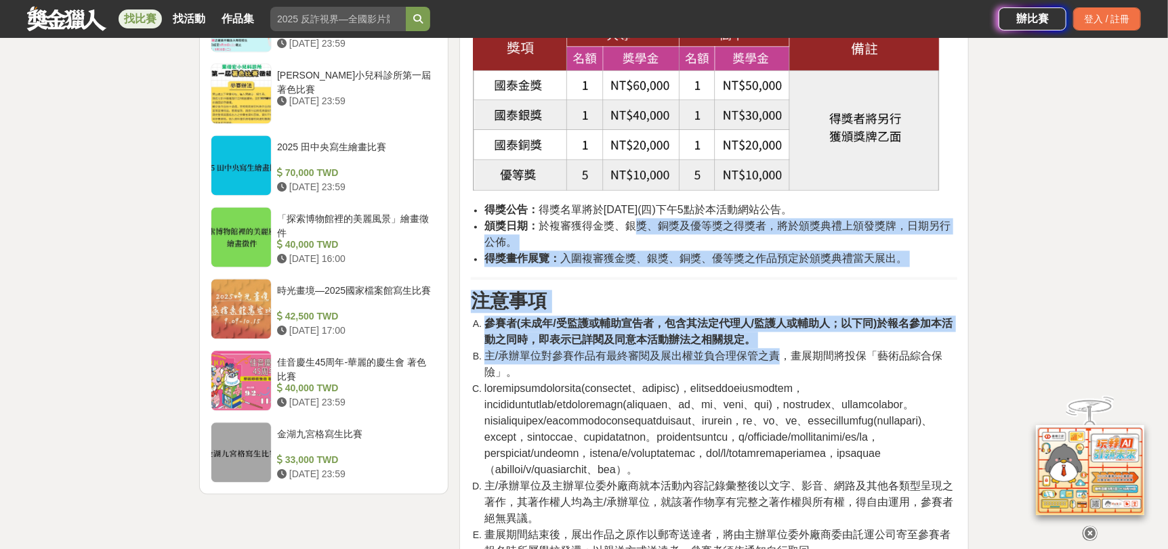
drag, startPoint x: 631, startPoint y: 219, endPoint x: 809, endPoint y: 366, distance: 230.9
click at [801, 364] on div "活動簡介 為提供高中(職)及大專院校美術相關科系學生一個美術創作平台，並協助推動美術教育，國泰金融集團特舉辦『第25屆新世紀潛力畫展』活動(下稱本活動)。 參…" at bounding box center [714, 116] width 486 height 2549
click at [801, 318] on strong "參賽者(未成年/受監護或輔助宣告者，包含其法定代理人/監護人或輔助人；以下同)於報名參加本活動之同時，即表示已詳閱及同意本活動辦法之相關規定。" at bounding box center [718, 332] width 469 height 28
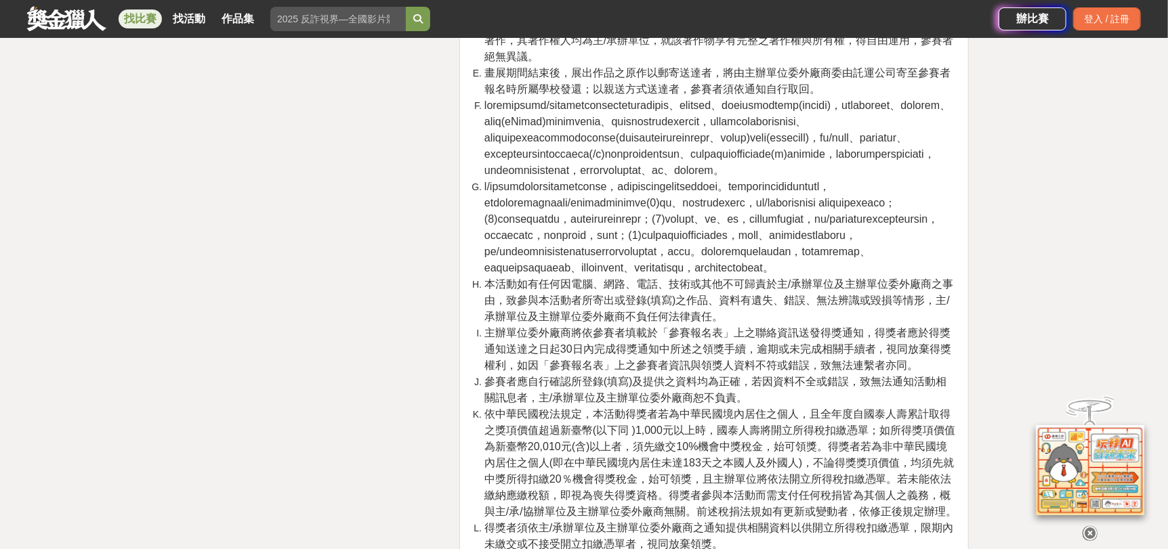
scroll to position [2302, 0]
